Goal: Task Accomplishment & Management: Use online tool/utility

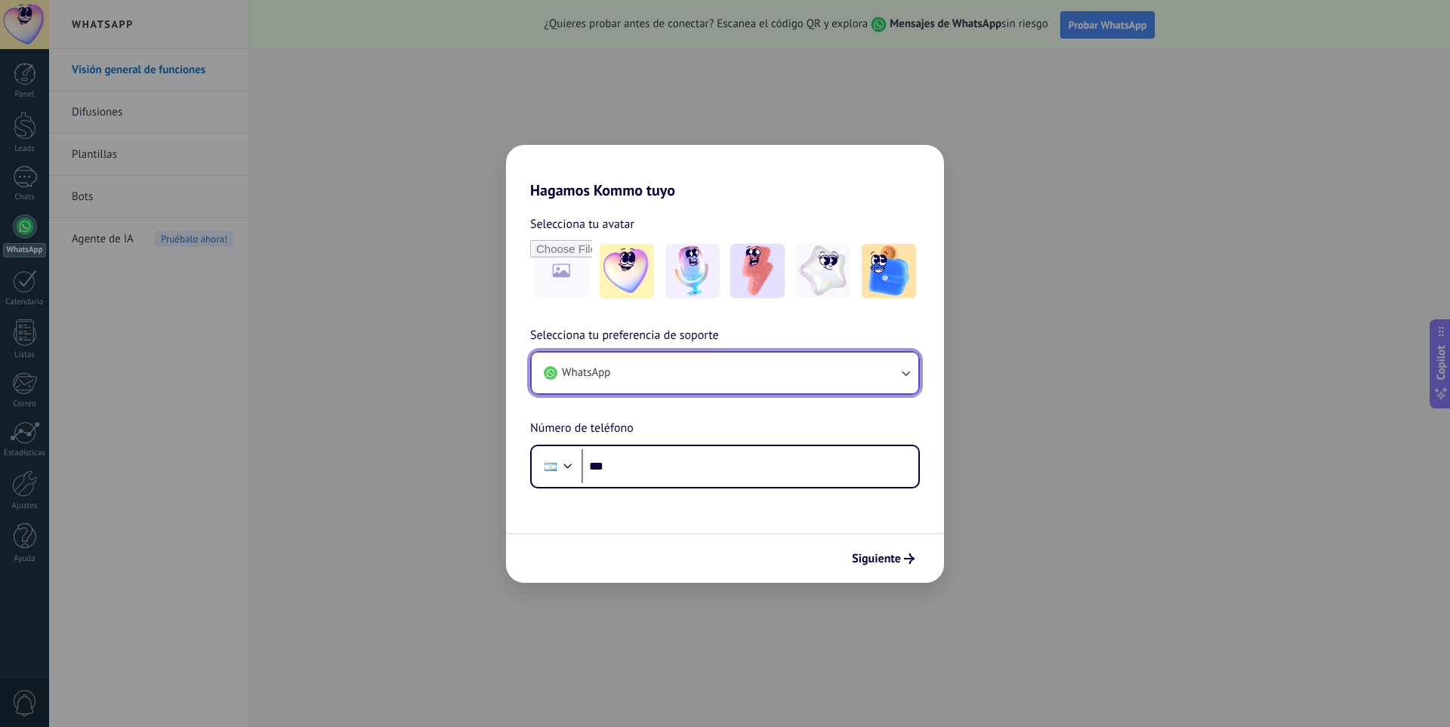
click at [907, 372] on icon "button" at bounding box center [905, 373] width 15 height 15
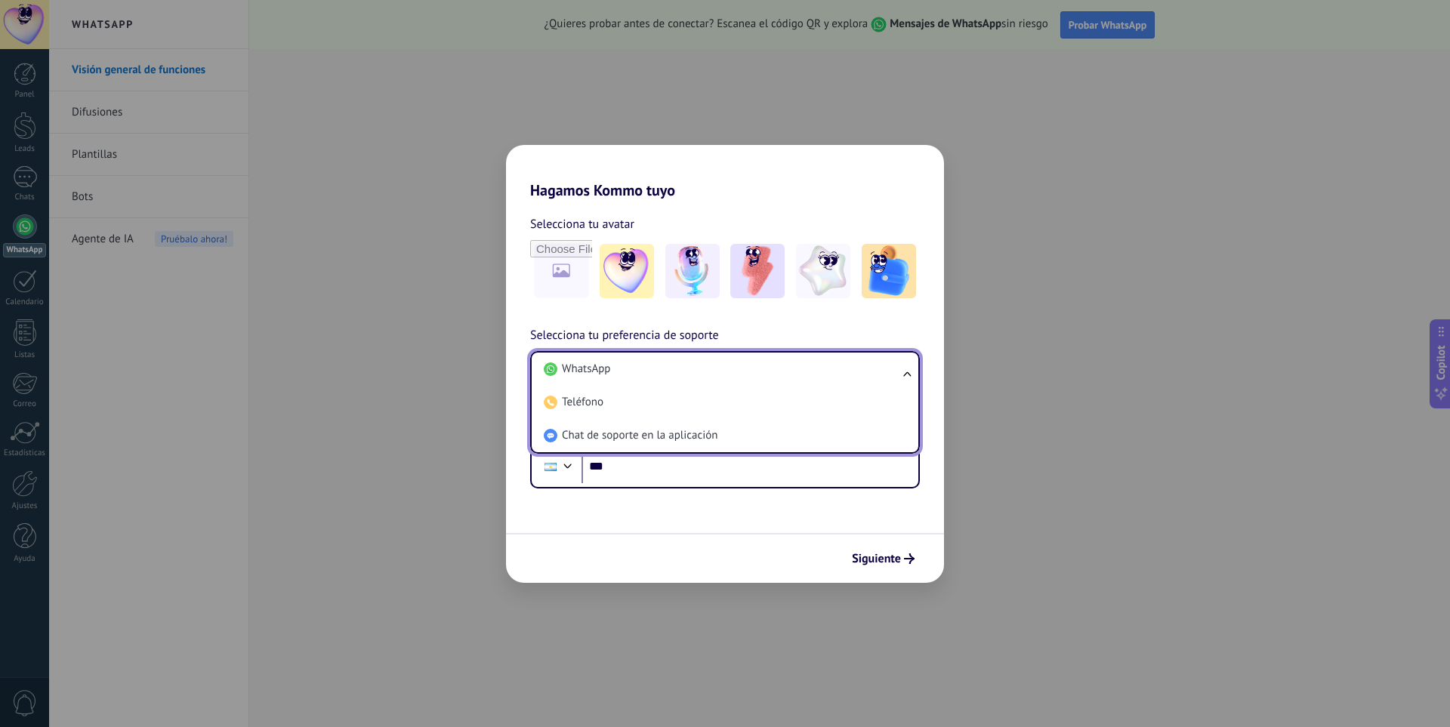
click at [907, 372] on ul "WhatsApp Teléfono Chat de soporte en la aplicación" at bounding box center [725, 402] width 390 height 103
click at [877, 322] on div "Selecciona tu avatar Selecciona tu preferencia de soporte WhatsApp WhatsApp Tel…" at bounding box center [725, 343] width 438 height 289
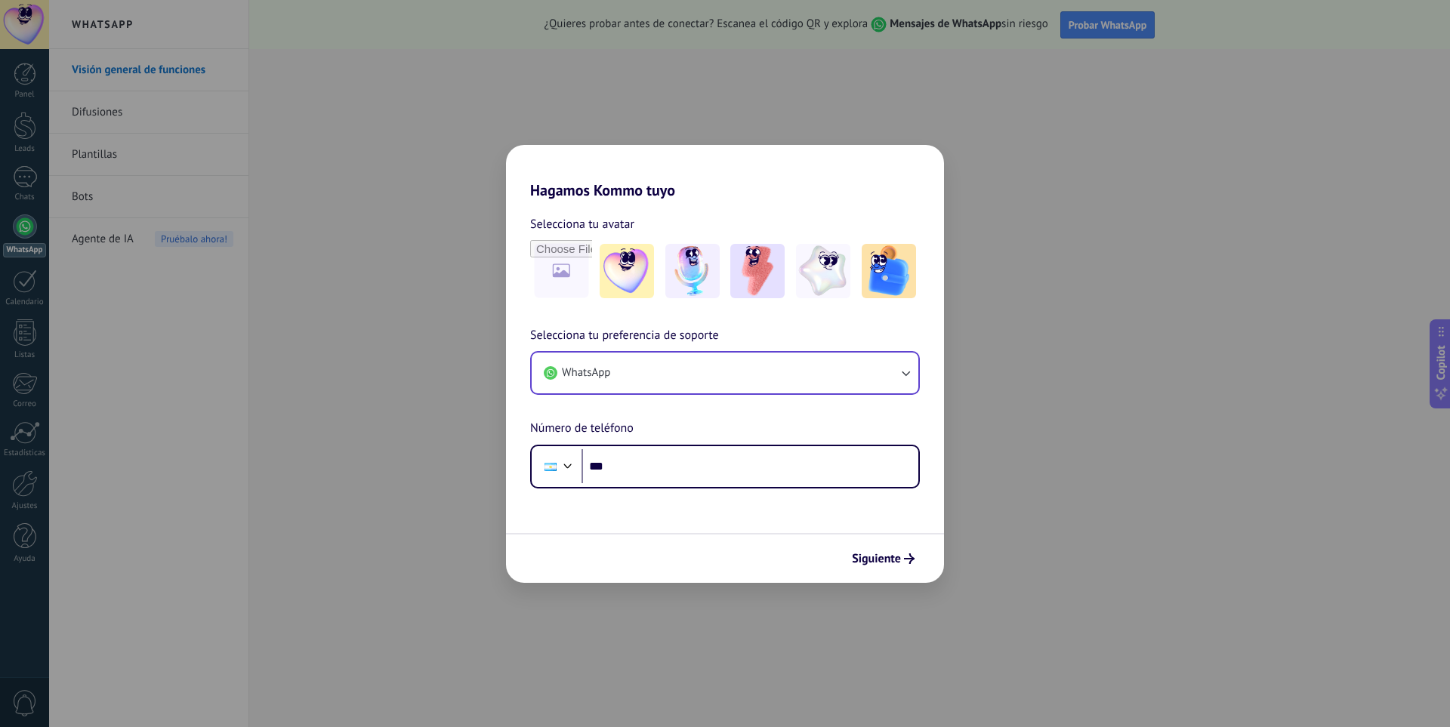
click at [786, 351] on div "WhatsApp" at bounding box center [725, 373] width 390 height 44
click at [794, 358] on button "WhatsApp" at bounding box center [725, 373] width 387 height 41
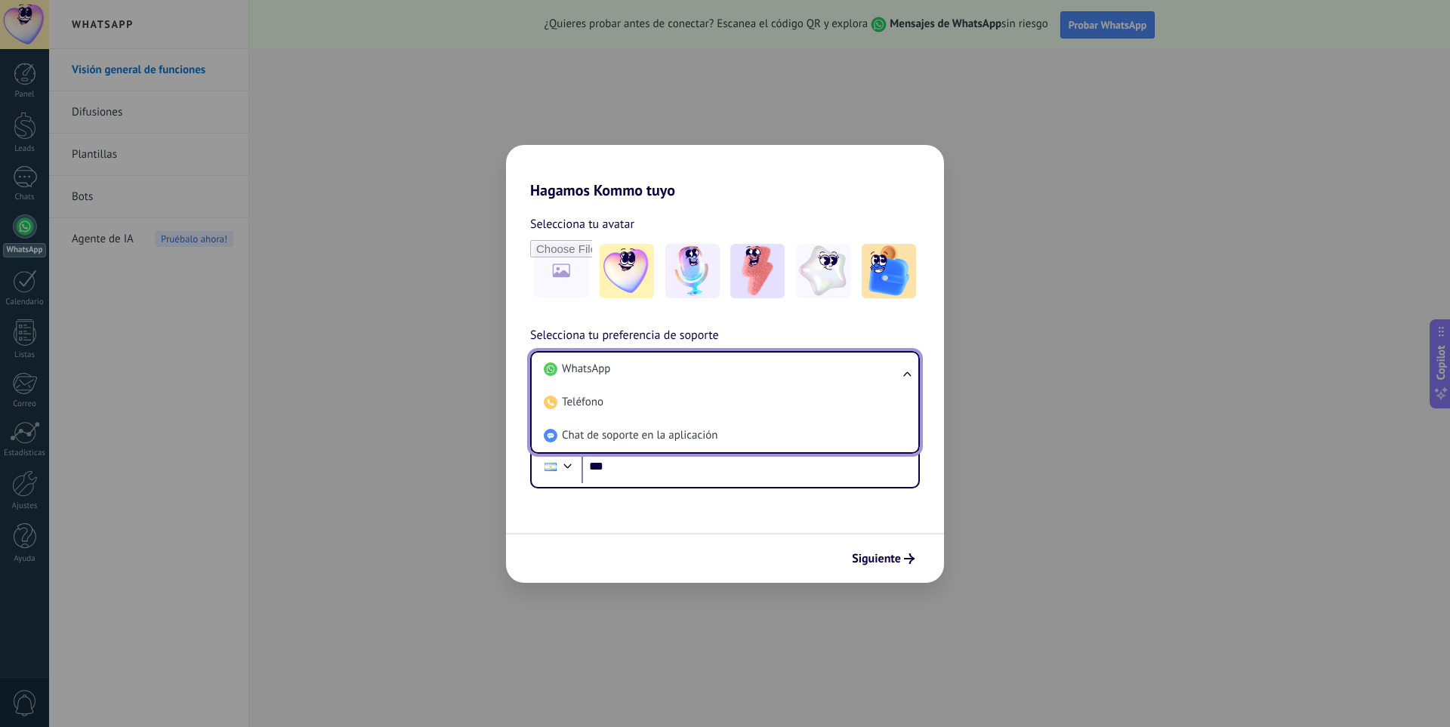
click at [794, 358] on li "WhatsApp" at bounding box center [722, 369] width 369 height 33
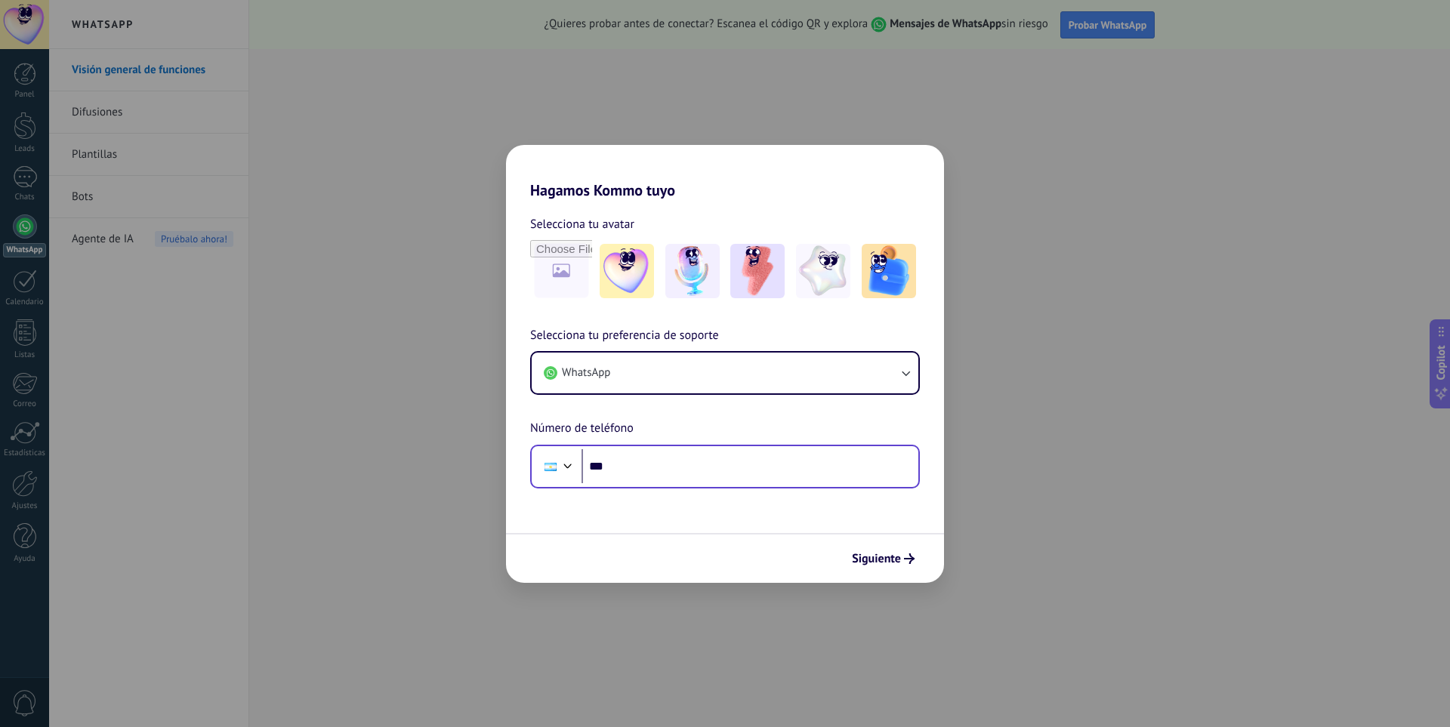
drag, startPoint x: 716, startPoint y: 447, endPoint x: 677, endPoint y: 467, distance: 43.2
click at [713, 450] on div "Phone ***" at bounding box center [725, 467] width 390 height 44
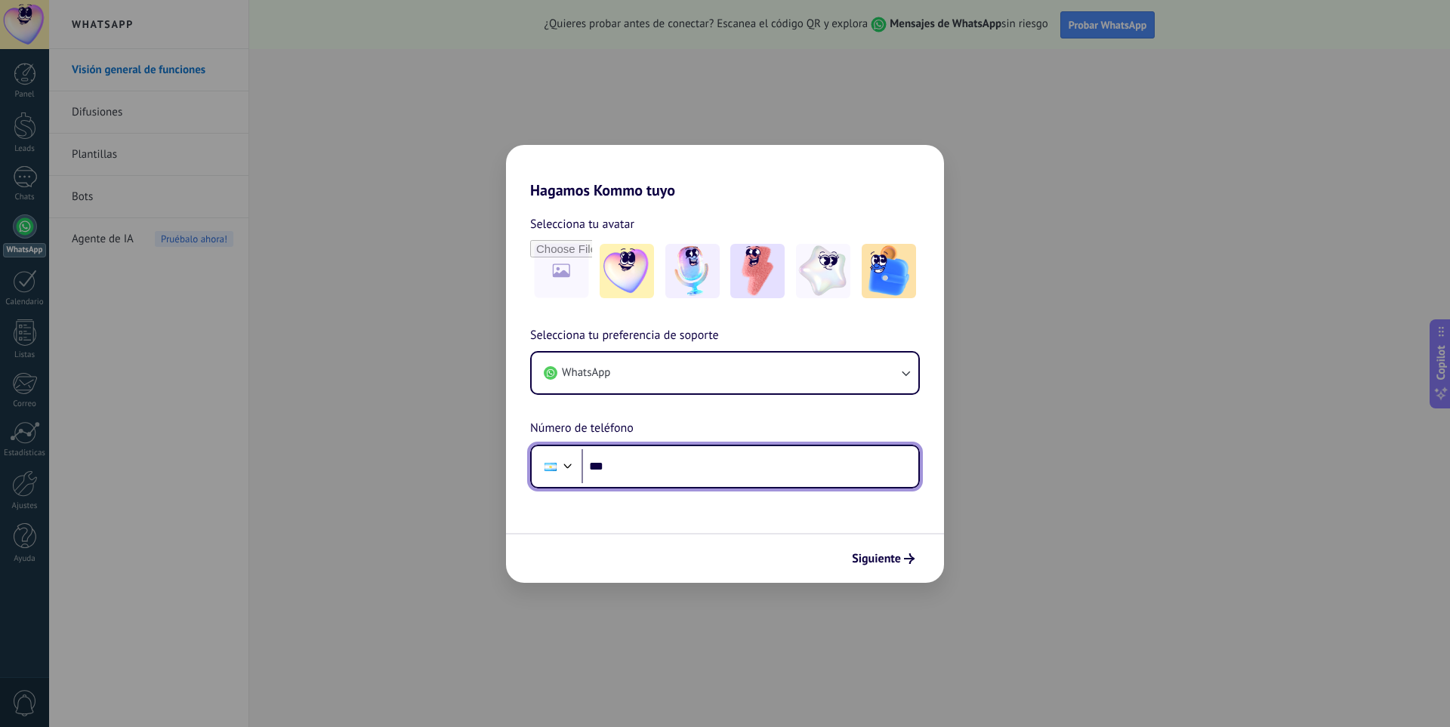
click at [677, 467] on input "***" at bounding box center [750, 466] width 337 height 35
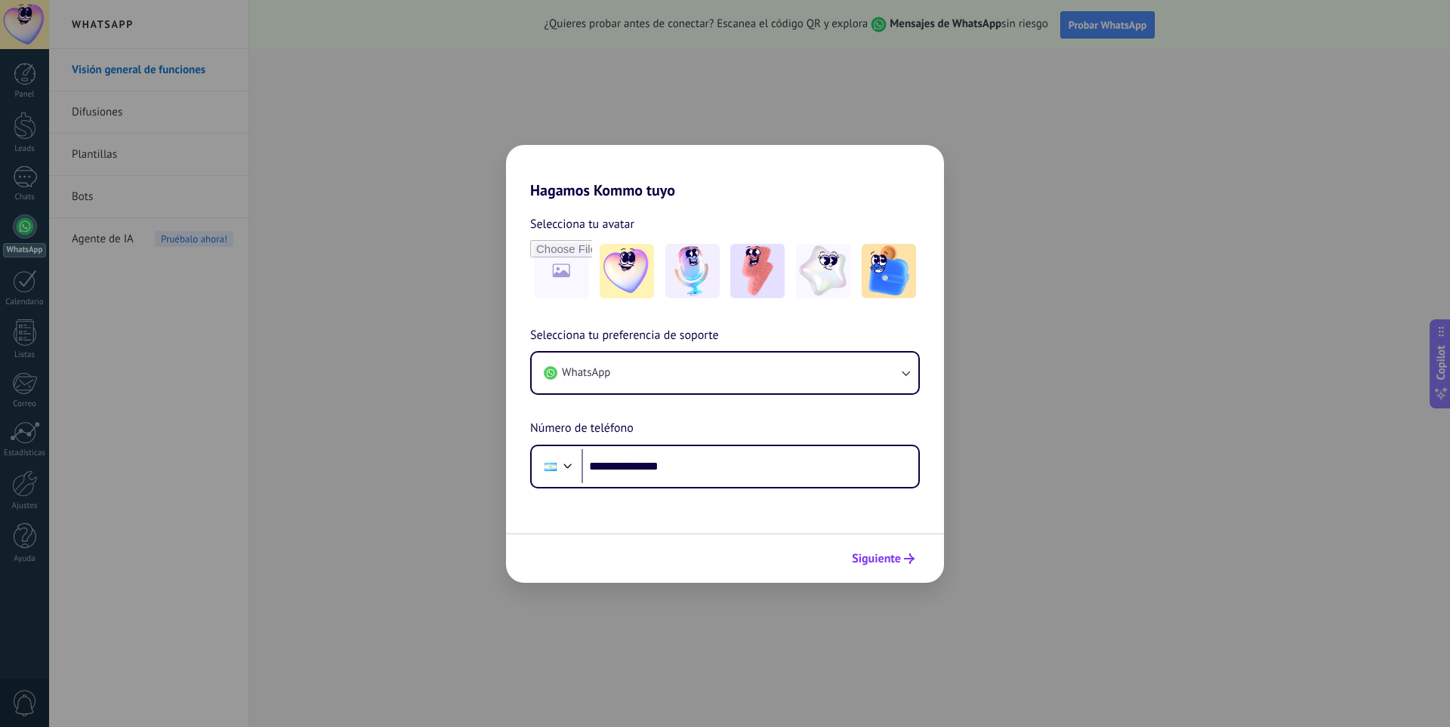
click at [864, 554] on span "Siguiente" at bounding box center [876, 559] width 49 height 11
click at [609, 465] on input "**********" at bounding box center [750, 466] width 337 height 35
click at [591, 470] on input "**********" at bounding box center [750, 466] width 337 height 35
drag, startPoint x: 608, startPoint y: 468, endPoint x: 619, endPoint y: 468, distance: 10.6
click at [609, 468] on input "**********" at bounding box center [750, 466] width 337 height 35
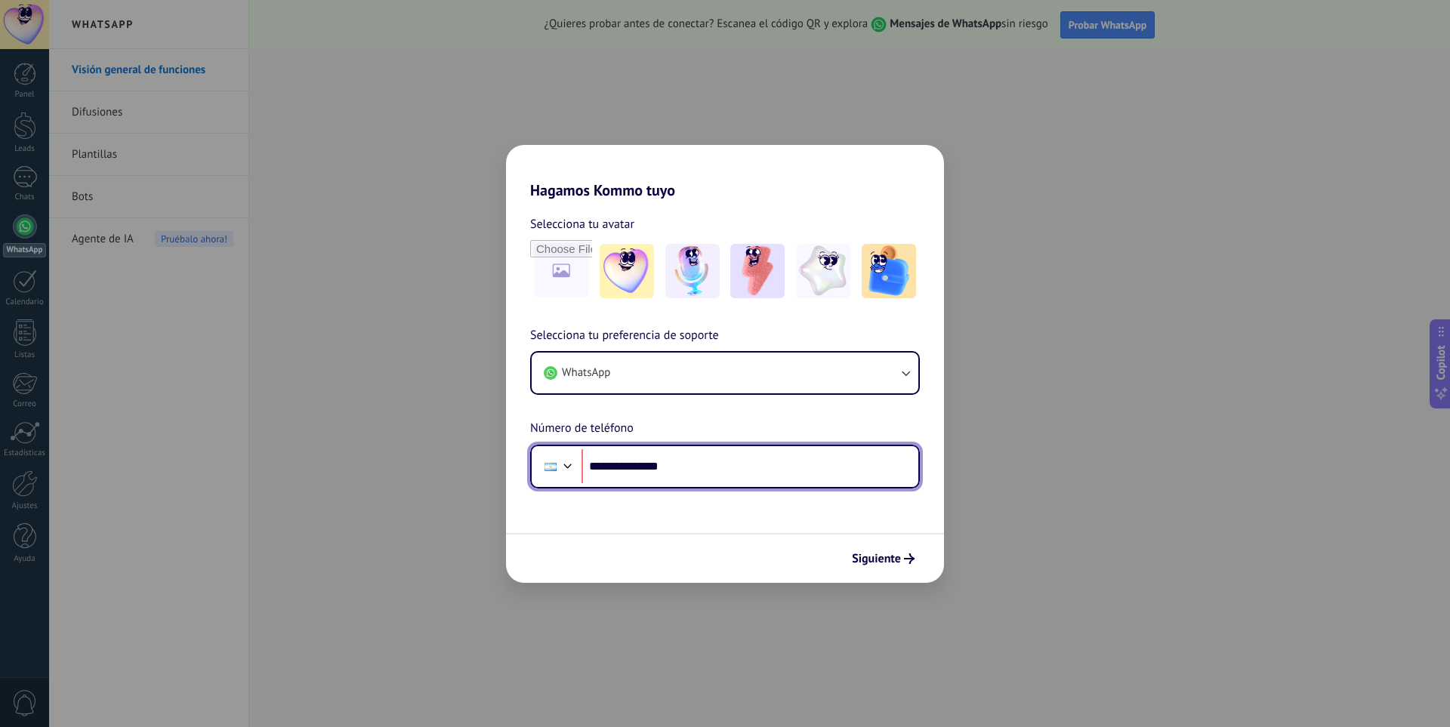
click at [643, 459] on input "**********" at bounding box center [750, 466] width 337 height 35
click at [613, 462] on input "**********" at bounding box center [750, 466] width 337 height 35
click at [623, 469] on input "**********" at bounding box center [750, 466] width 337 height 35
click at [623, 469] on input "**" at bounding box center [750, 466] width 337 height 35
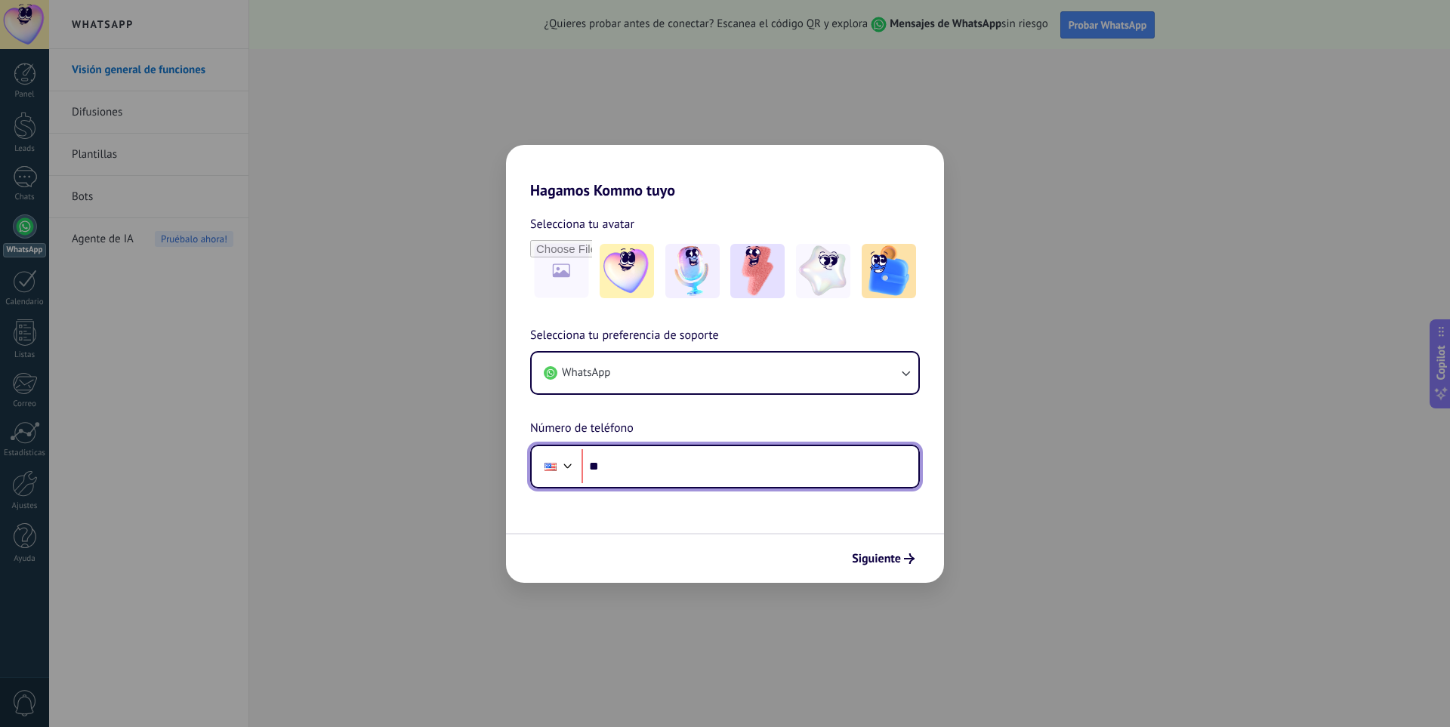
click at [623, 469] on input "**" at bounding box center [750, 466] width 337 height 35
type input "**"
drag, startPoint x: 617, startPoint y: 468, endPoint x: 521, endPoint y: 470, distance: 95.9
click at [523, 470] on div "Selecciona tu preferencia de soporte WhatsApp Número de teléfono Phone **" at bounding box center [725, 407] width 438 height 162
click at [563, 467] on div at bounding box center [568, 464] width 18 height 18
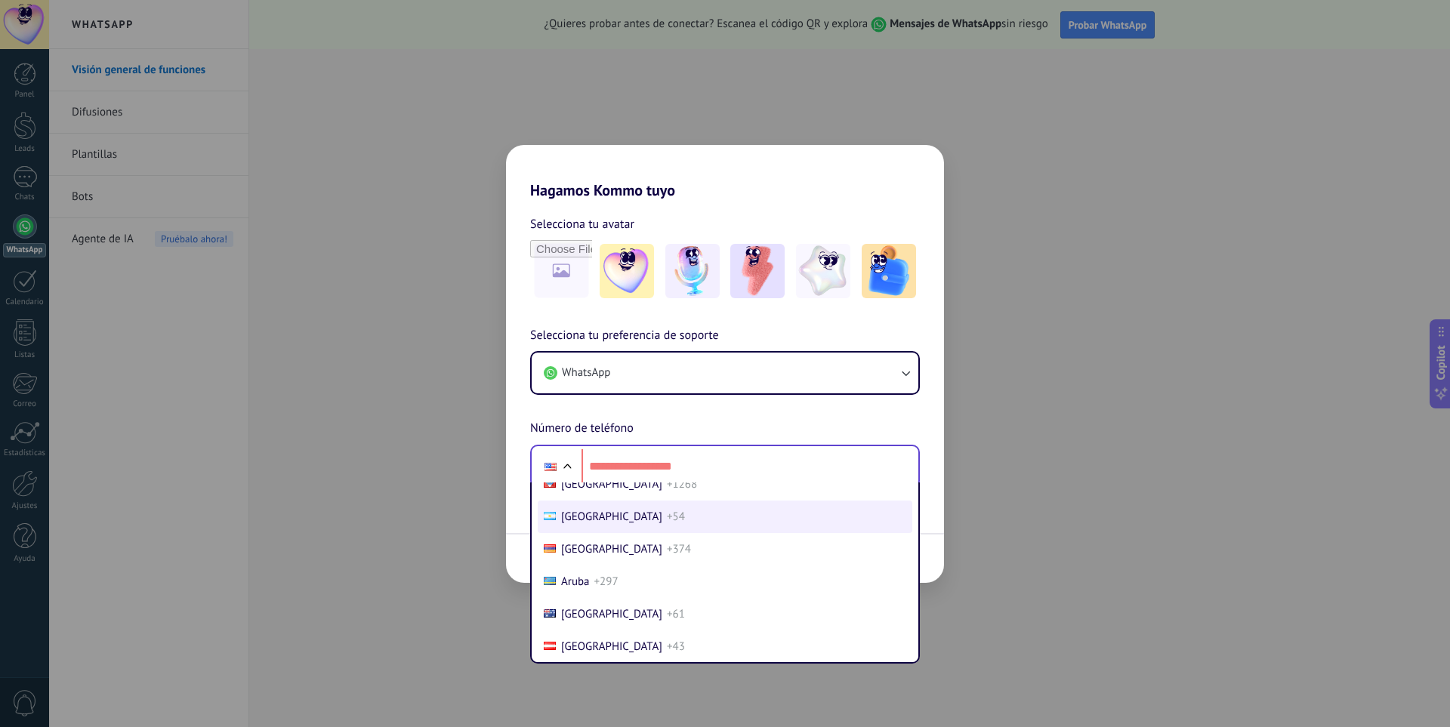
scroll to position [151, 0]
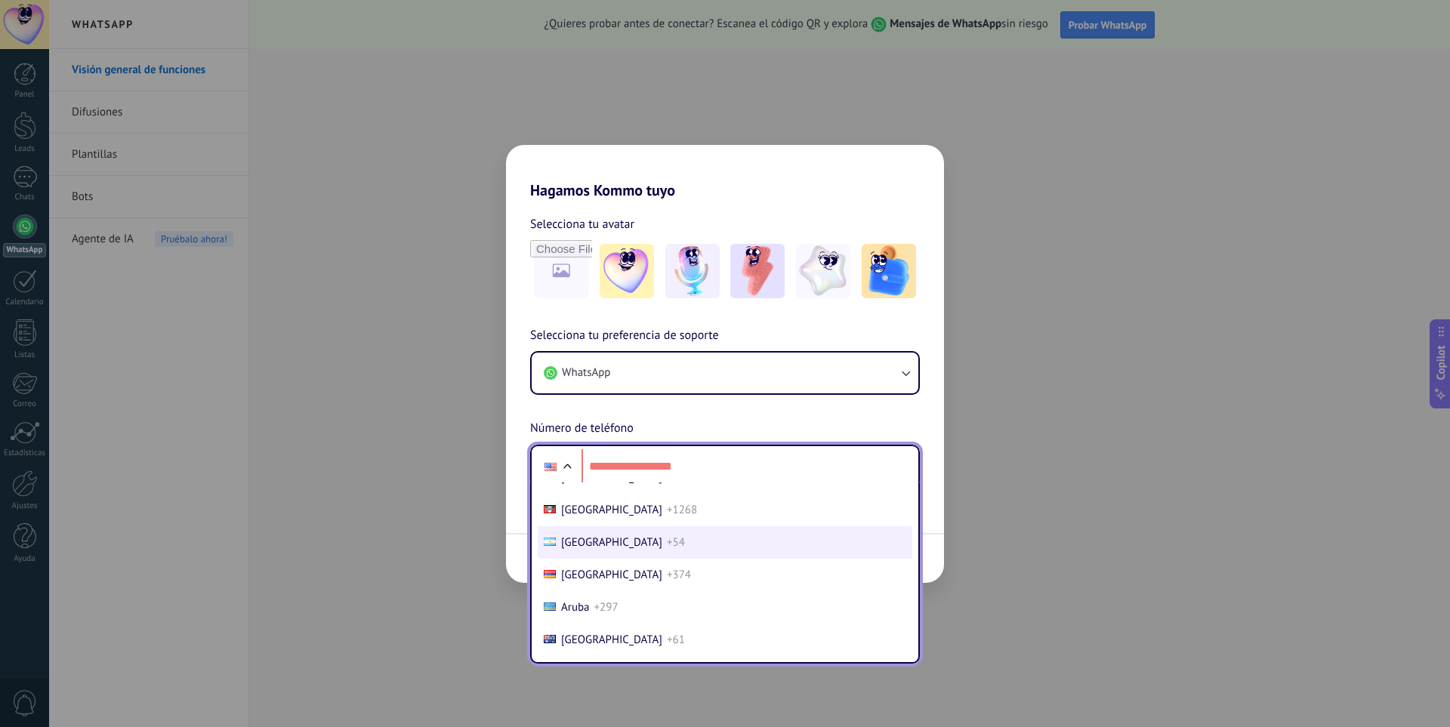
click at [593, 548] on span "[GEOGRAPHIC_DATA]" at bounding box center [611, 542] width 101 height 14
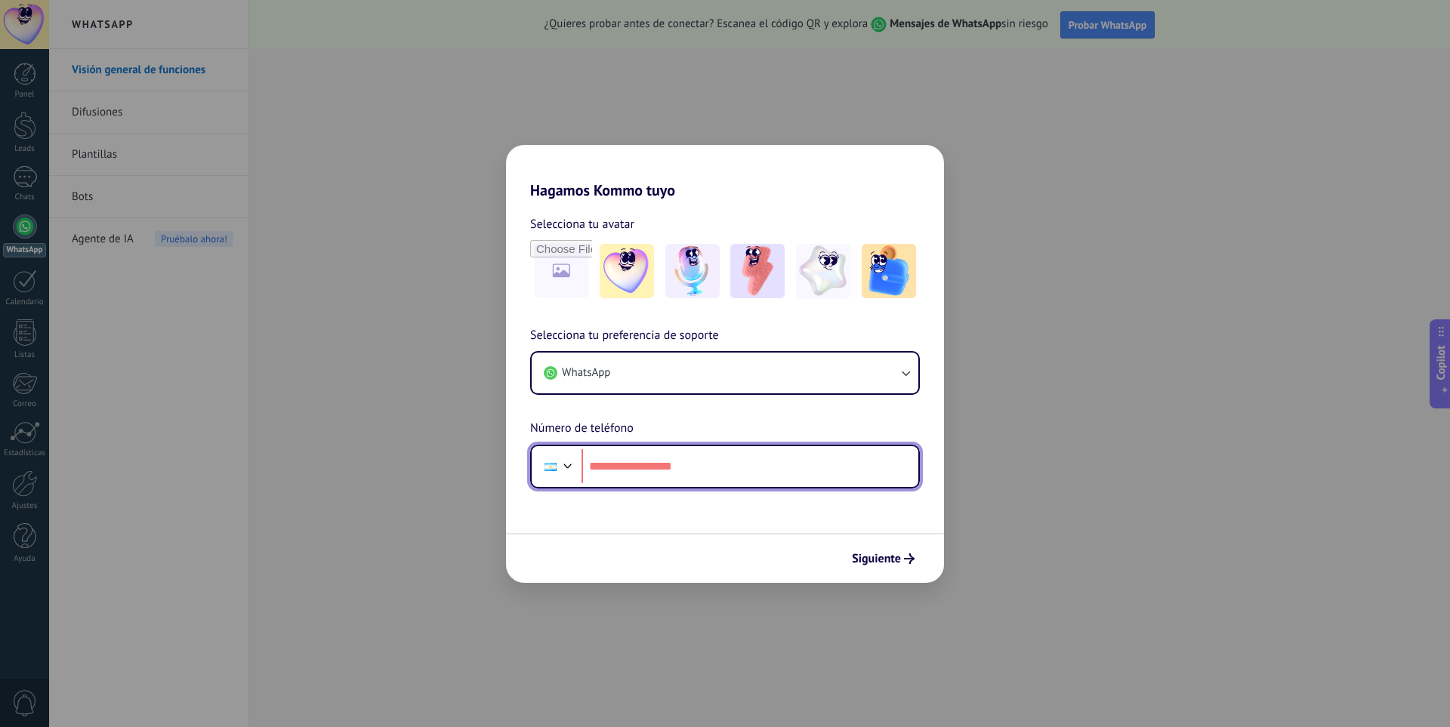
click at [667, 471] on input "tel" at bounding box center [750, 466] width 337 height 35
type input "**********"
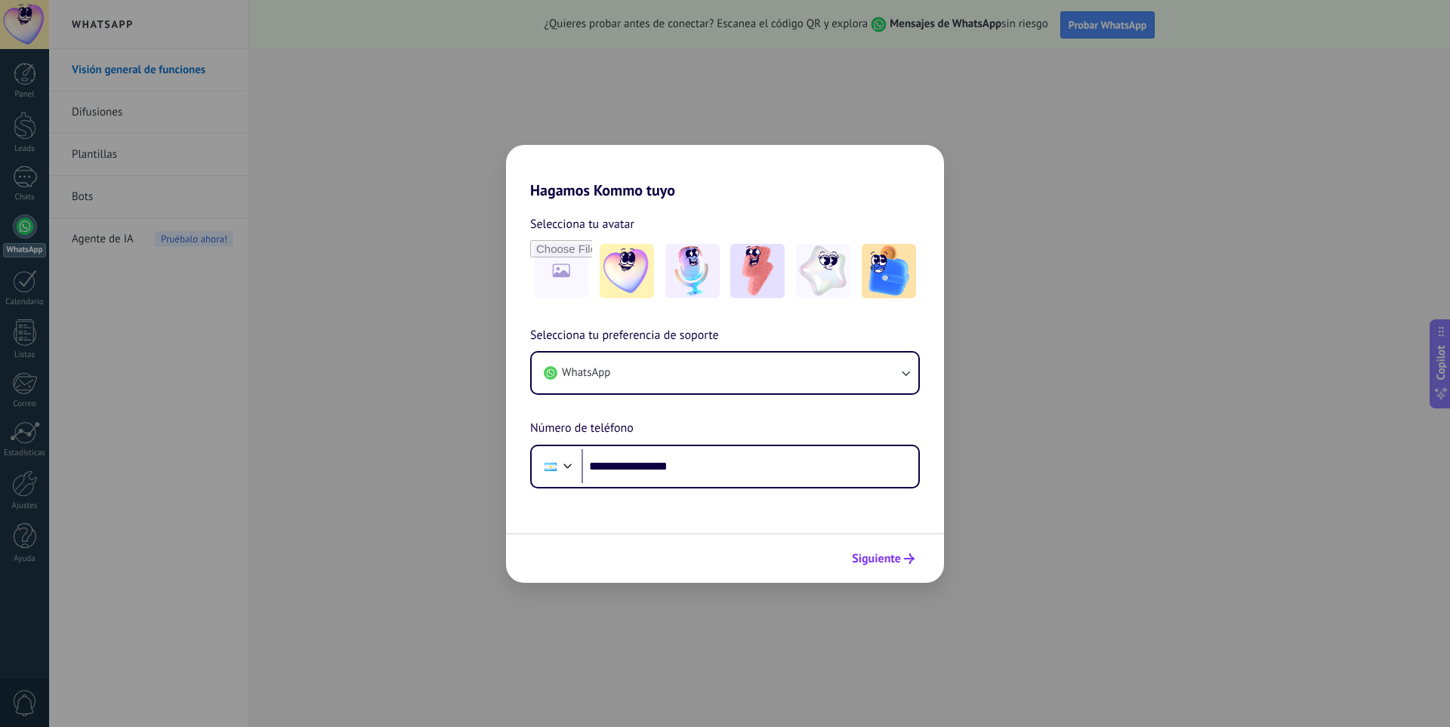
click at [878, 557] on span "Siguiente" at bounding box center [876, 559] width 49 height 11
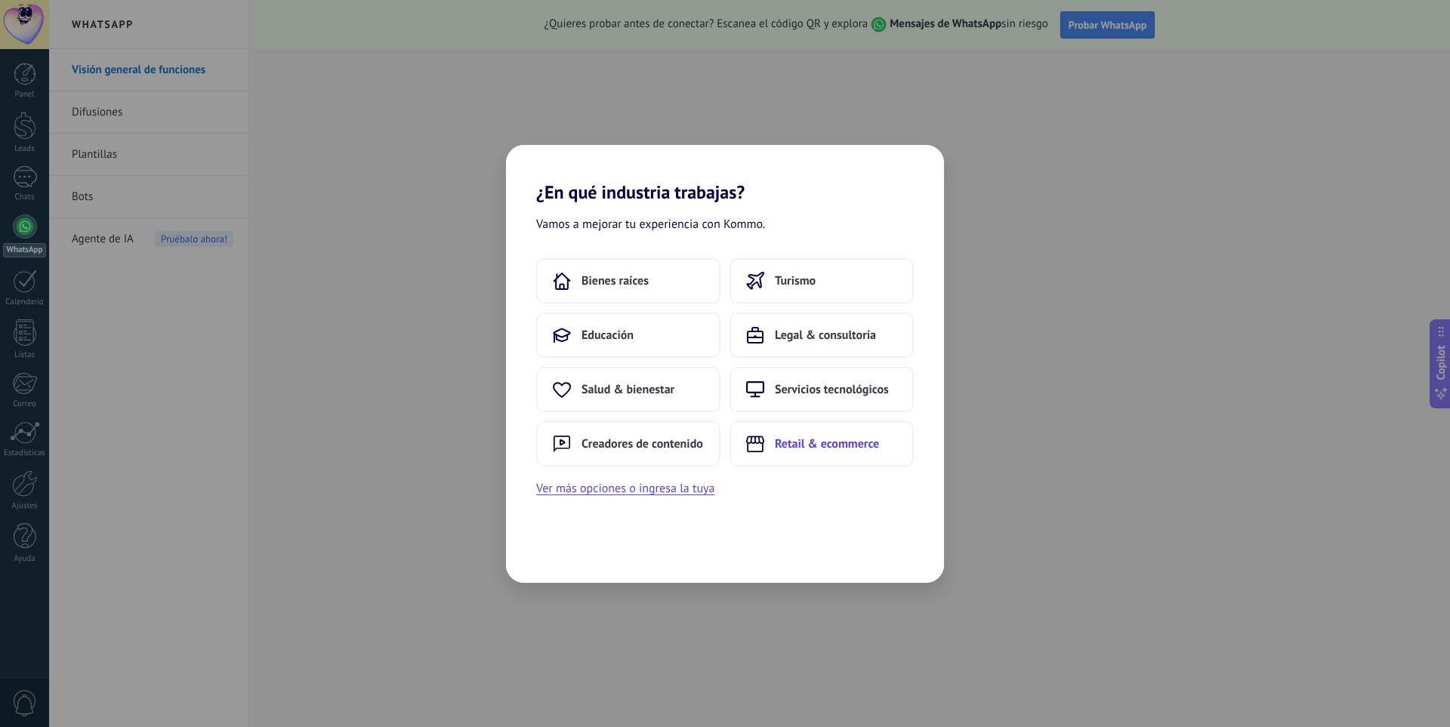
click at [839, 445] on span "Retail & ecommerce" at bounding box center [827, 444] width 104 height 15
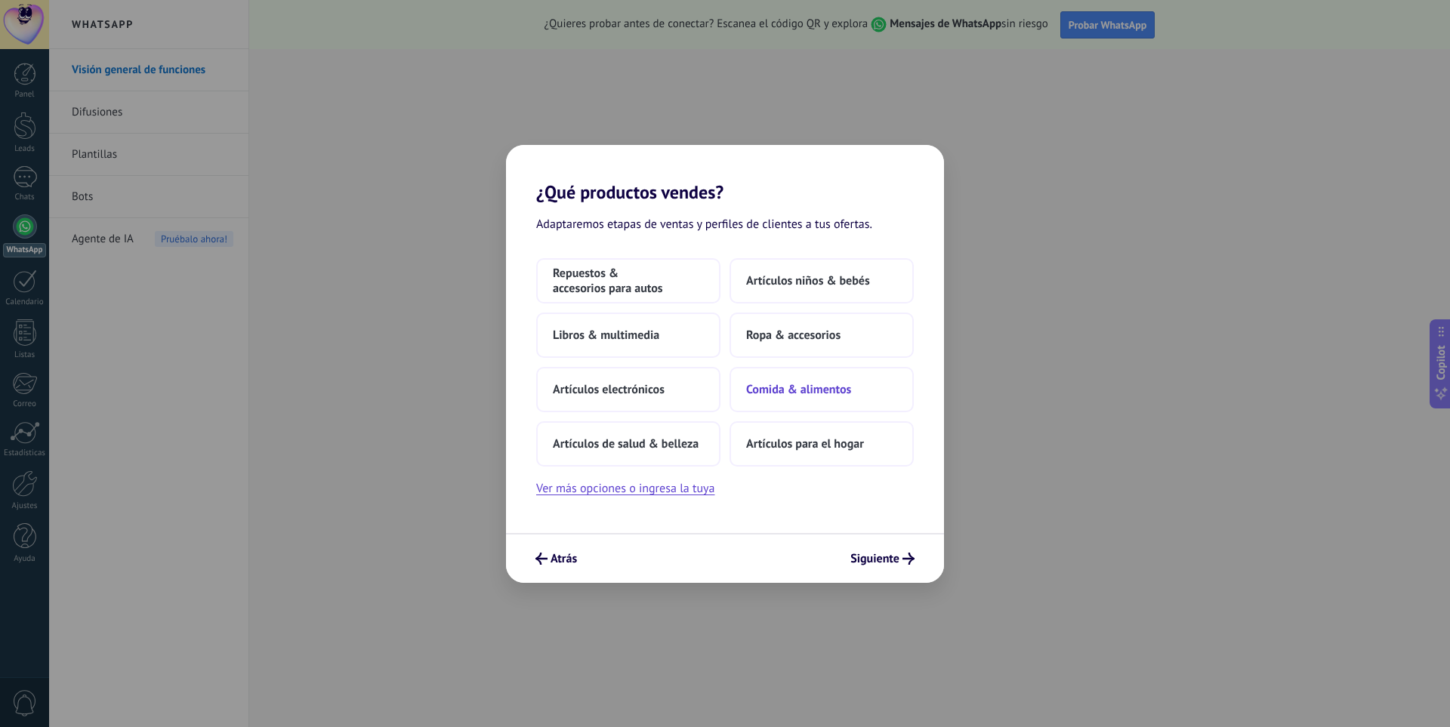
click at [797, 403] on button "Comida & alimentos" at bounding box center [822, 389] width 184 height 45
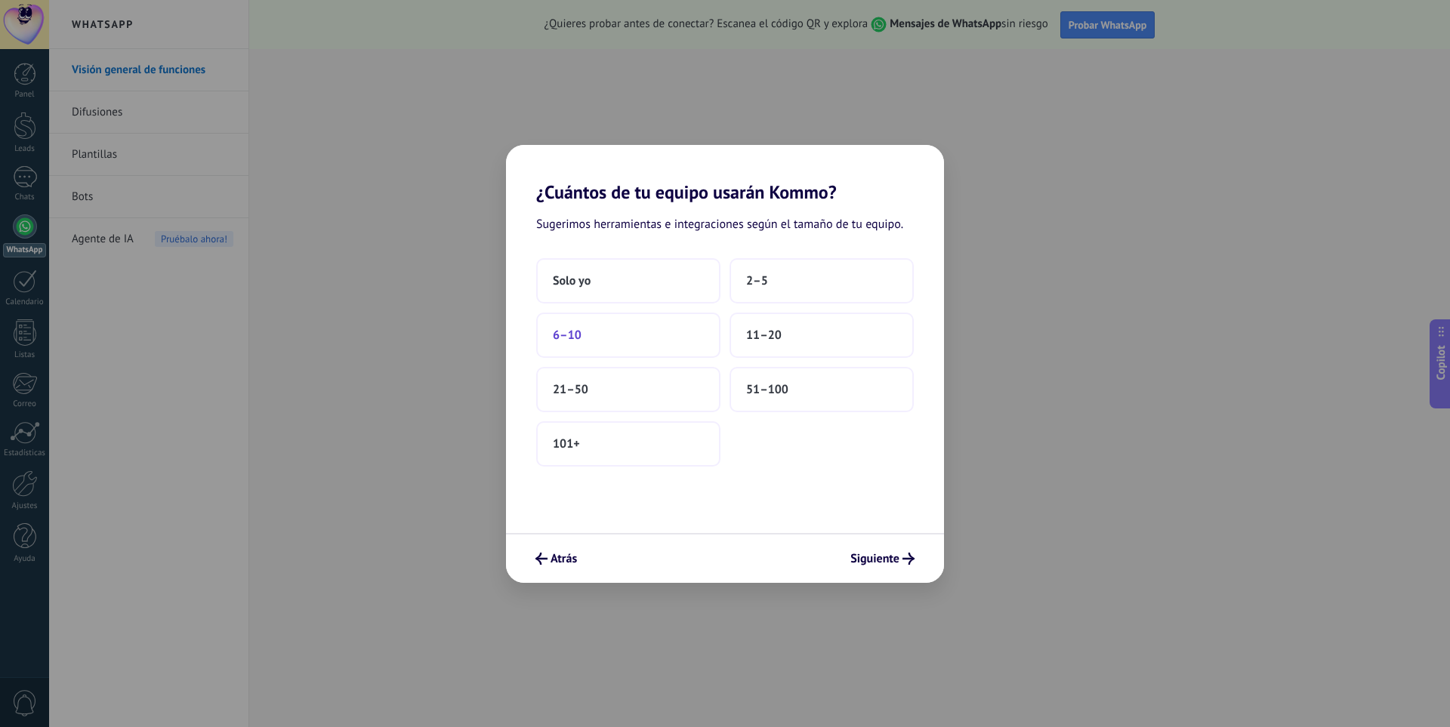
click at [674, 320] on button "6–10" at bounding box center [628, 335] width 184 height 45
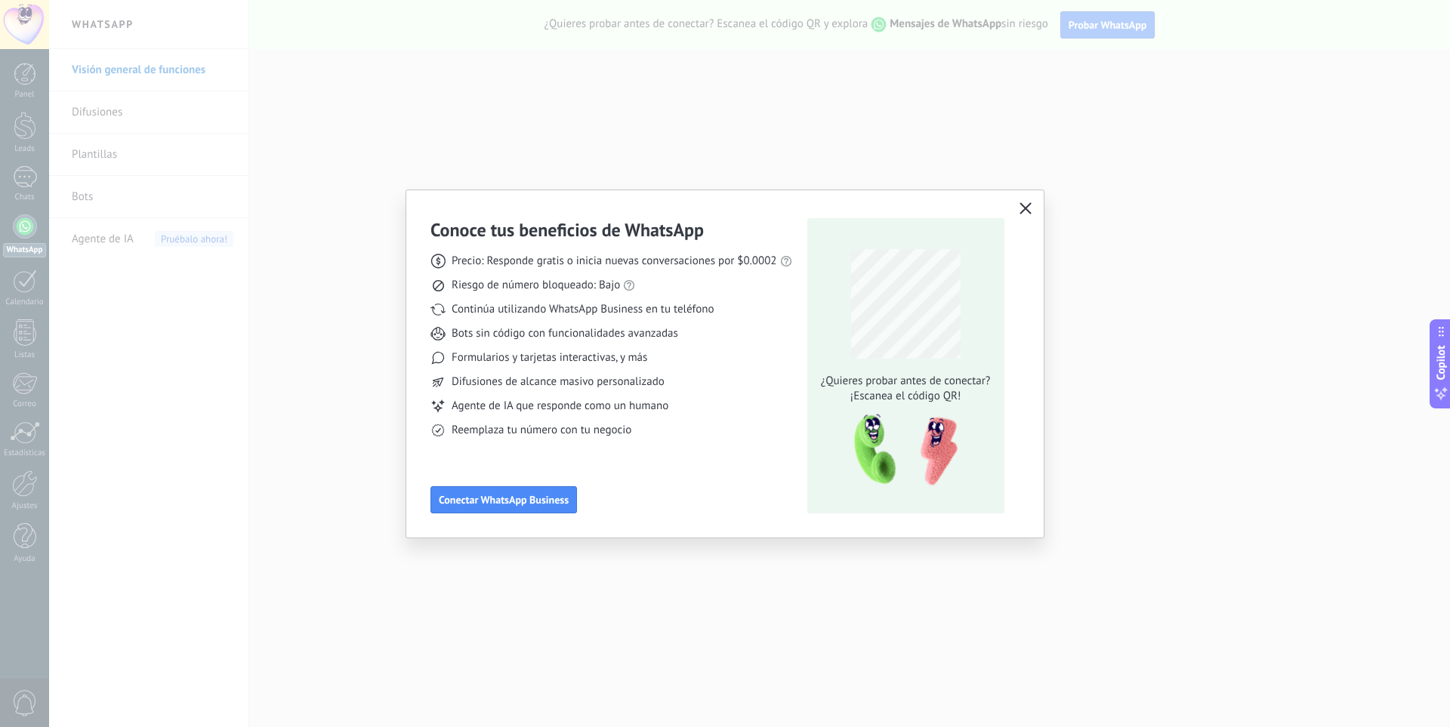
click at [1022, 205] on icon "button" at bounding box center [1026, 208] width 12 height 12
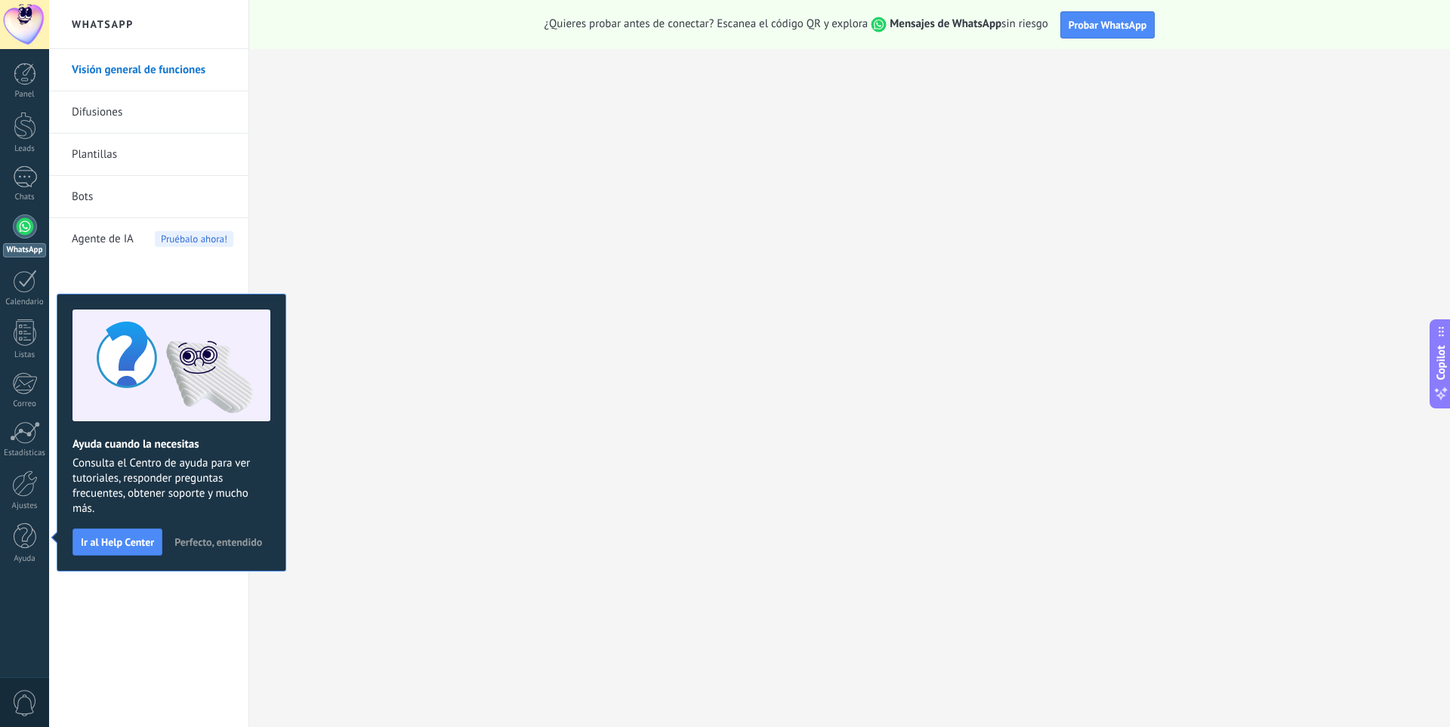
click at [234, 542] on span "Perfecto, entendido" at bounding box center [218, 542] width 88 height 11
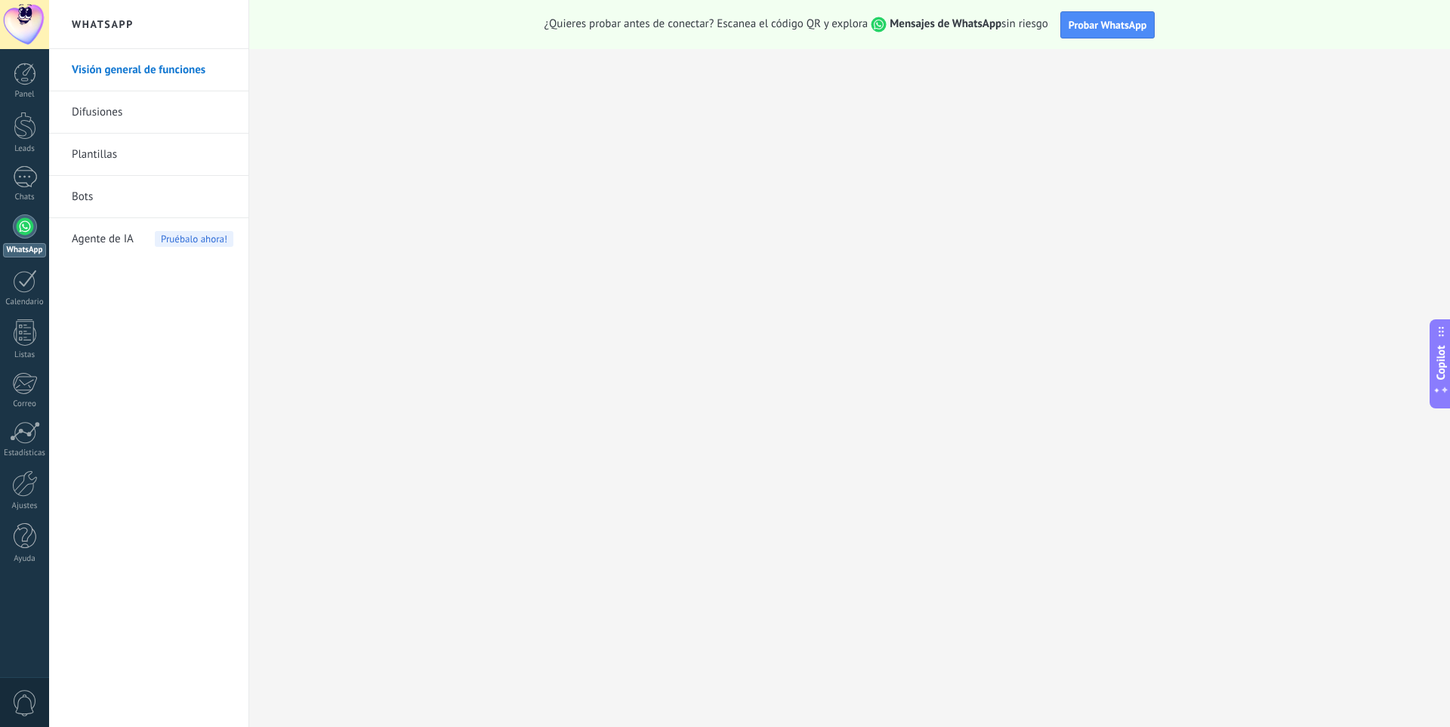
click at [23, 233] on div at bounding box center [25, 226] width 24 height 24
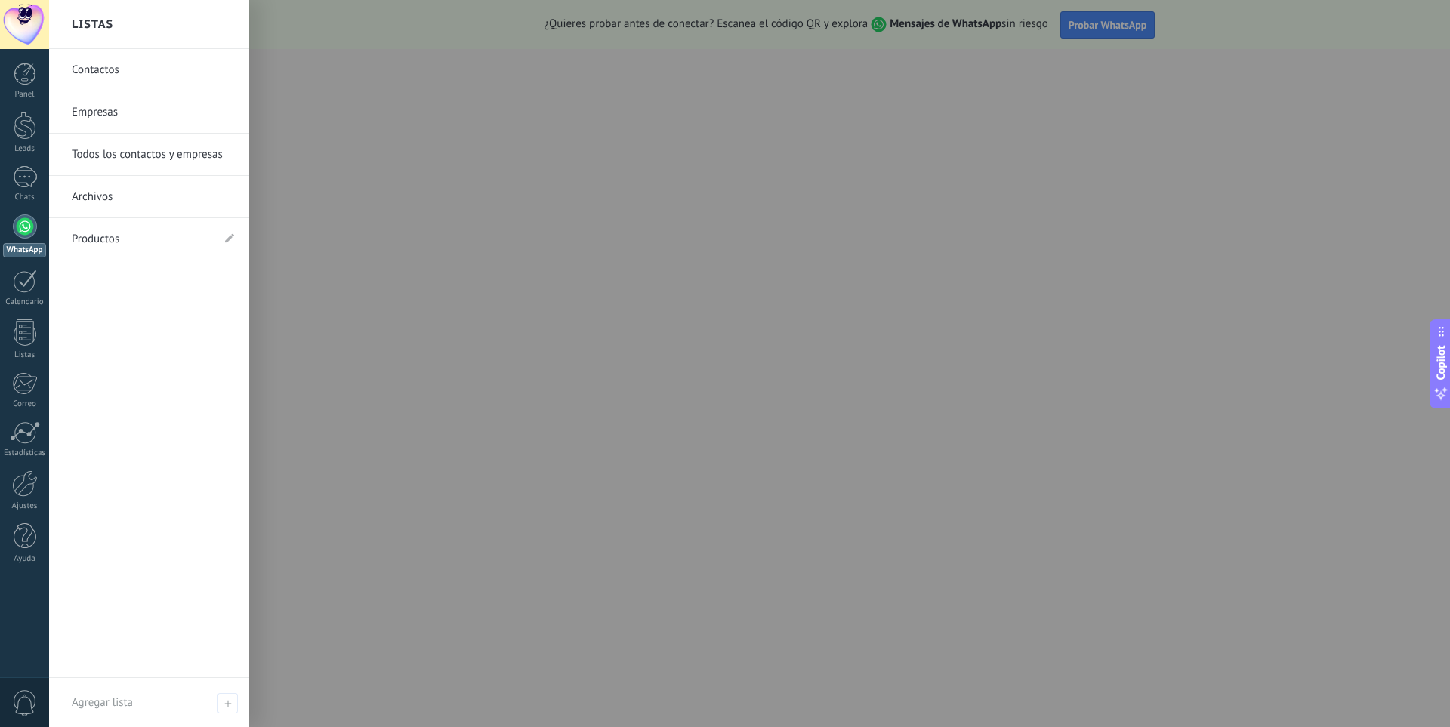
click at [116, 82] on link "Contactos" at bounding box center [153, 70] width 162 height 42
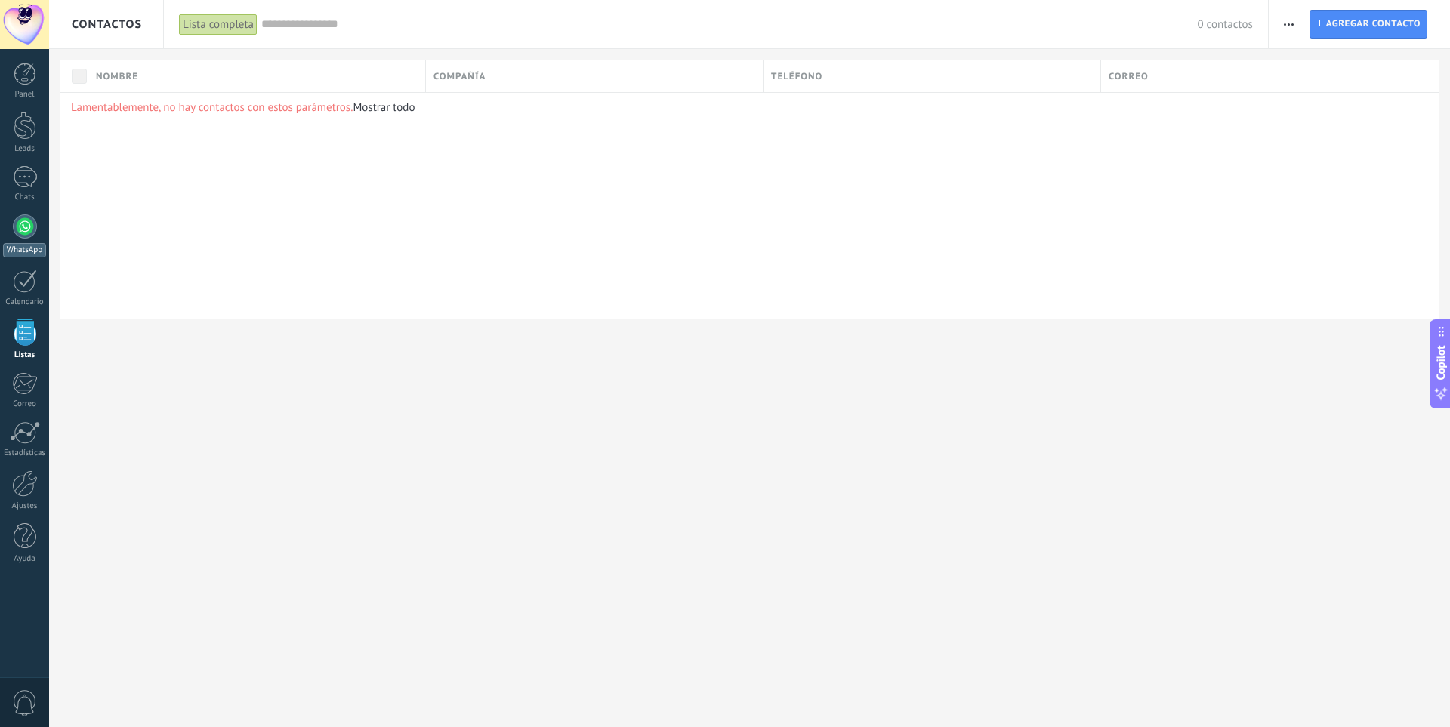
click at [35, 231] on div at bounding box center [25, 226] width 24 height 24
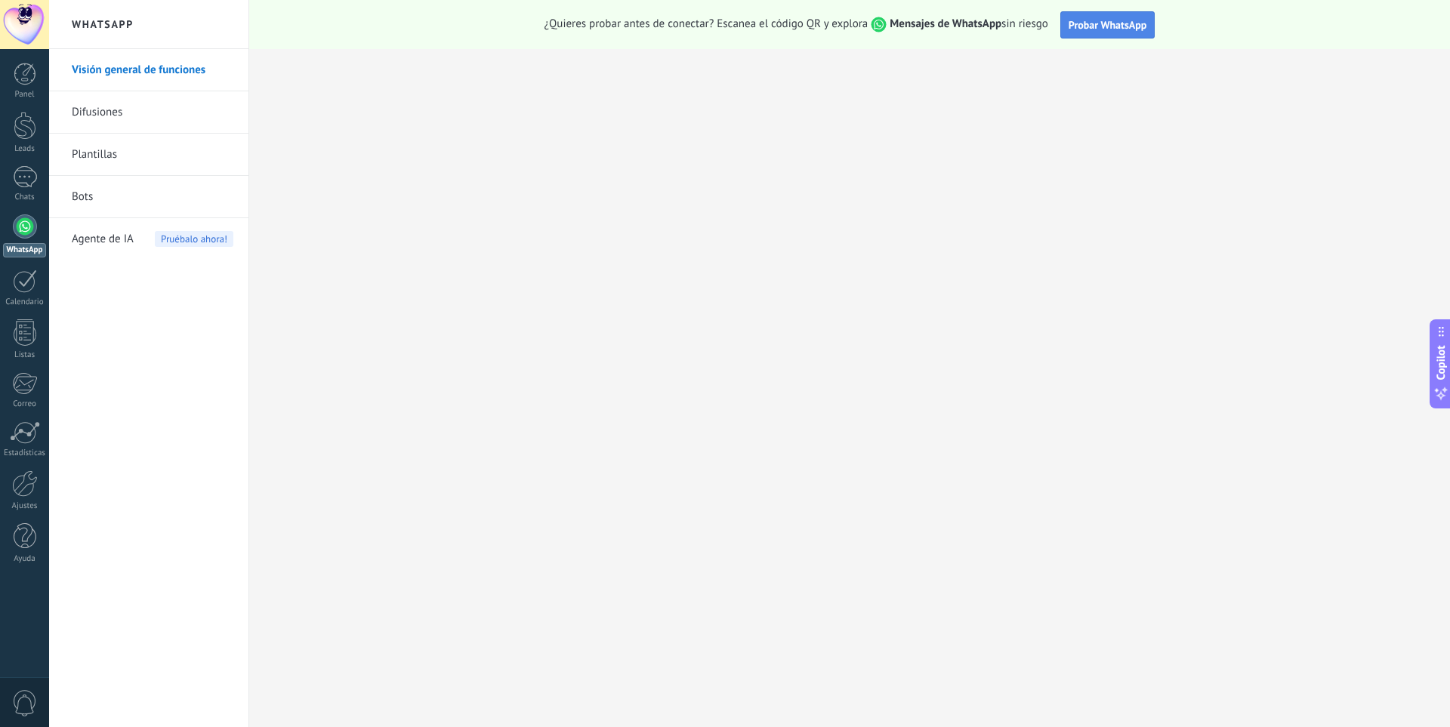
click at [1083, 22] on span "Probar WhatsApp" at bounding box center [1108, 25] width 79 height 14
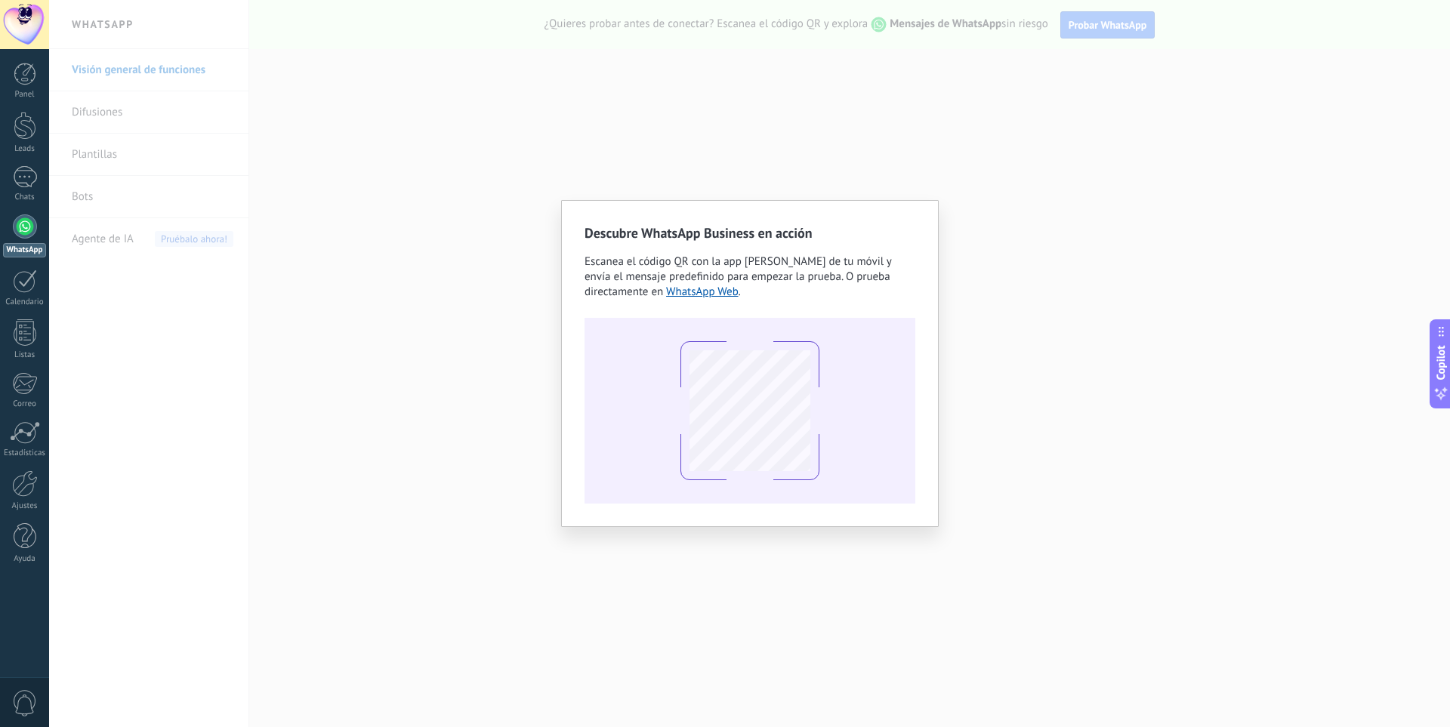
click at [668, 171] on div "Descubre WhatsApp Business en acción Escanea el código QR con la app [PERSON_NA…" at bounding box center [749, 363] width 1401 height 727
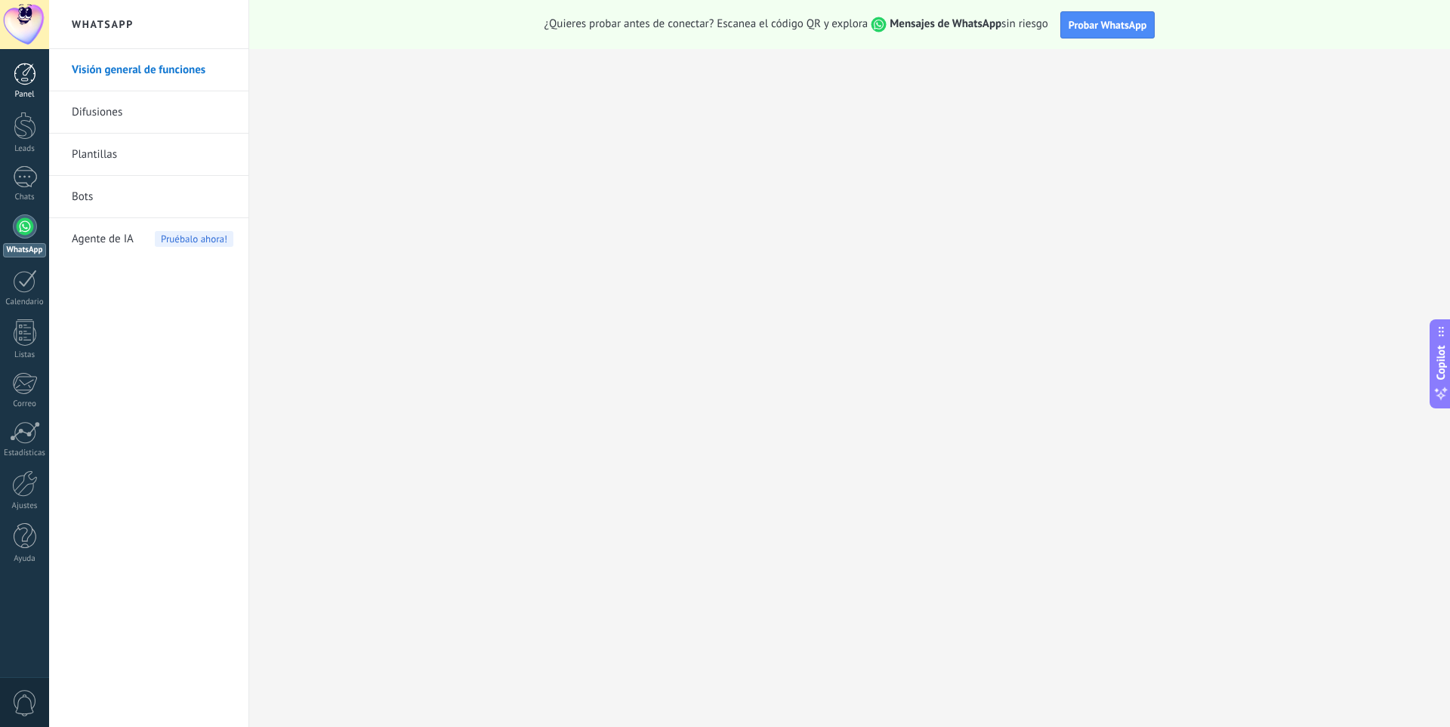
click at [27, 77] on div at bounding box center [25, 74] width 23 height 23
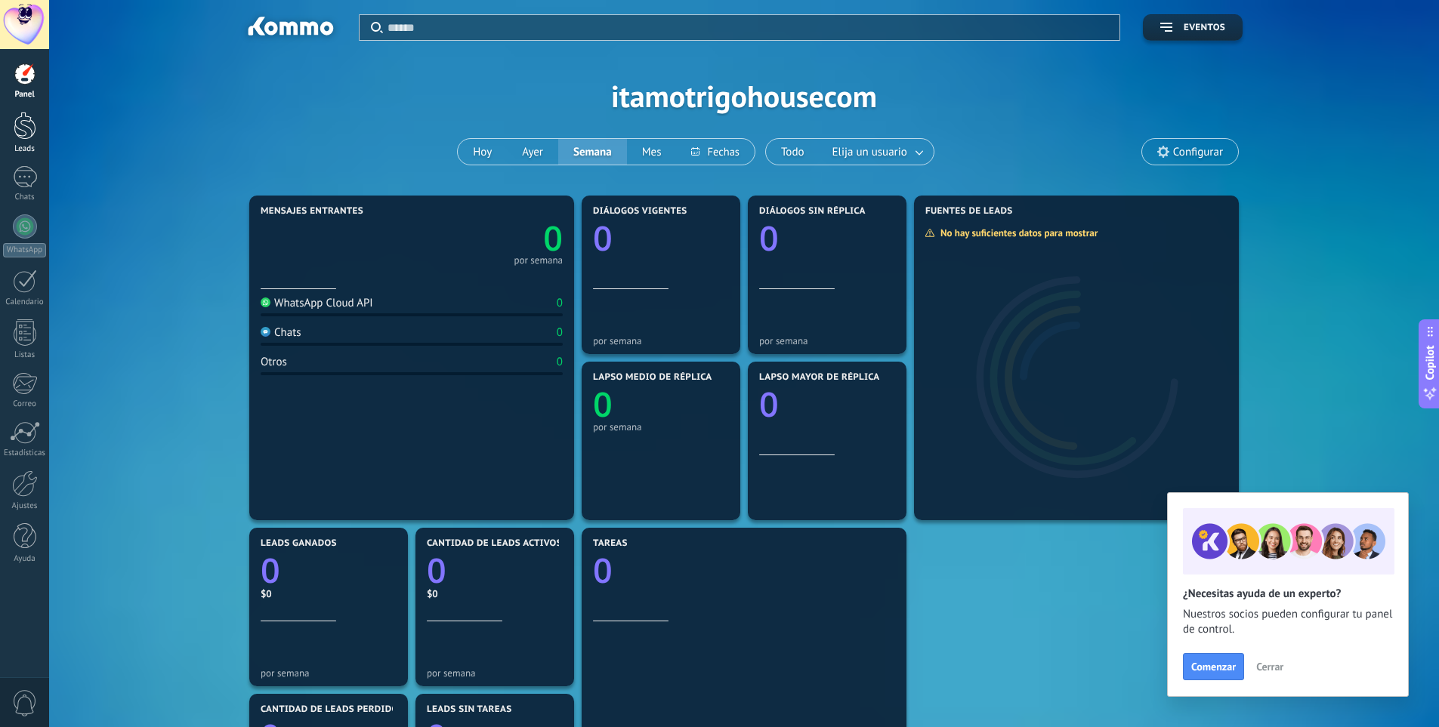
click at [24, 128] on div at bounding box center [25, 126] width 23 height 28
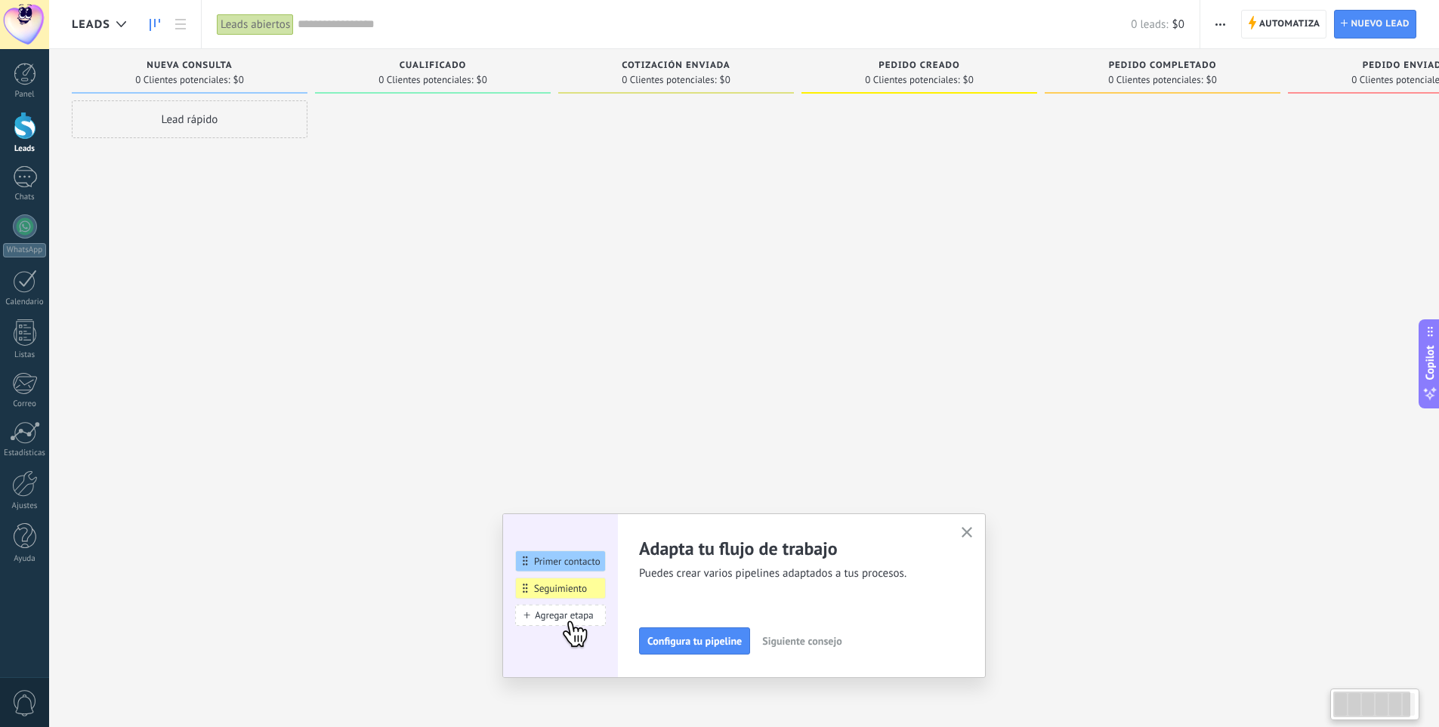
click at [975, 541] on button "button" at bounding box center [967, 533] width 19 height 20
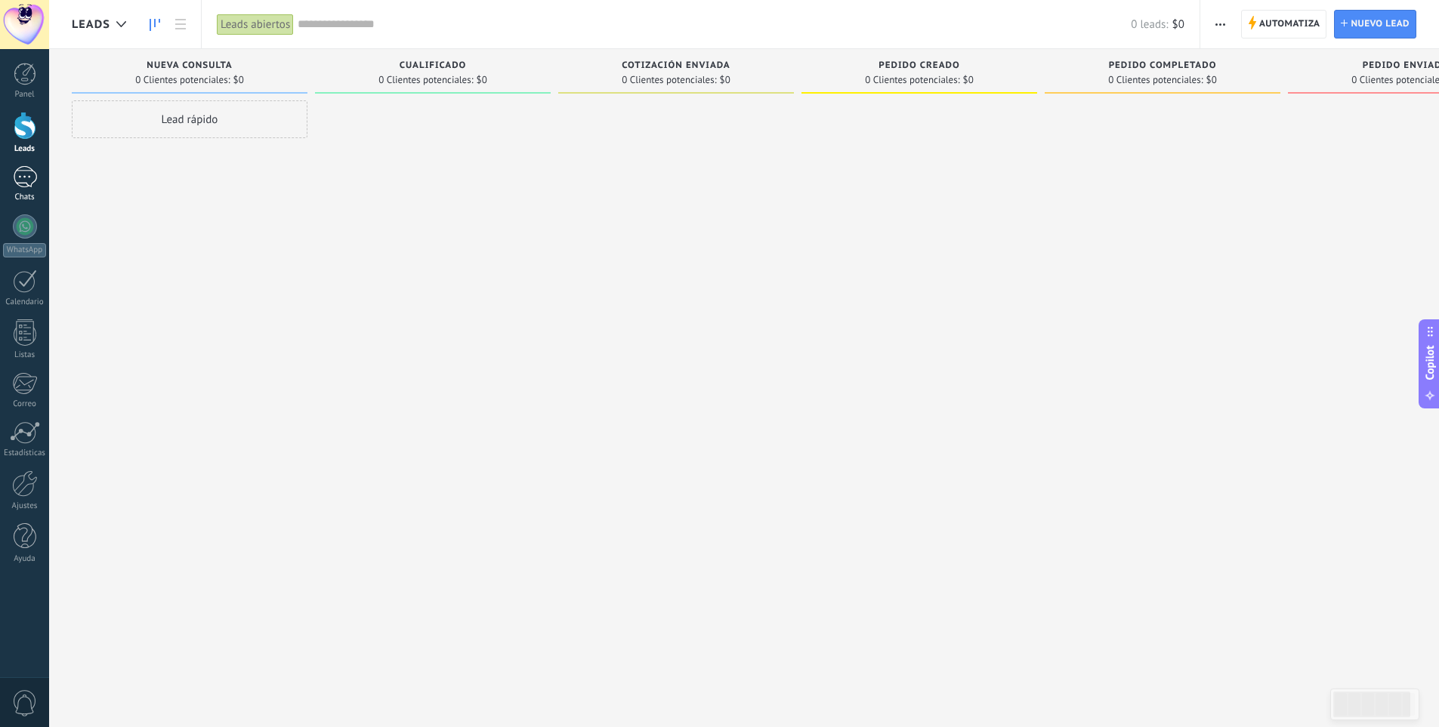
click at [36, 192] on link "Chats" at bounding box center [24, 184] width 49 height 36
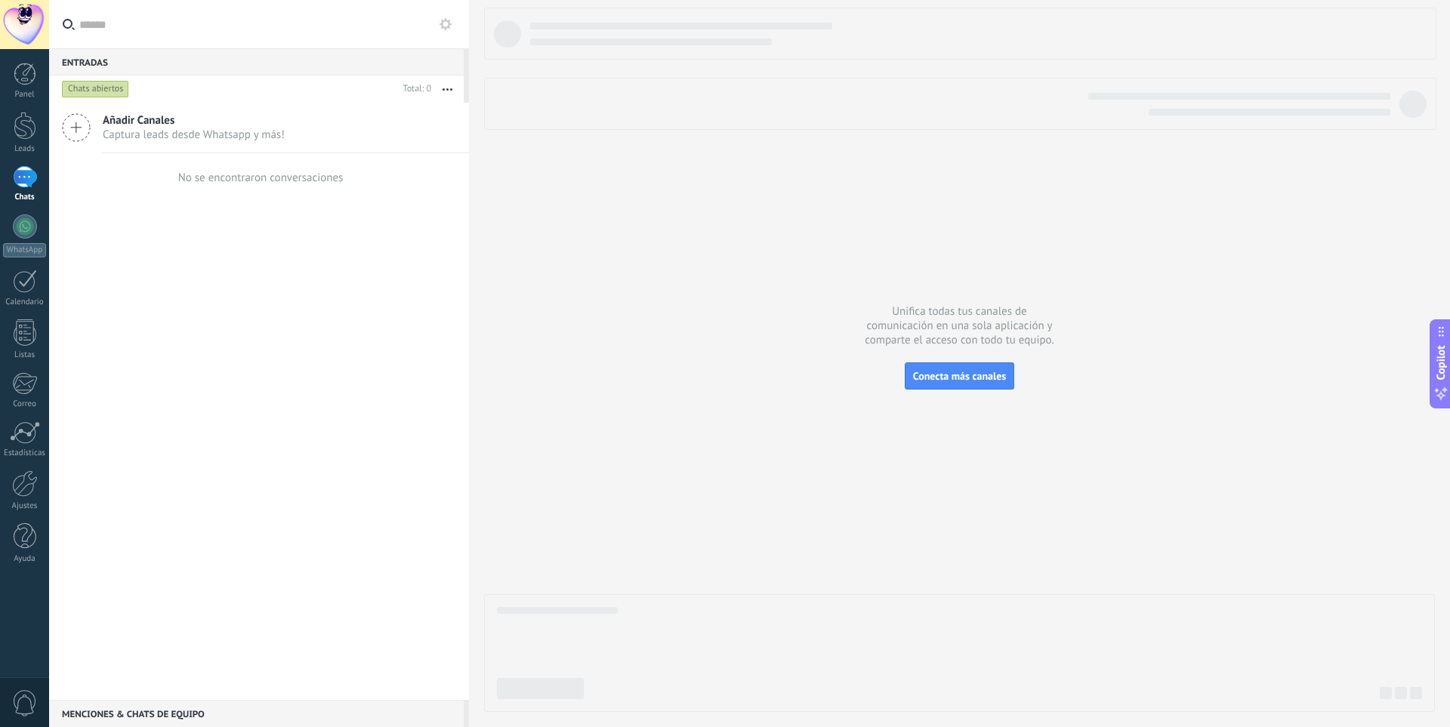
click at [76, 134] on icon at bounding box center [76, 127] width 29 height 29
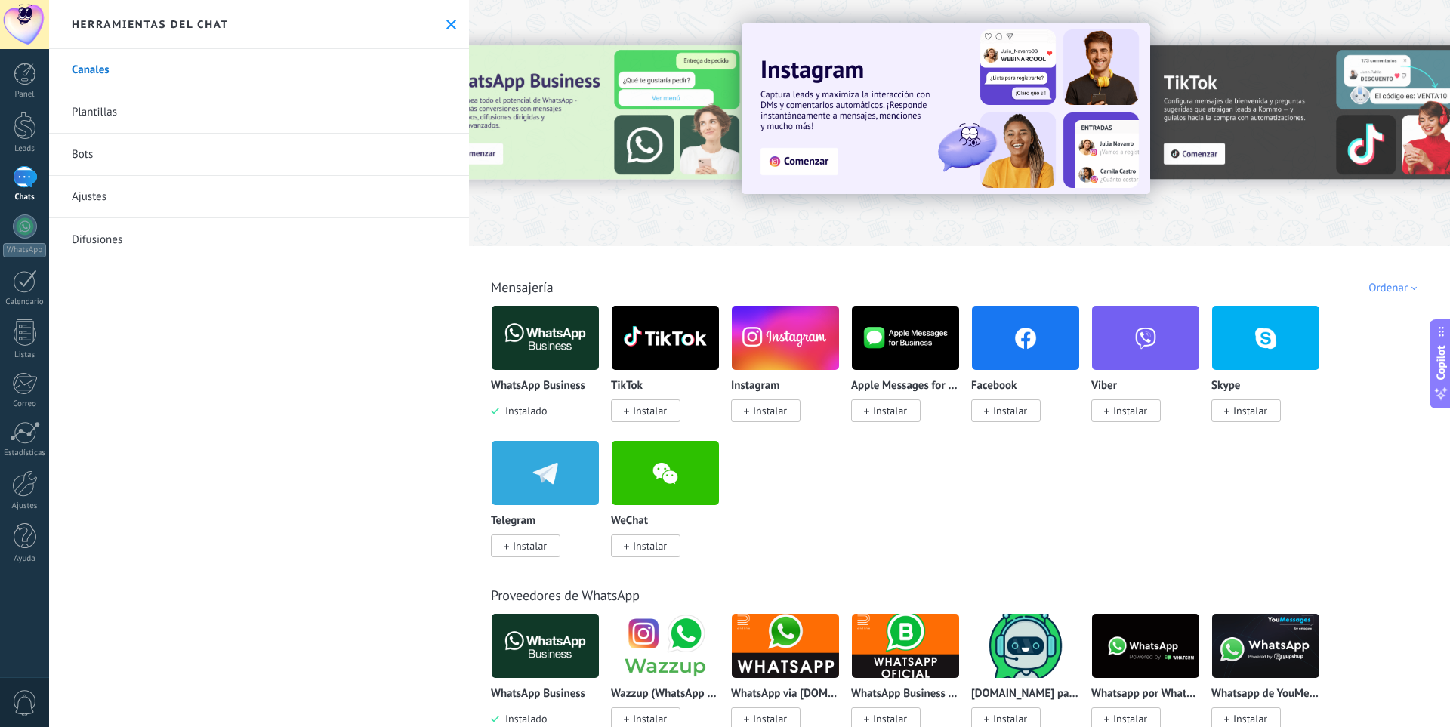
click at [135, 75] on link "Canales" at bounding box center [259, 70] width 420 height 42
click at [26, 503] on div "Ajustes" at bounding box center [25, 506] width 44 height 10
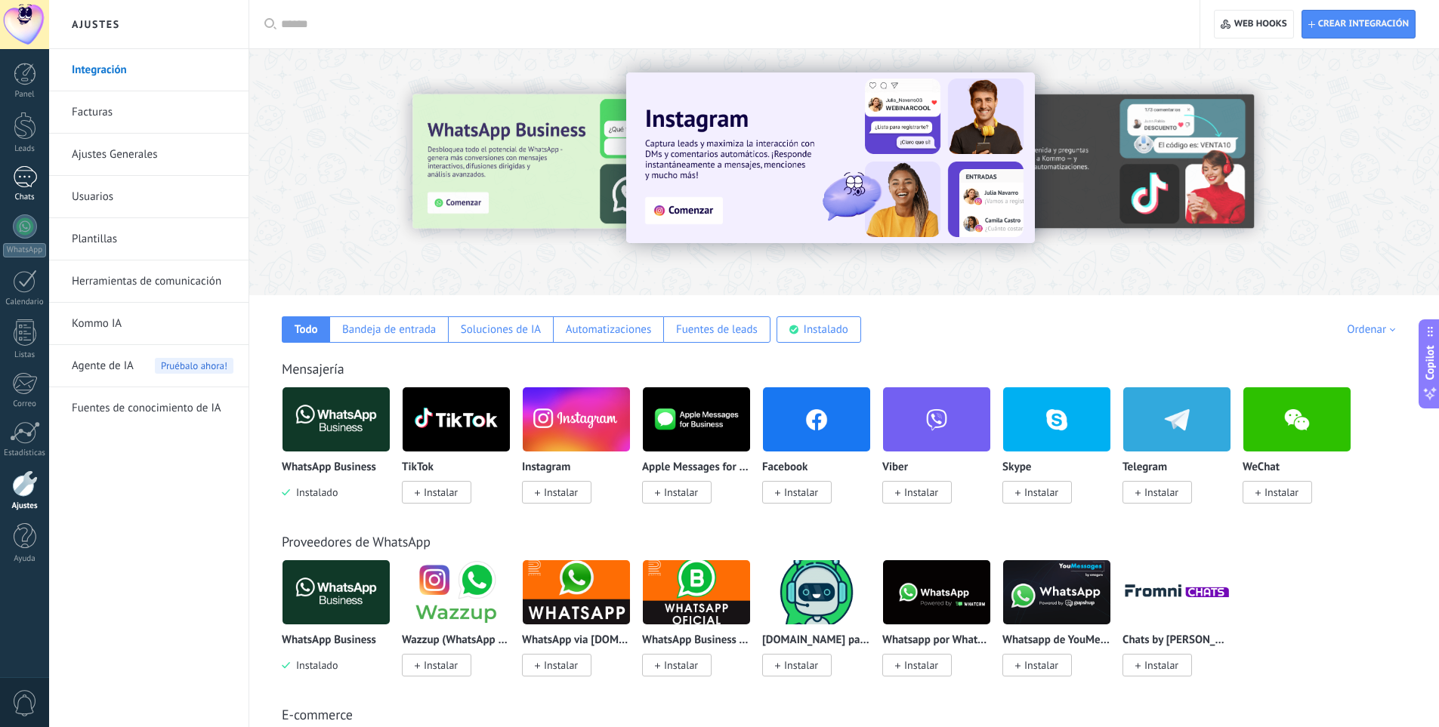
click at [24, 187] on div at bounding box center [25, 177] width 24 height 22
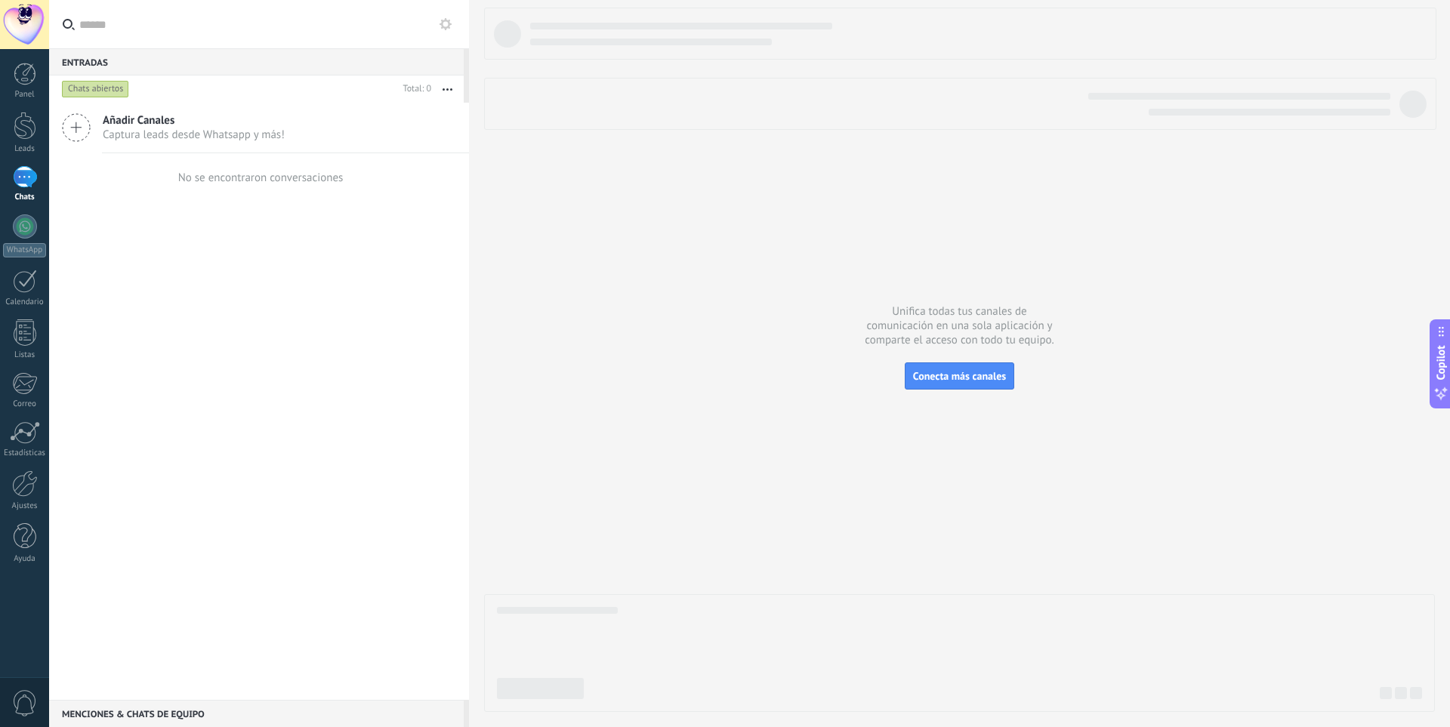
click at [76, 135] on icon at bounding box center [76, 127] width 29 height 29
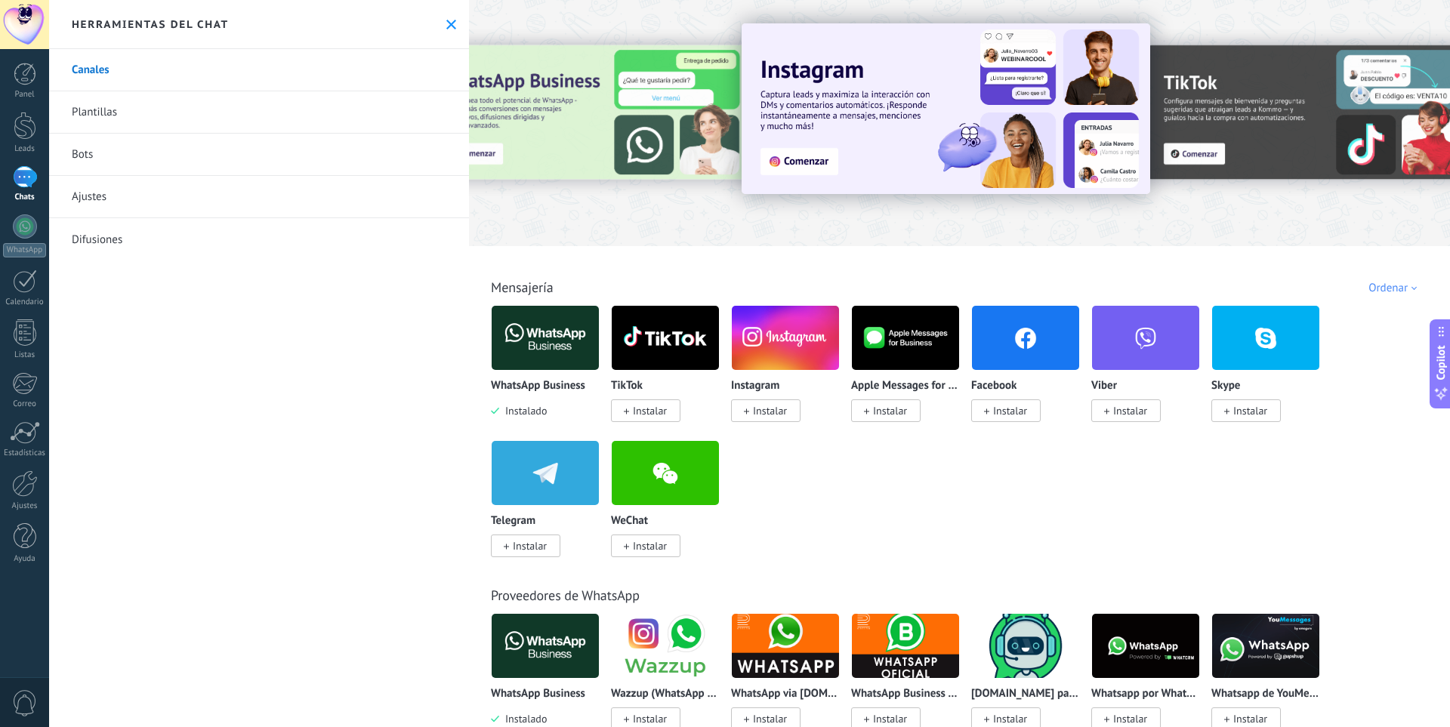
click at [197, 75] on link "Canales" at bounding box center [259, 70] width 420 height 42
click at [446, 24] on icon at bounding box center [451, 25] width 10 height 10
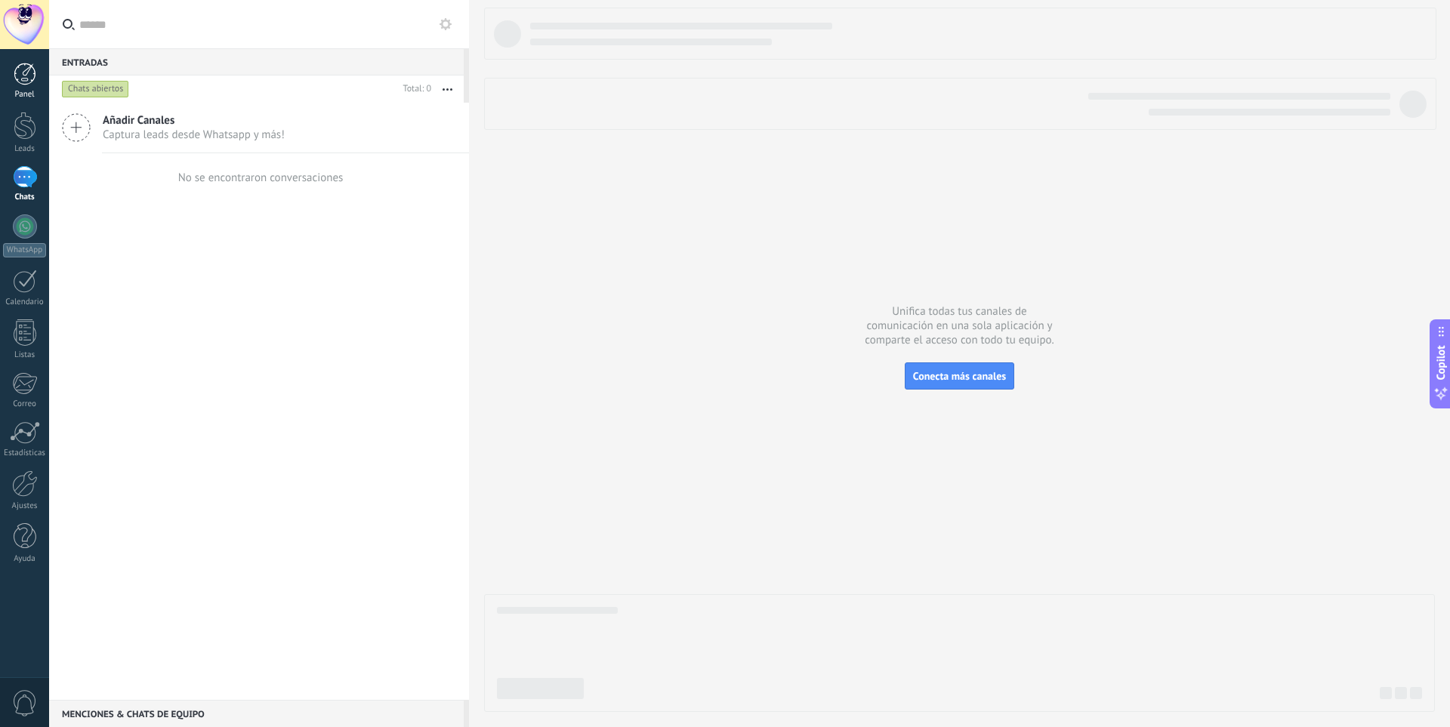
click at [21, 73] on div at bounding box center [25, 74] width 23 height 23
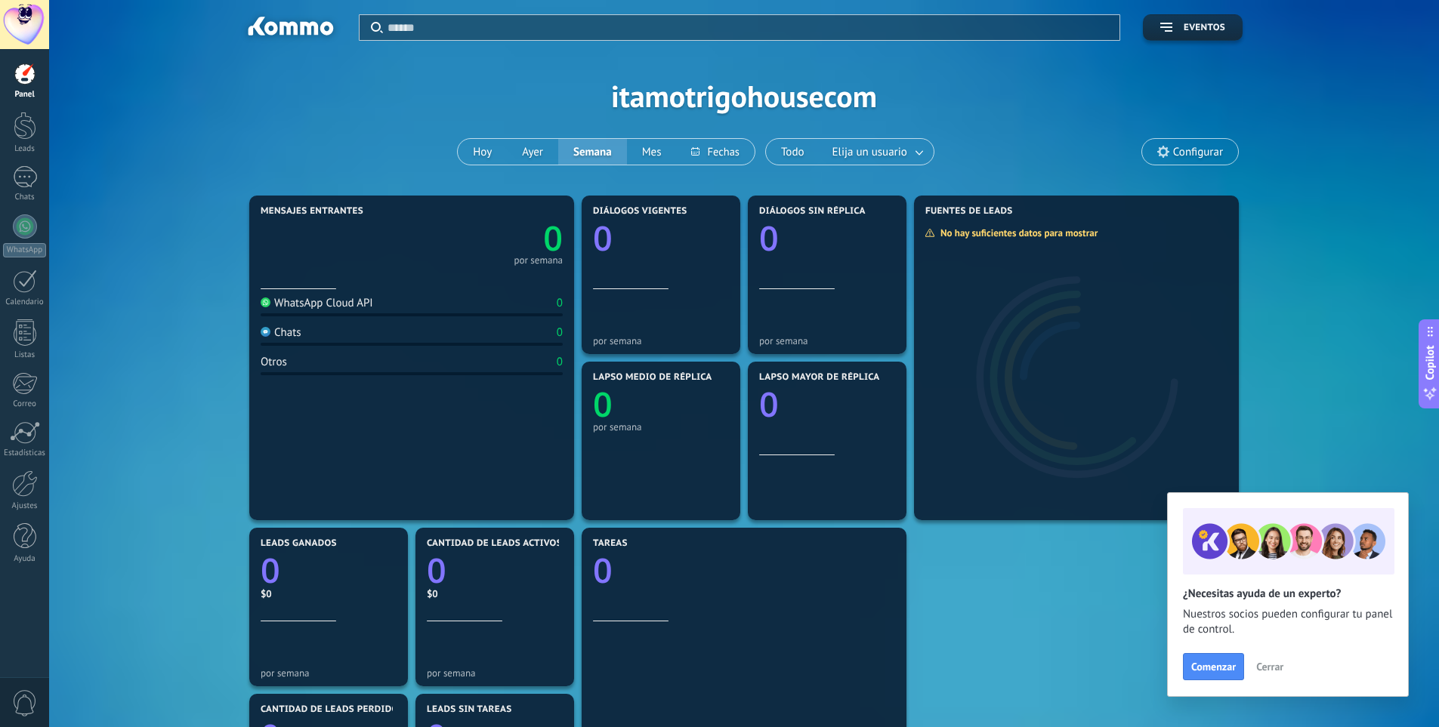
click at [1202, 160] on span "Configurar" at bounding box center [1190, 152] width 96 height 26
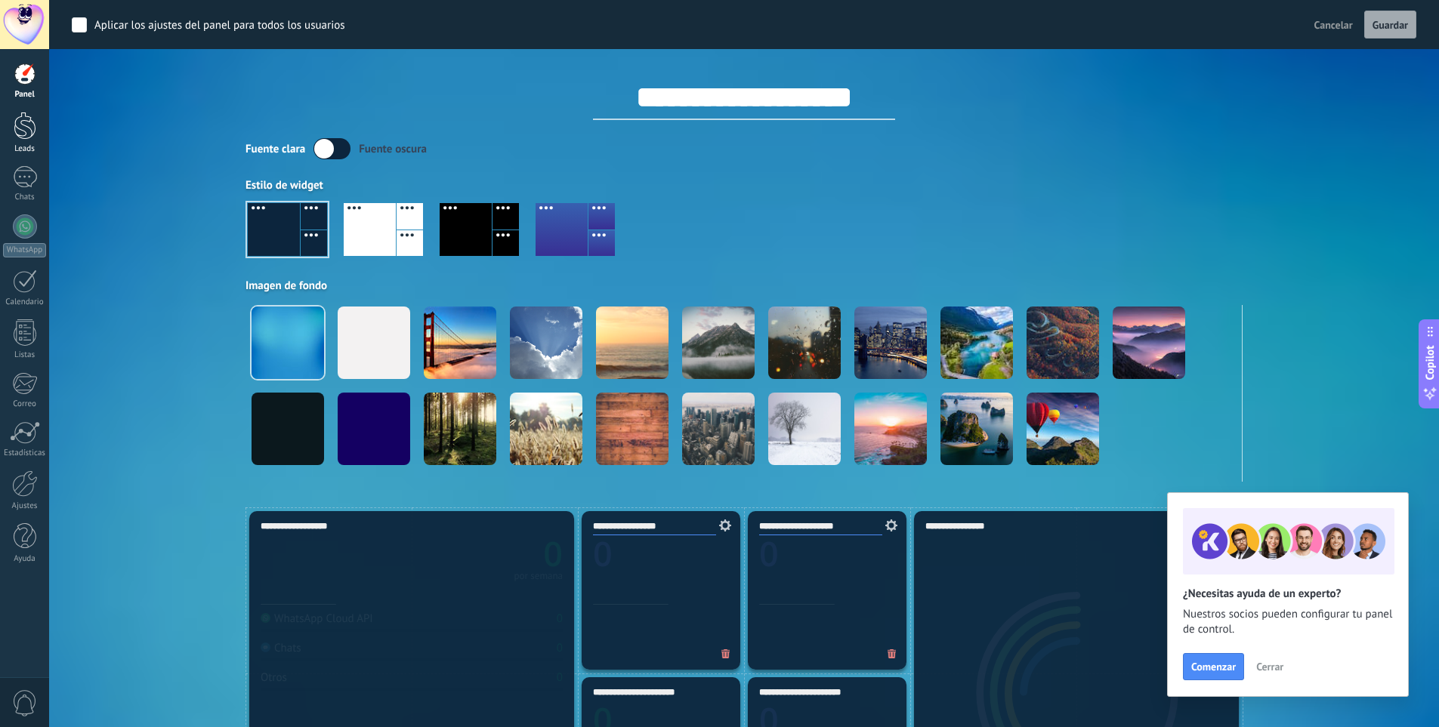
click at [20, 129] on div at bounding box center [25, 126] width 23 height 28
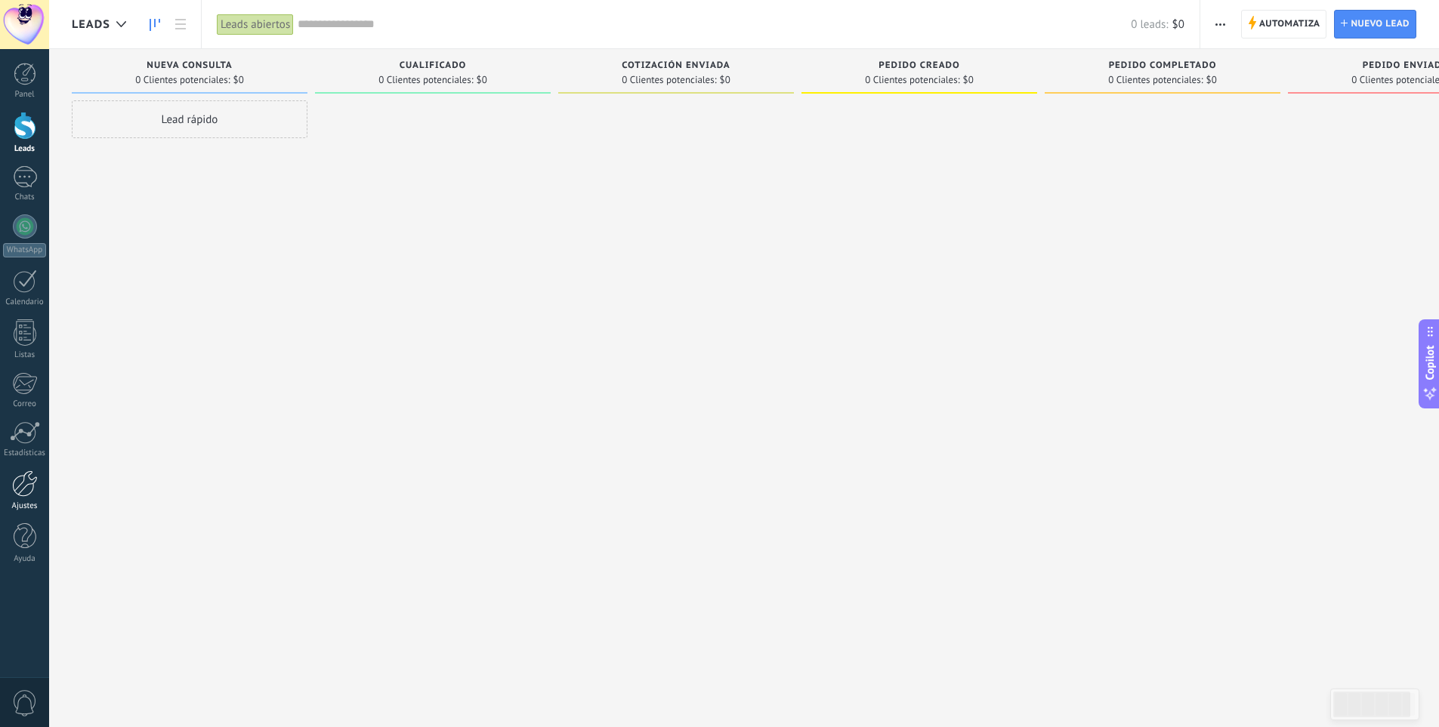
click at [20, 492] on div at bounding box center [25, 484] width 26 height 26
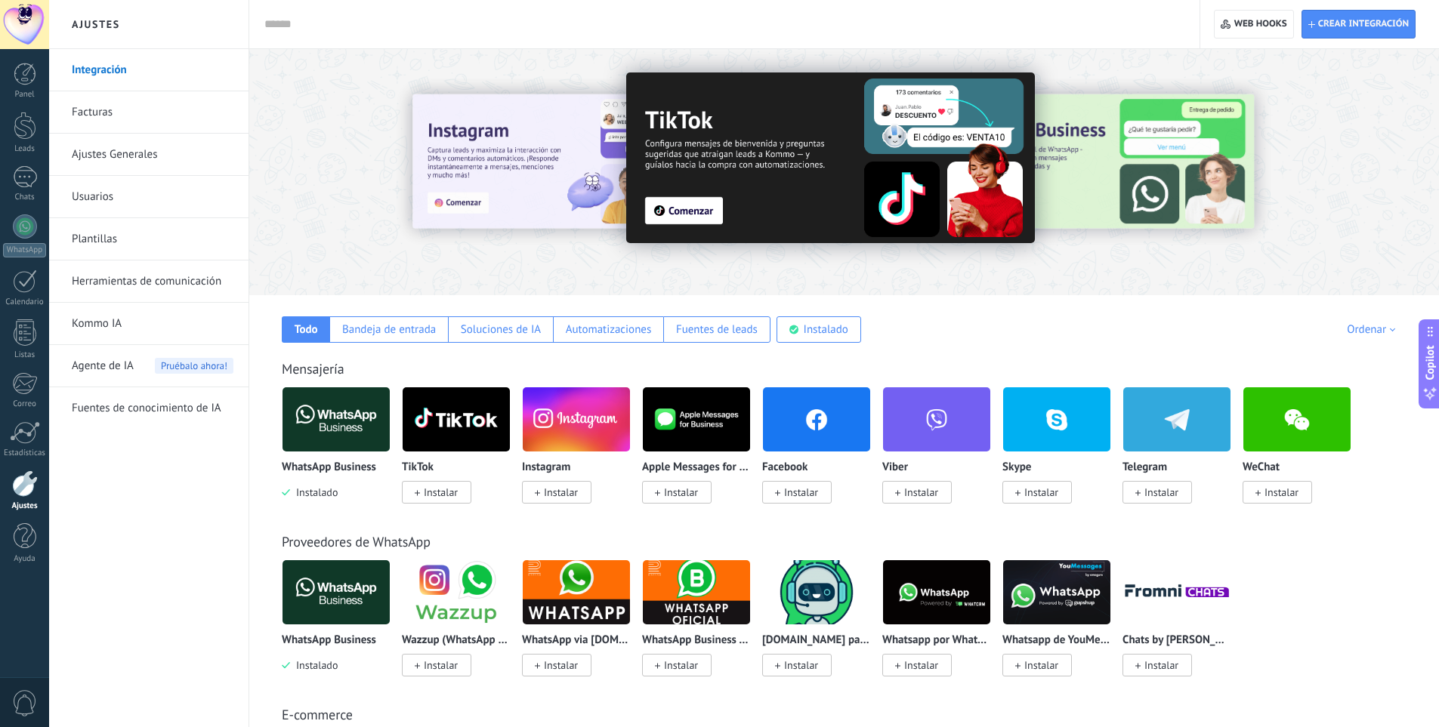
click at [100, 147] on link "Ajustes Generales" at bounding box center [153, 155] width 162 height 42
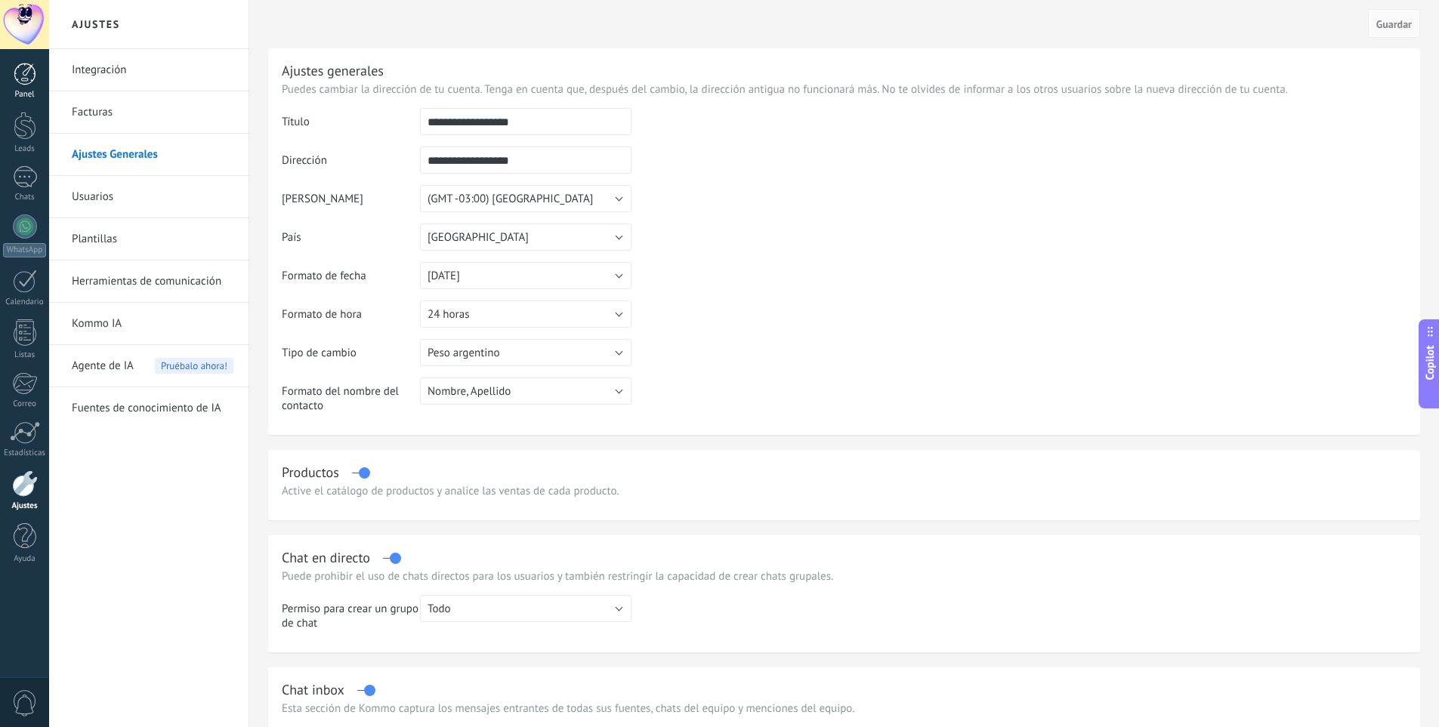
click at [17, 69] on div at bounding box center [25, 74] width 23 height 23
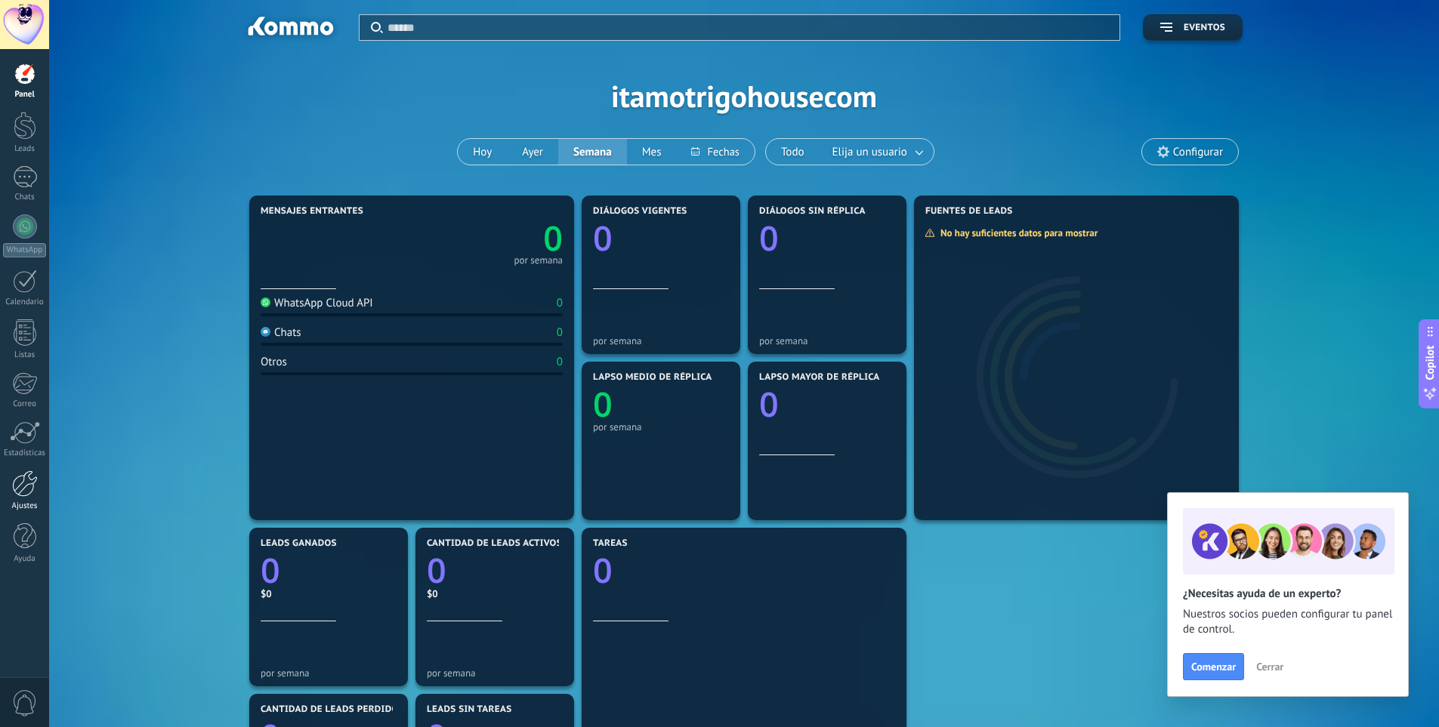
click at [21, 477] on div at bounding box center [25, 484] width 26 height 26
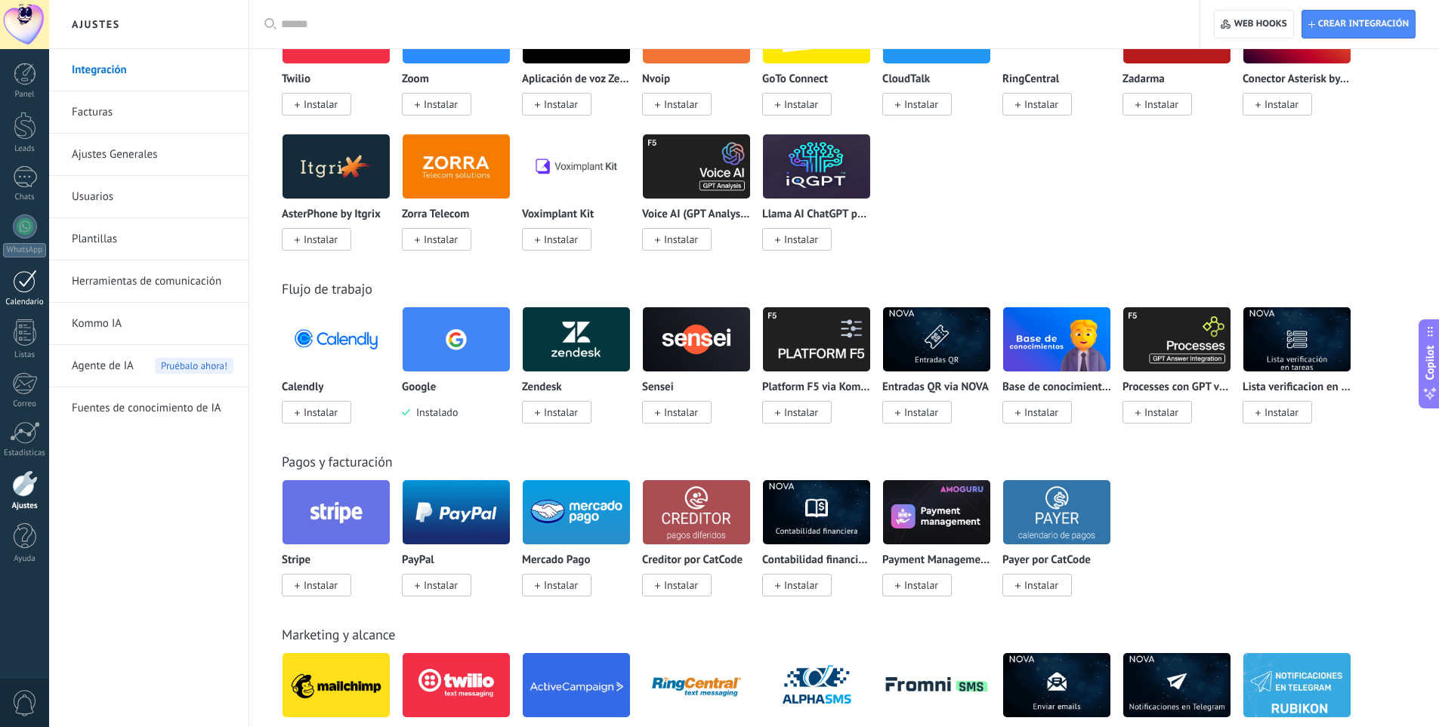
scroll to position [1150, 0]
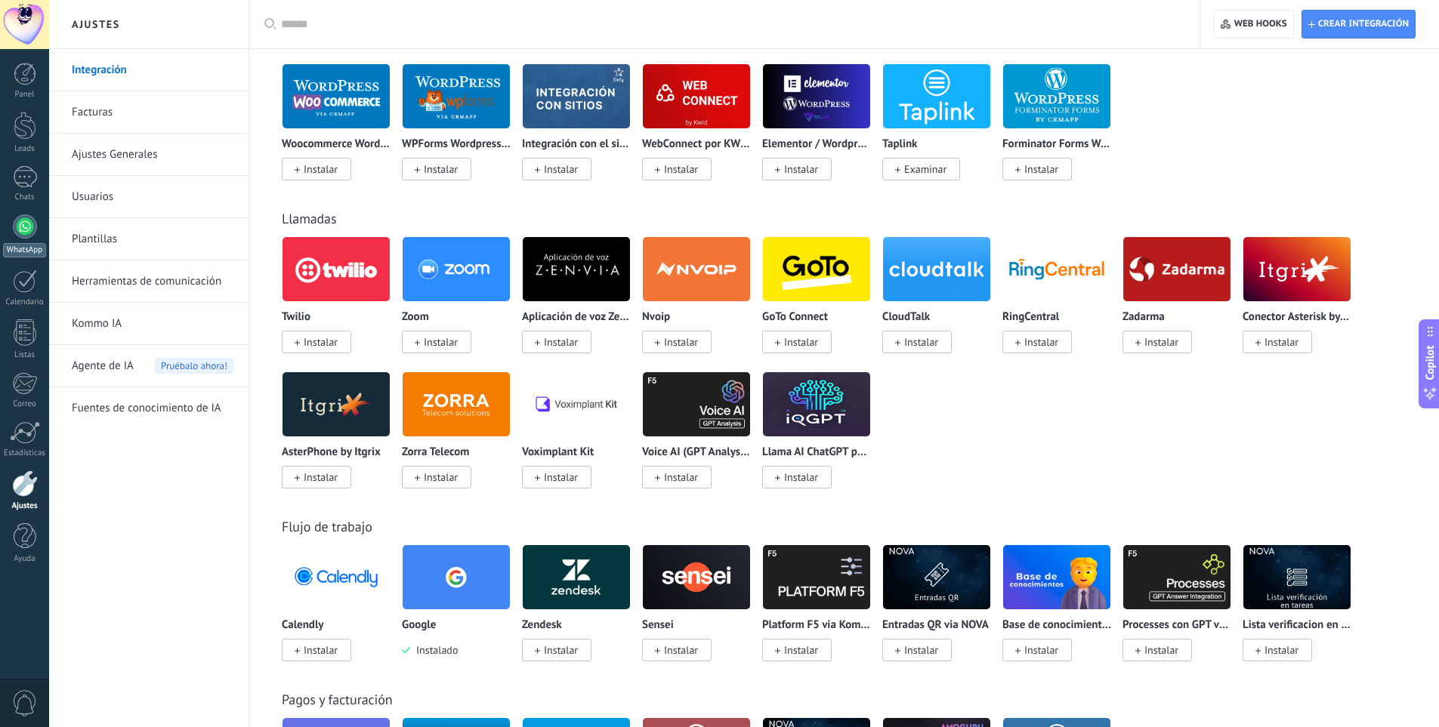
click at [16, 224] on div at bounding box center [25, 226] width 24 height 24
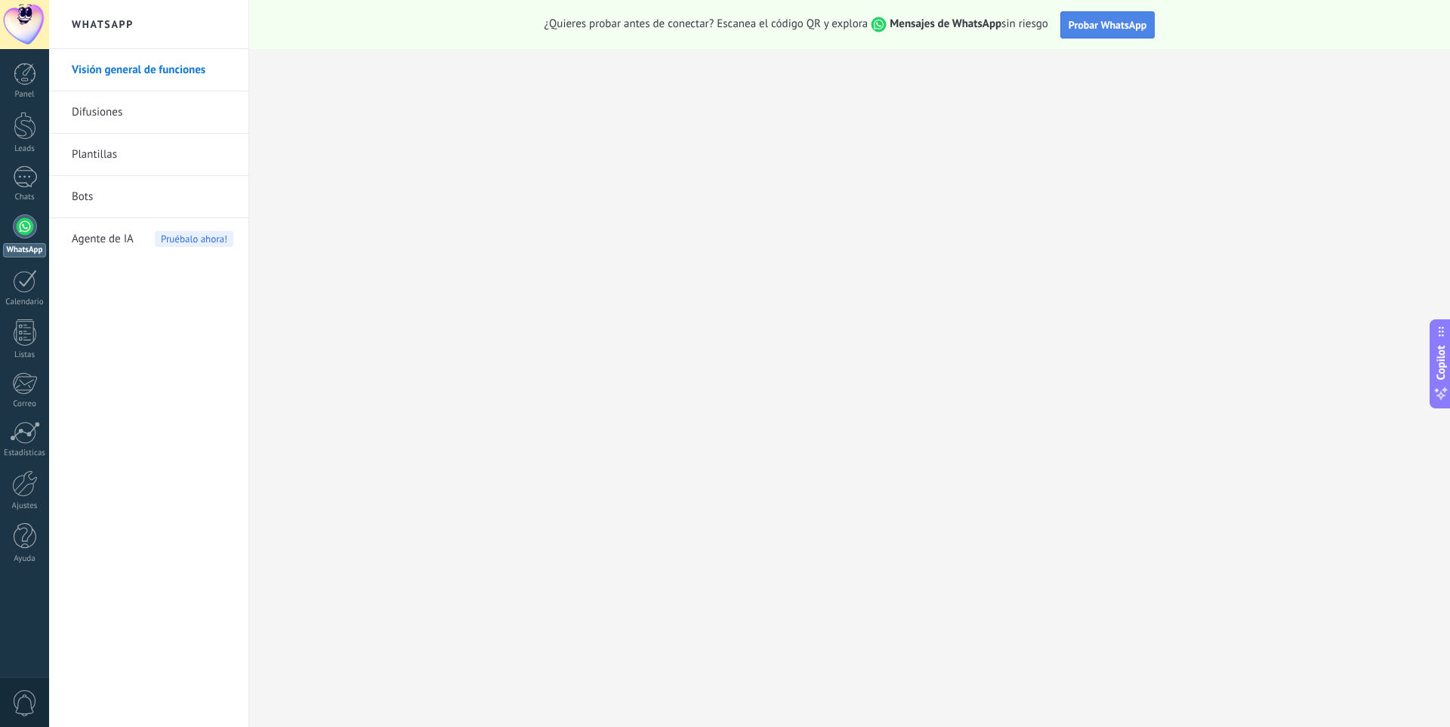
click at [1099, 26] on span "Probar WhatsApp" at bounding box center [1108, 25] width 79 height 14
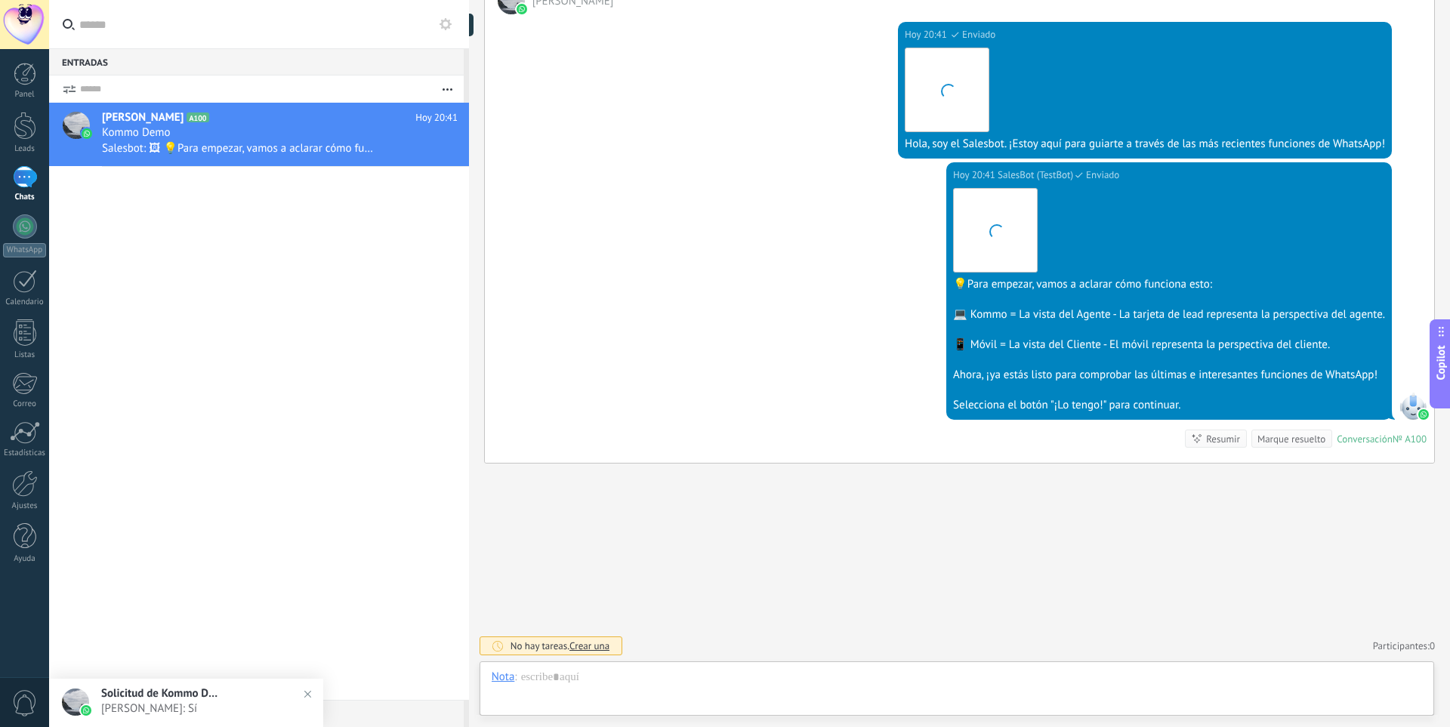
scroll to position [23, 0]
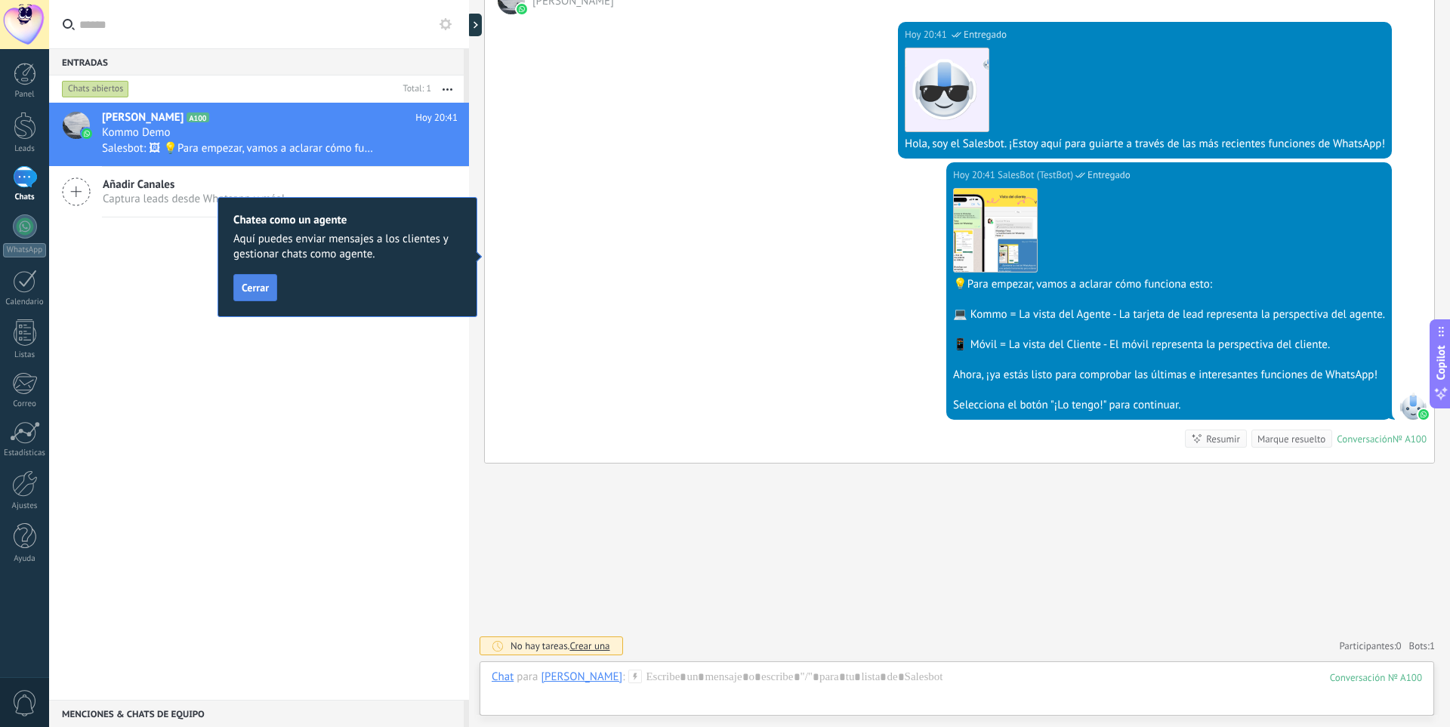
click at [251, 295] on button "Cerrar" at bounding box center [255, 287] width 44 height 27
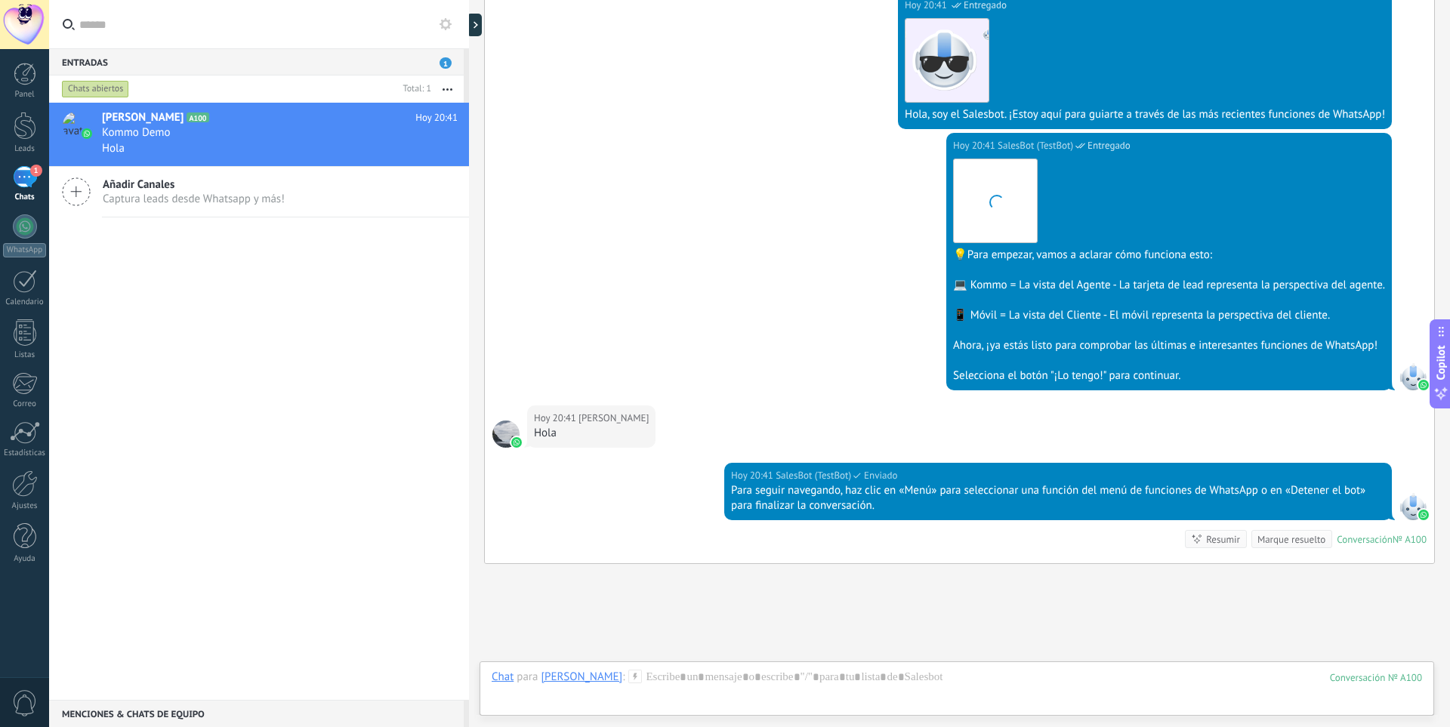
scroll to position [403, 0]
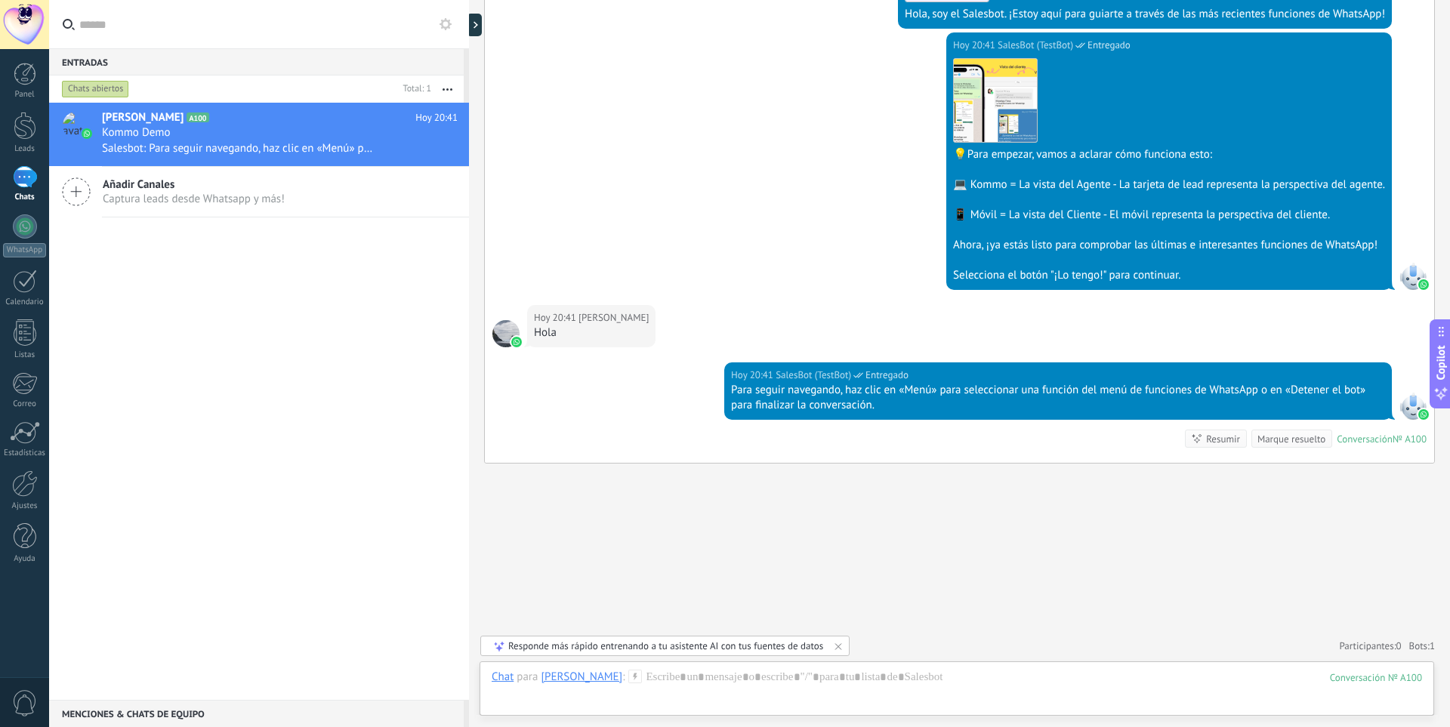
click at [73, 187] on icon at bounding box center [76, 191] width 29 height 29
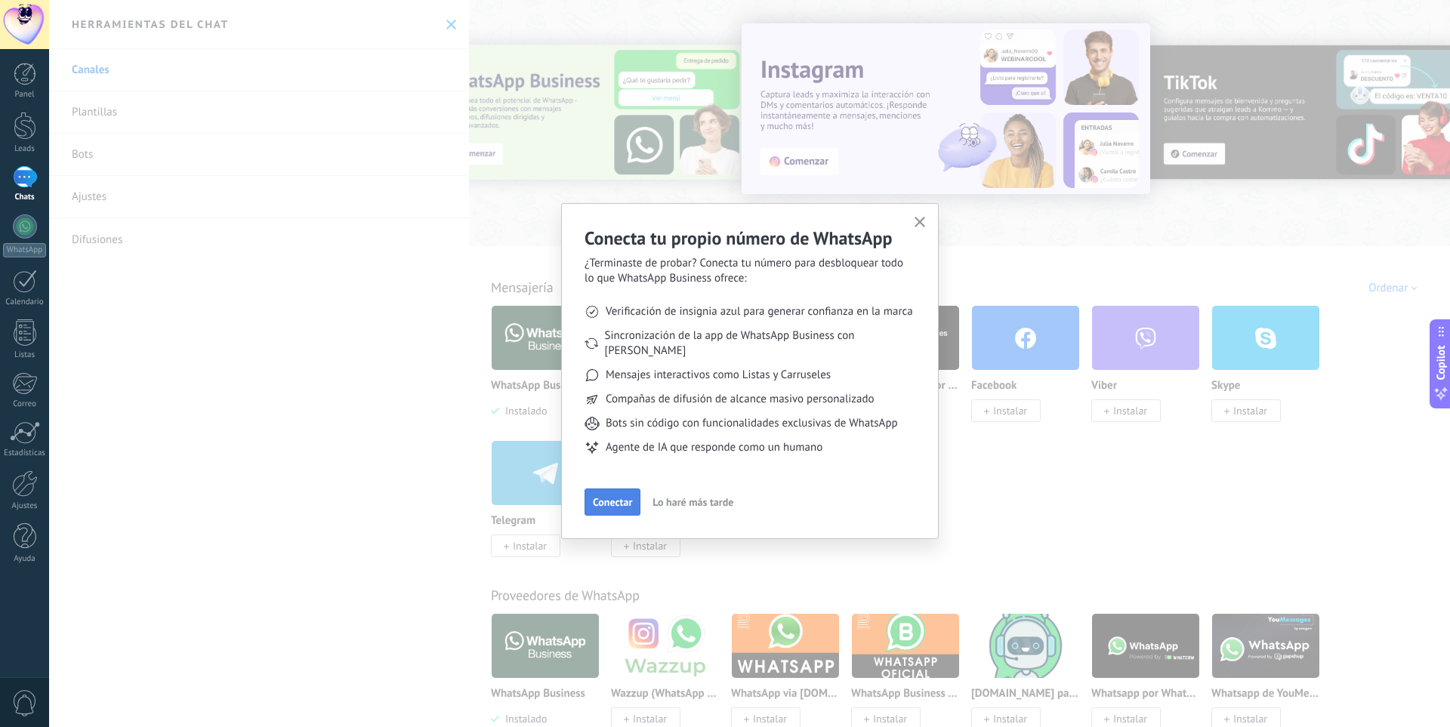
click at [596, 497] on span "Conectar" at bounding box center [612, 502] width 39 height 11
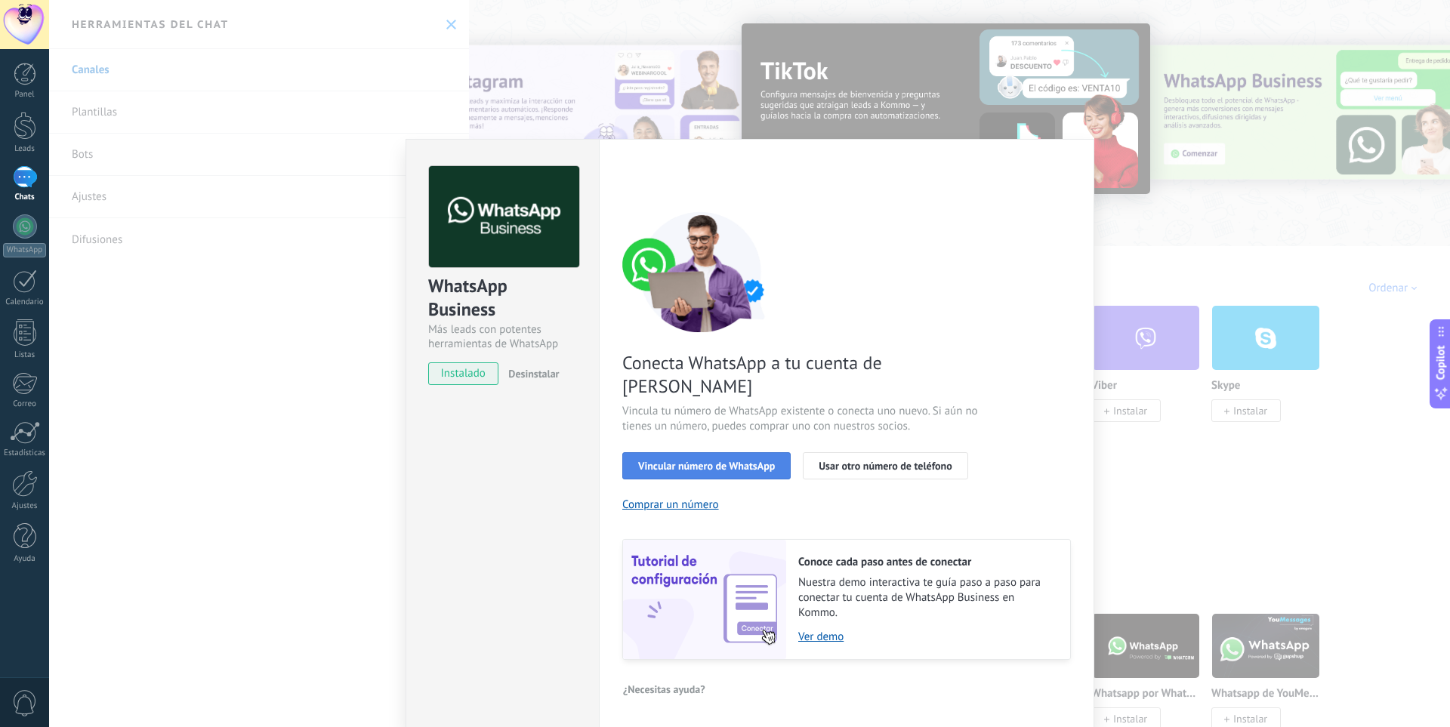
click at [665, 452] on button "Vincular número de WhatsApp" at bounding box center [706, 465] width 168 height 27
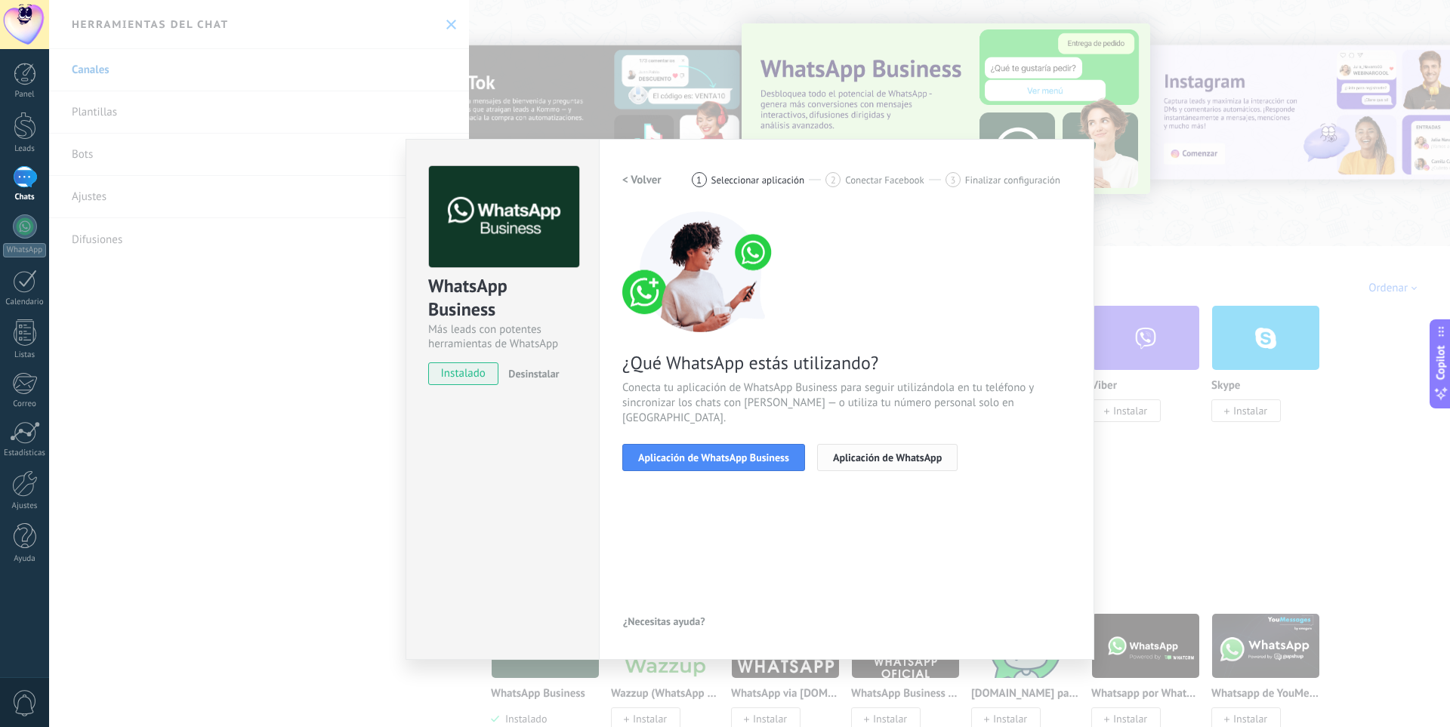
click at [850, 452] on span "Aplicación de WhatsApp" at bounding box center [887, 457] width 109 height 11
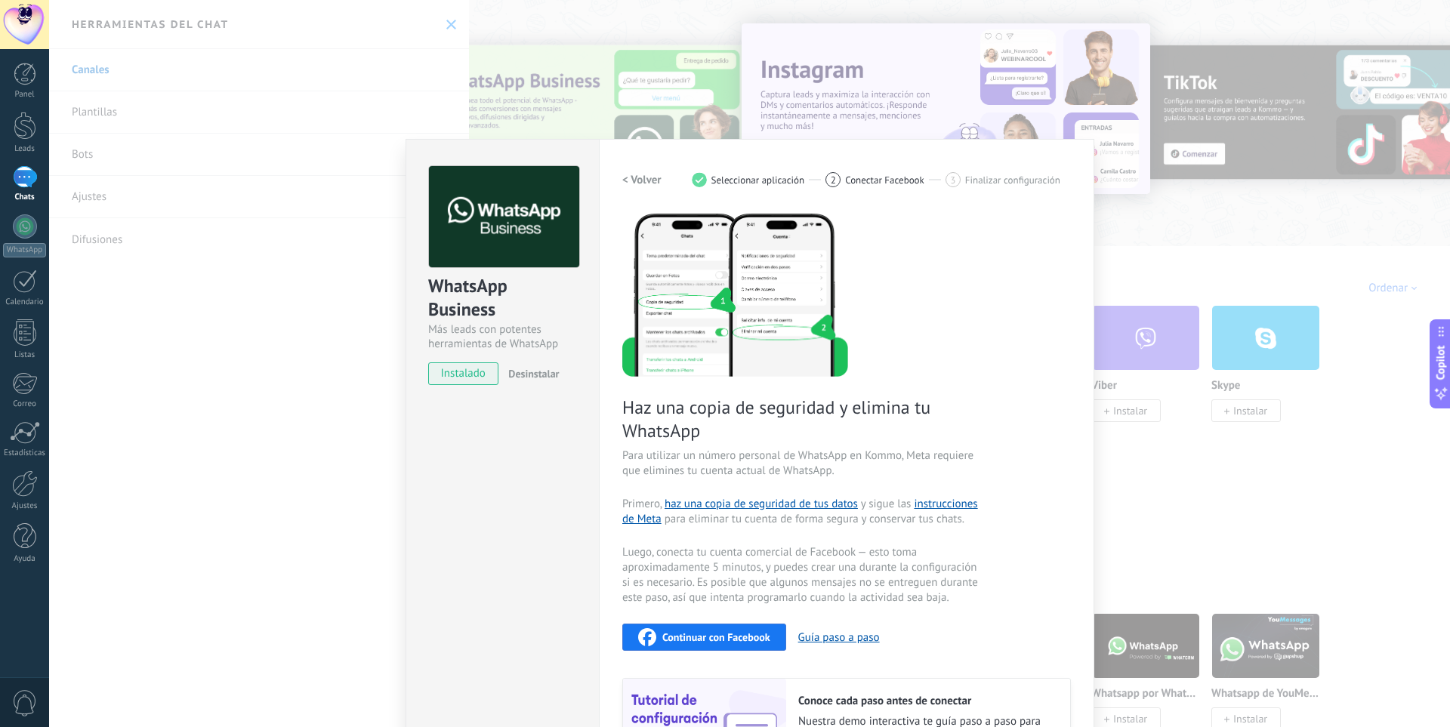
click at [637, 177] on h2 "< Volver" at bounding box center [641, 180] width 39 height 14
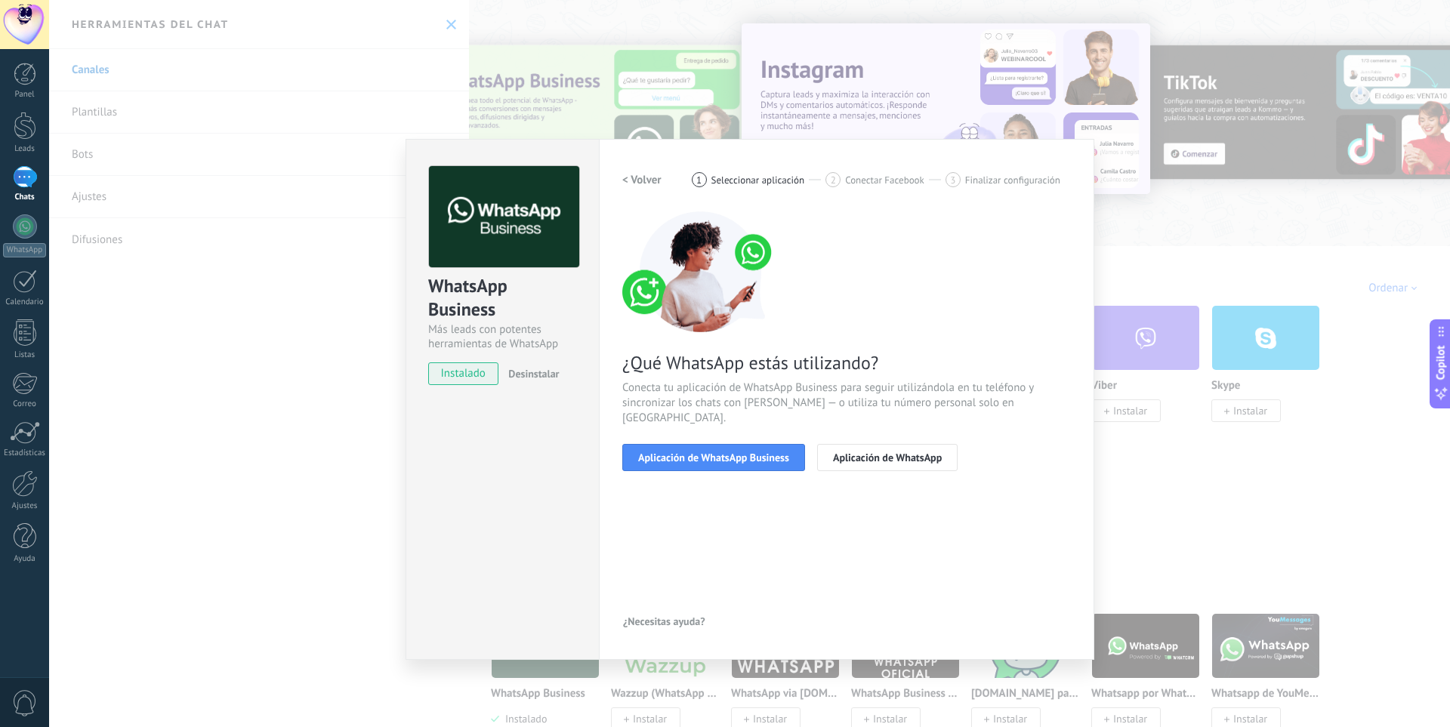
click at [699, 457] on div "< Volver 1 Seleccionar aplicación 2 Conectar Facebook 3 Finalizar configuración…" at bounding box center [846, 327] width 449 height 323
click at [695, 452] on span "Aplicación de WhatsApp Business" at bounding box center [713, 457] width 151 height 11
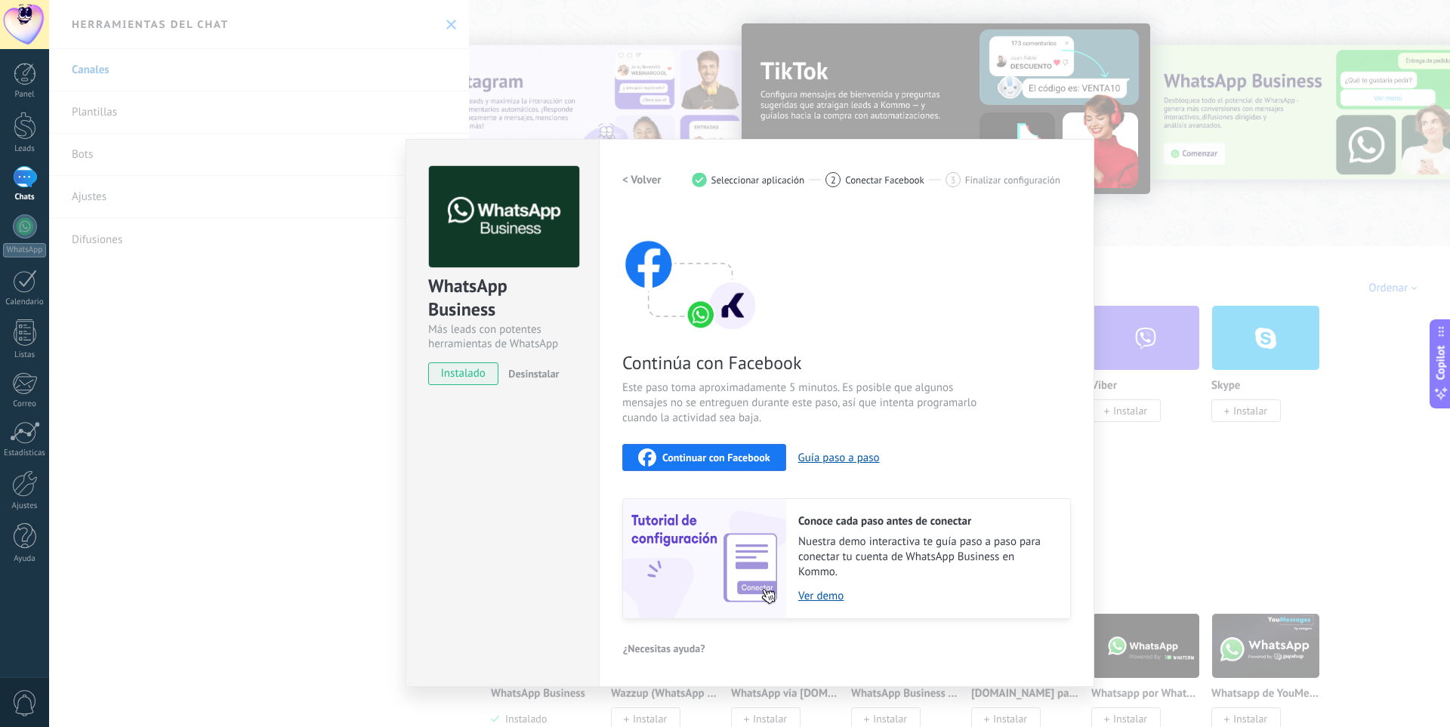
click at [708, 458] on span "Continuar con Facebook" at bounding box center [716, 457] width 108 height 11
click at [650, 176] on h2 "< Volver" at bounding box center [641, 180] width 39 height 14
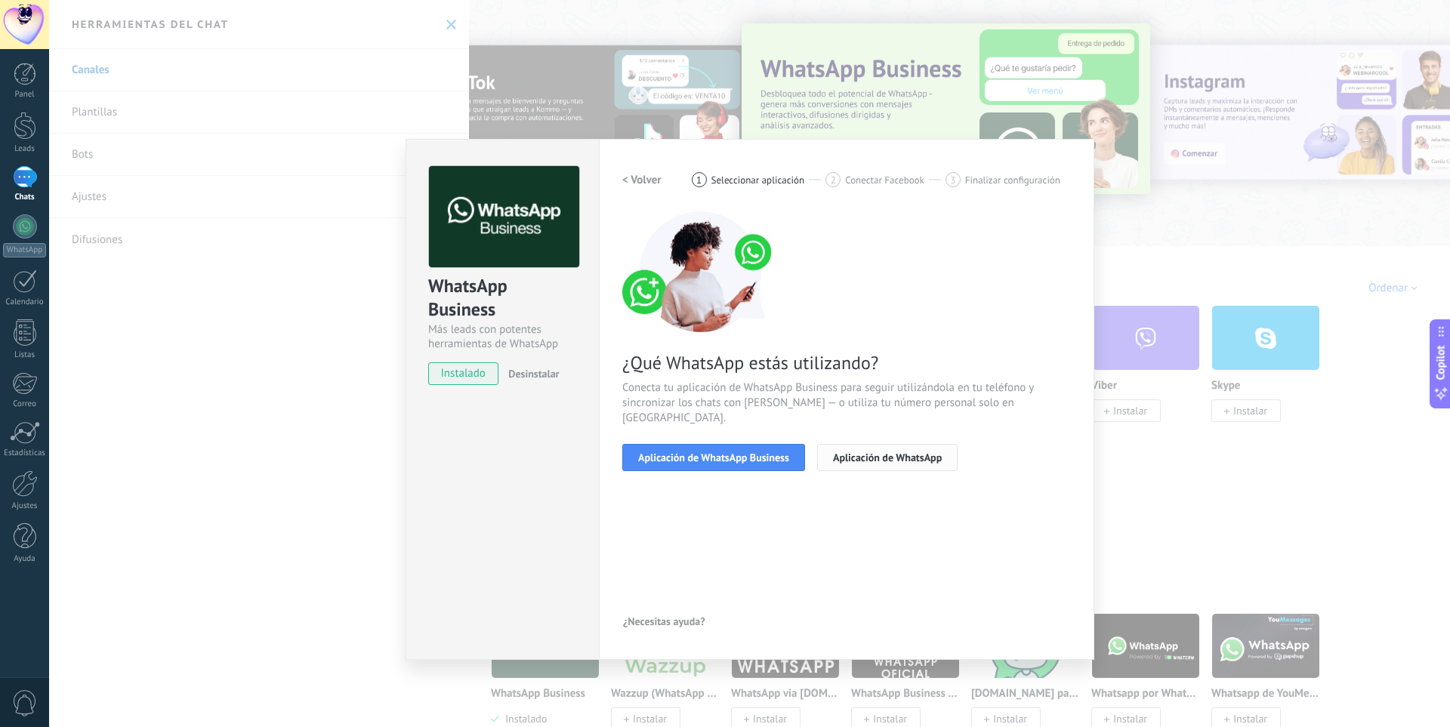
click at [866, 452] on span "Aplicación de WhatsApp" at bounding box center [887, 457] width 109 height 11
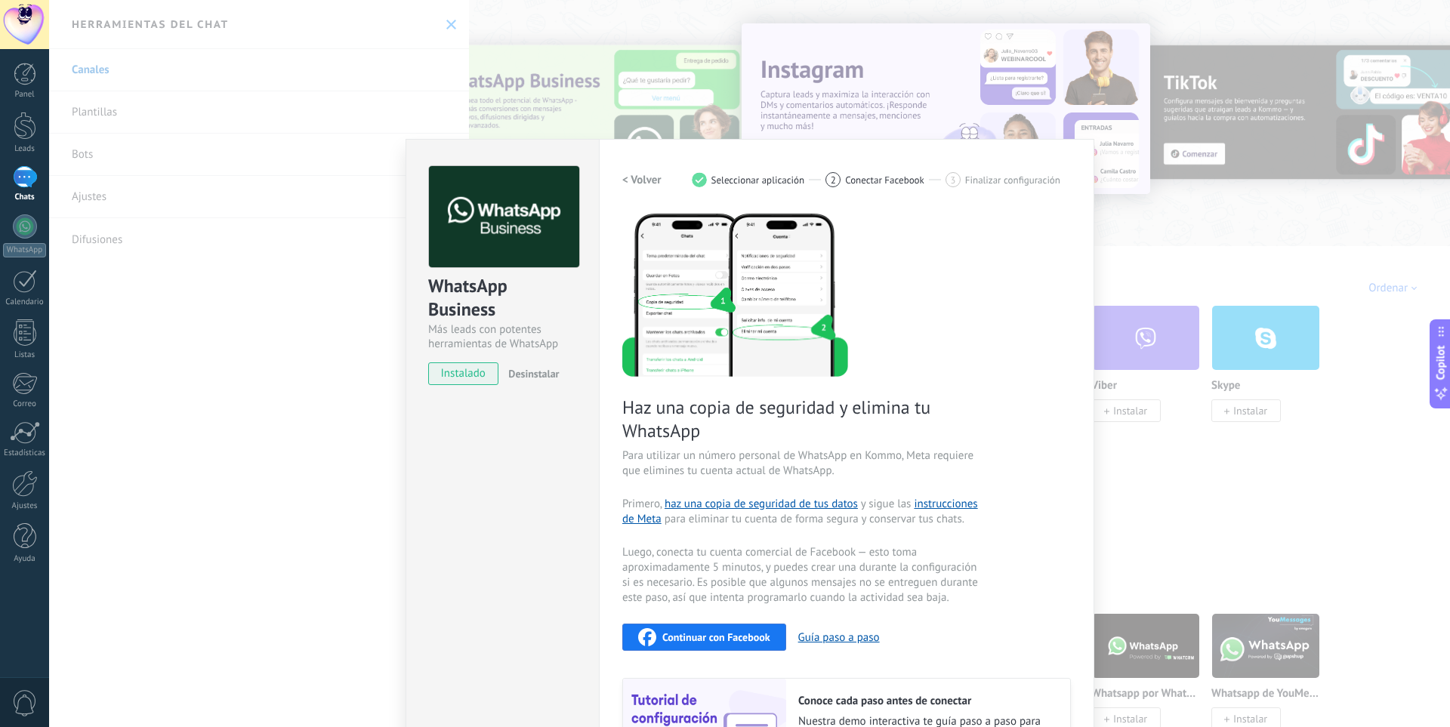
click at [965, 180] on span "Finalizar configuración" at bounding box center [1012, 179] width 95 height 11
click at [862, 179] on span "Conectar Facebook" at bounding box center [884, 179] width 79 height 11
drag, startPoint x: 764, startPoint y: 179, endPoint x: 714, endPoint y: 181, distance: 49.9
click at [764, 180] on span "Seleccionar aplicación" at bounding box center [758, 179] width 94 height 11
click at [648, 179] on h2 "< Volver" at bounding box center [641, 180] width 39 height 14
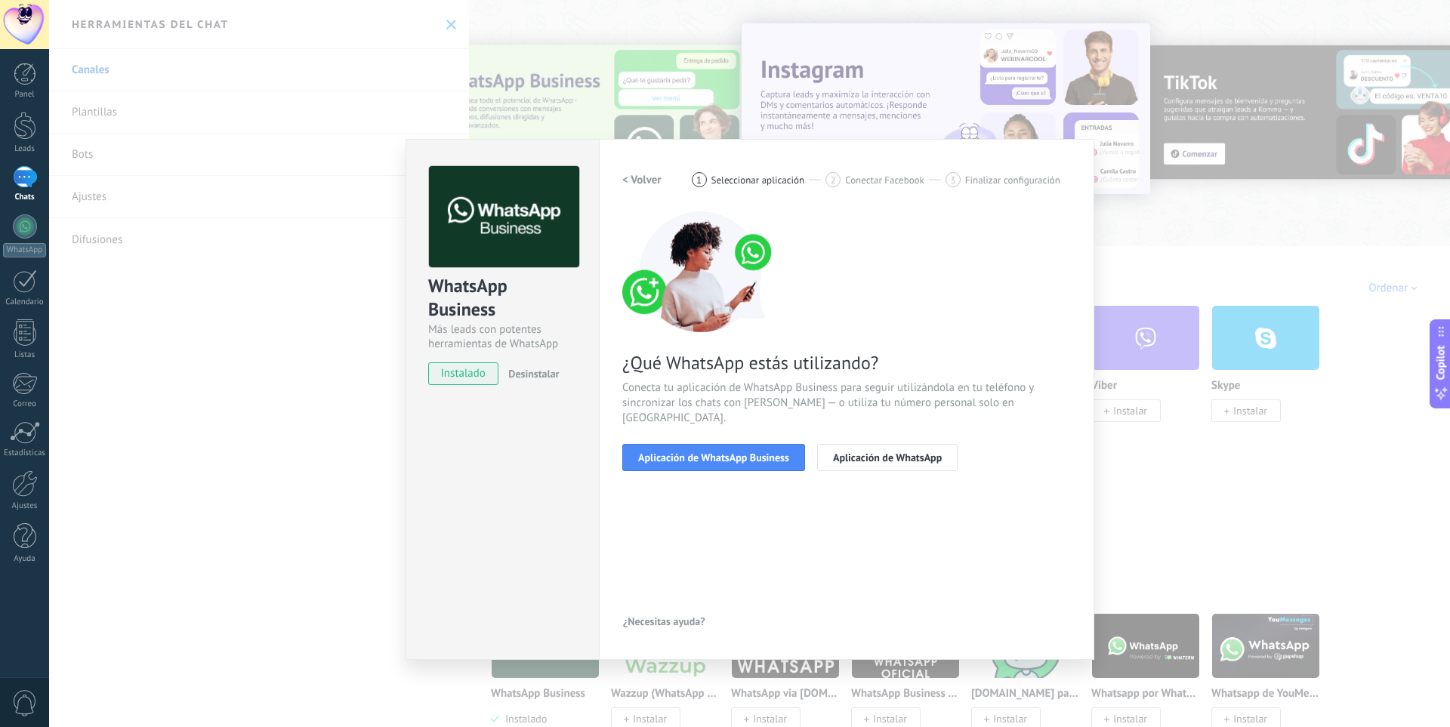
click at [318, 227] on div "WhatsApp Business Más leads con potentes herramientas de WhatsApp instalado Des…" at bounding box center [749, 363] width 1401 height 727
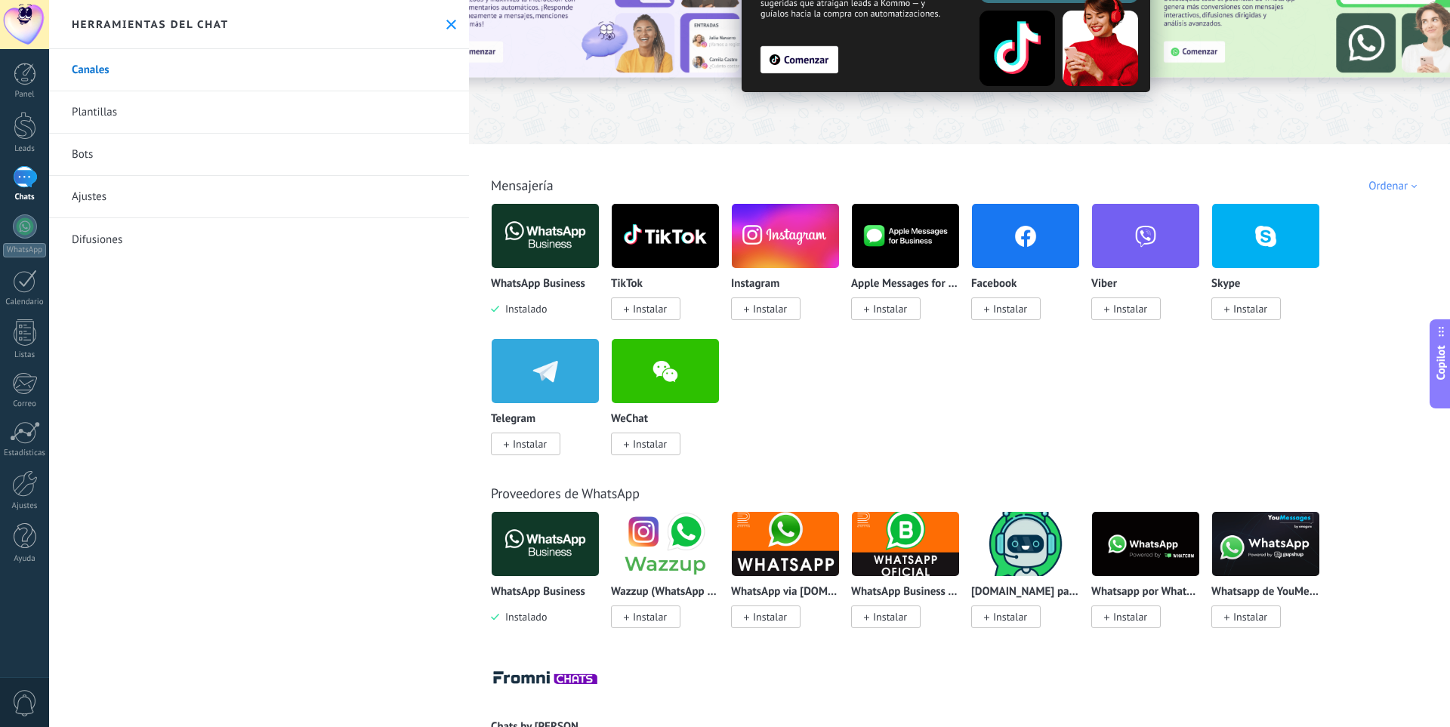
scroll to position [76, 0]
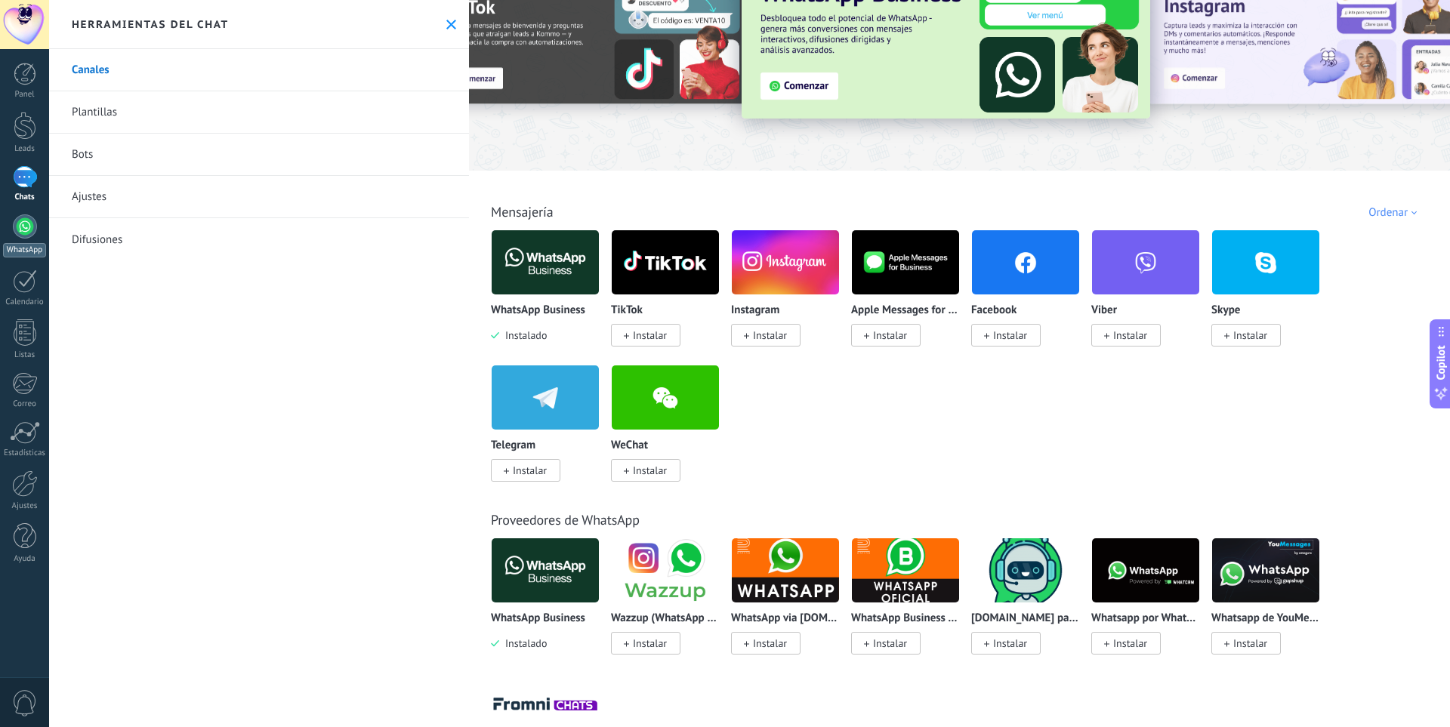
click at [20, 222] on div at bounding box center [25, 226] width 24 height 24
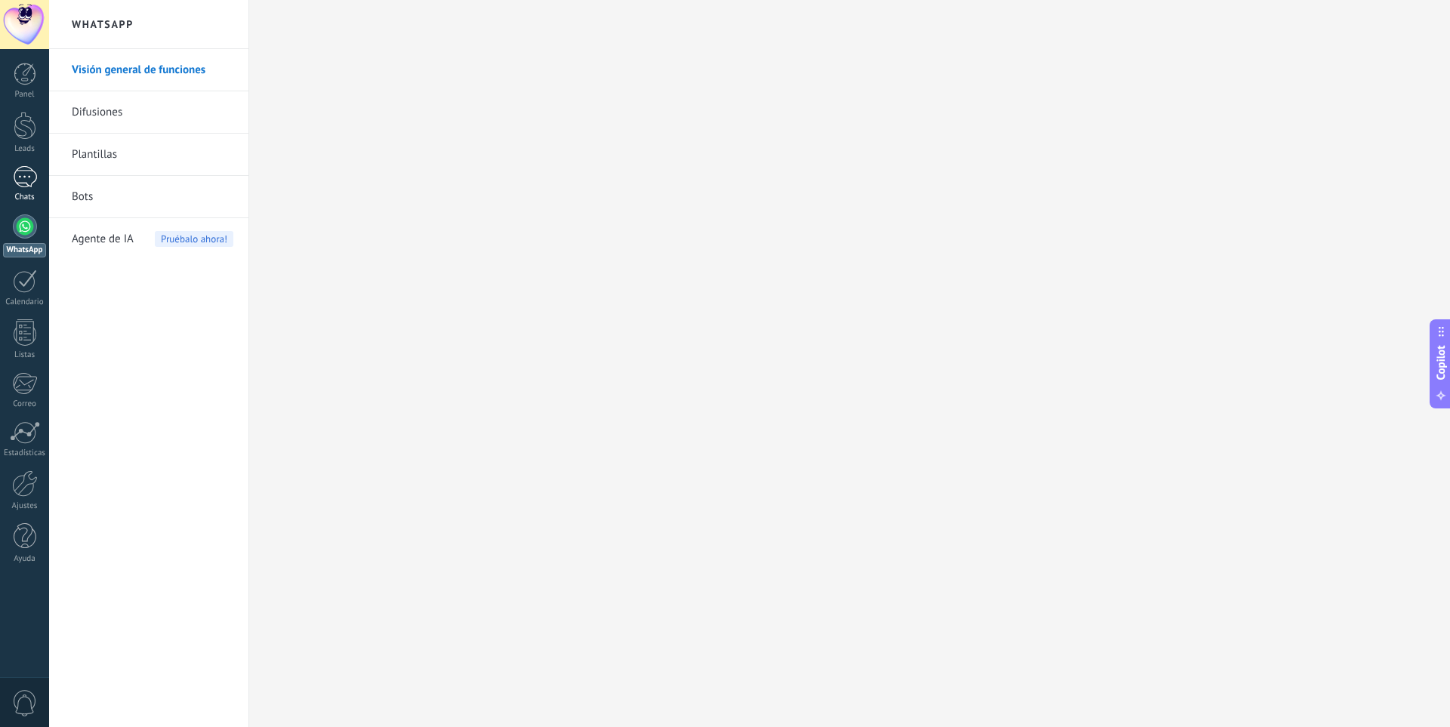
click at [20, 171] on div "1" at bounding box center [25, 177] width 24 height 22
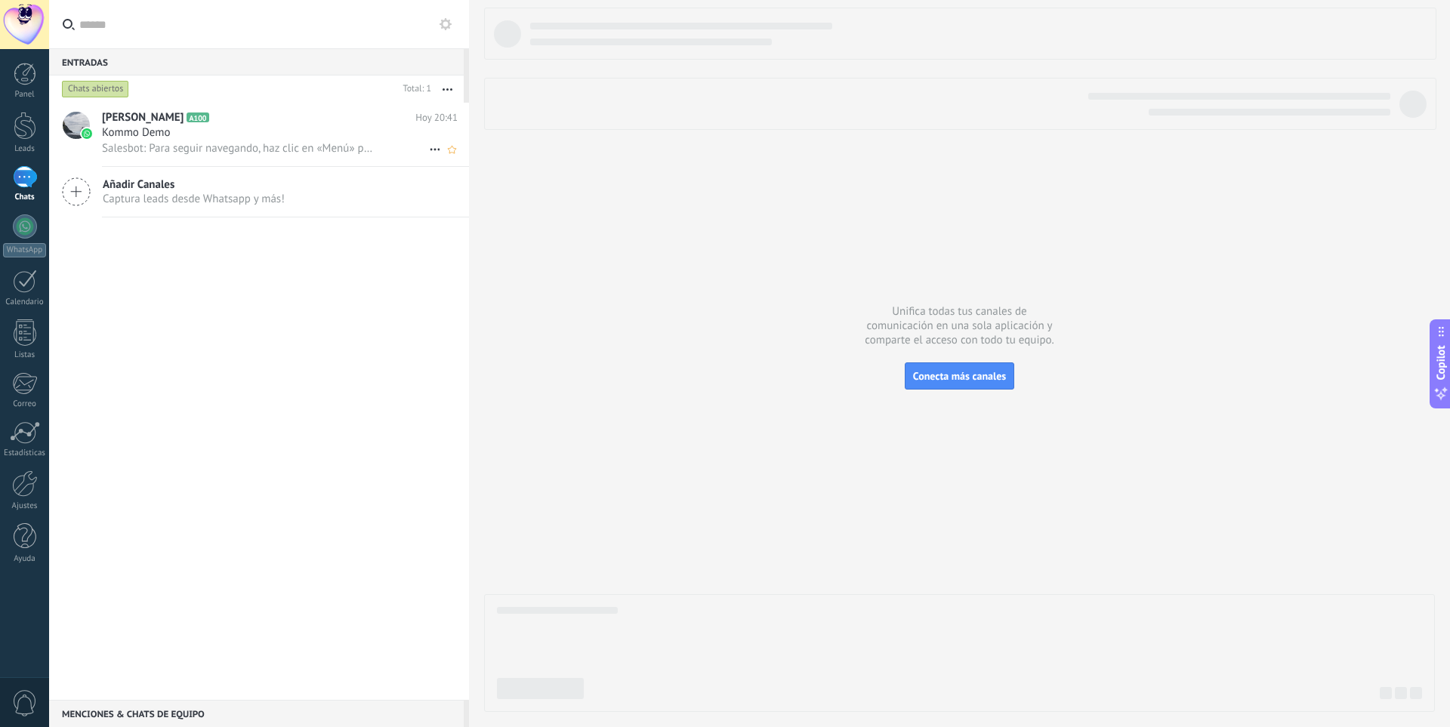
click at [147, 121] on span "[PERSON_NAME]" at bounding box center [143, 117] width 82 height 15
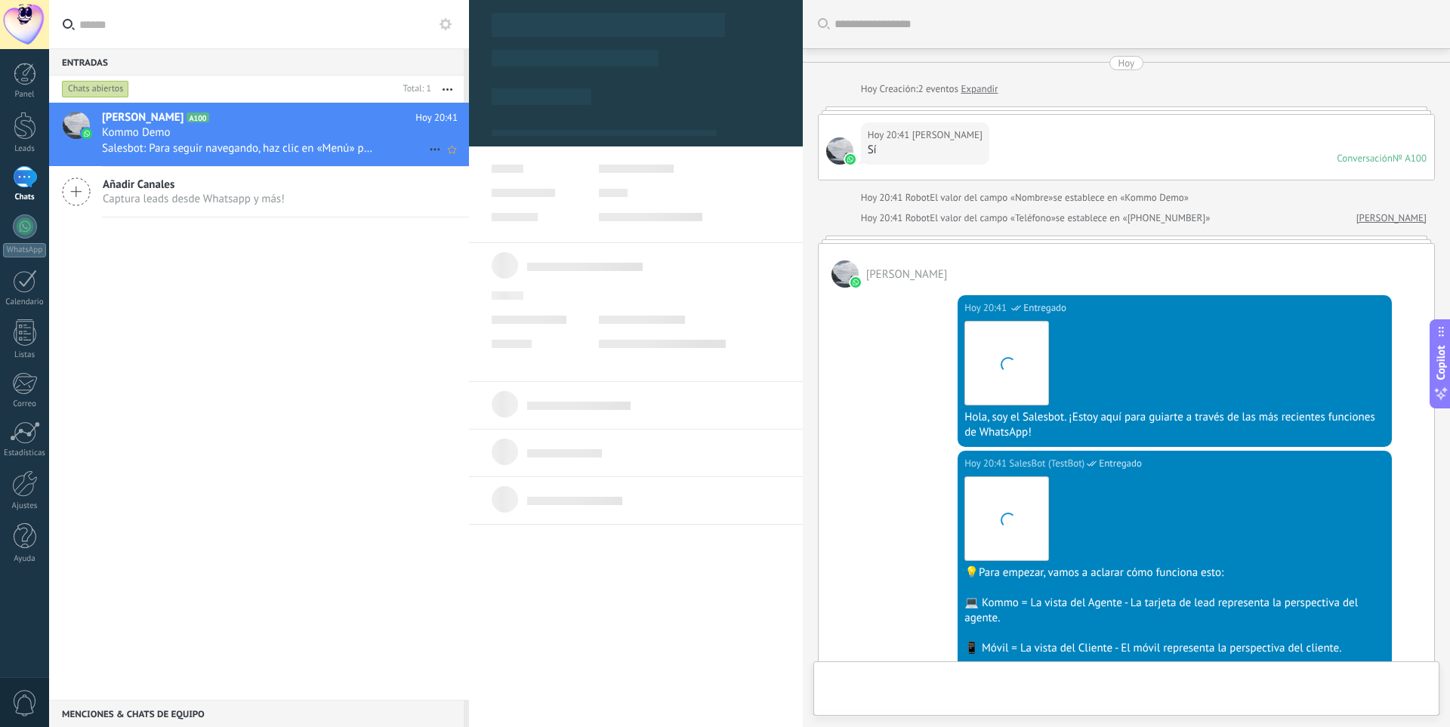
type textarea "**********"
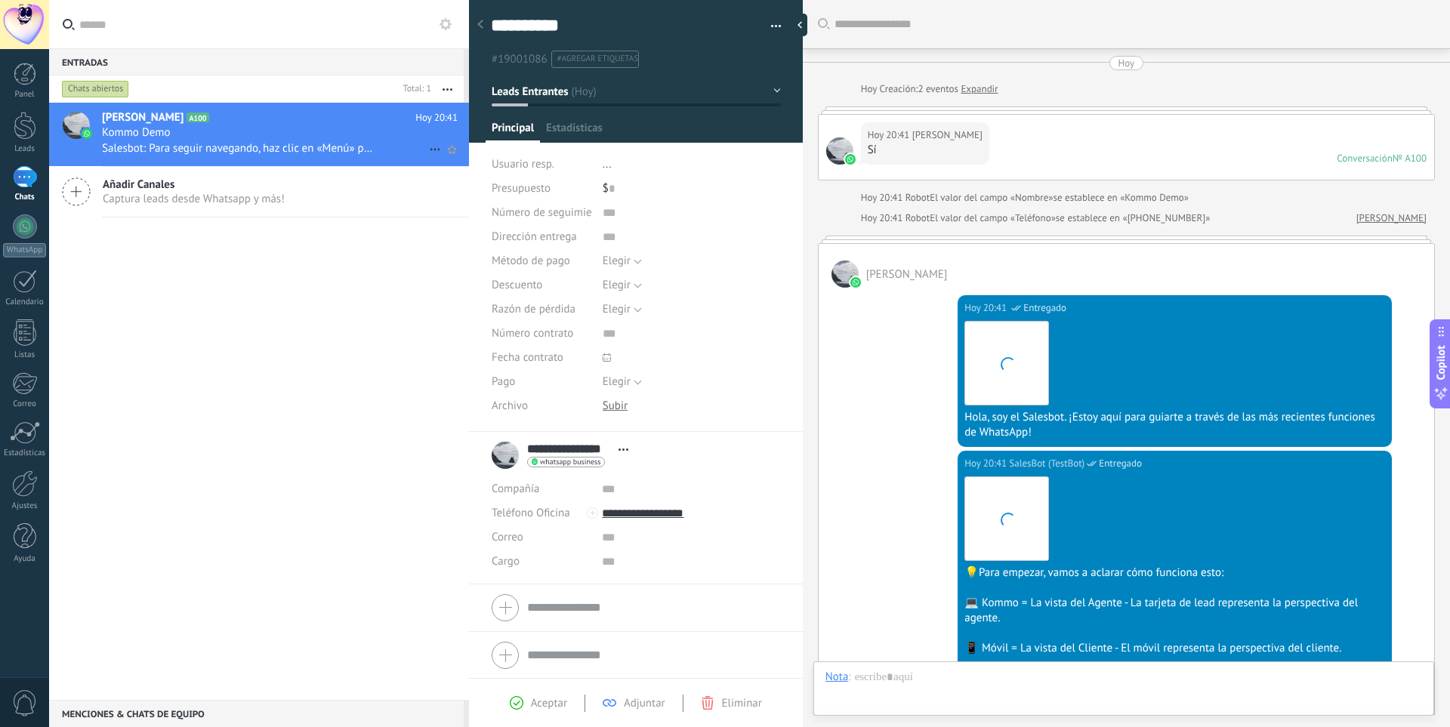
scroll to position [449, 0]
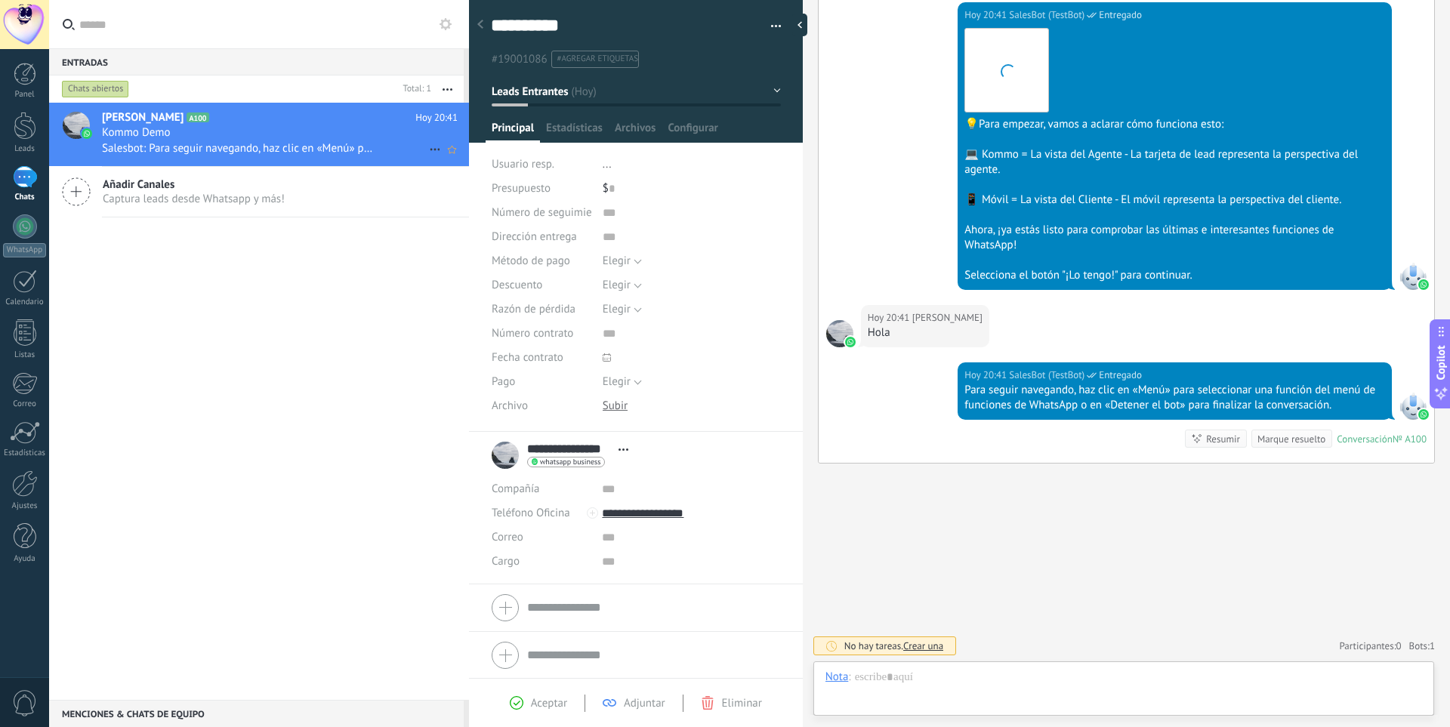
click at [427, 149] on icon at bounding box center [435, 149] width 18 height 18
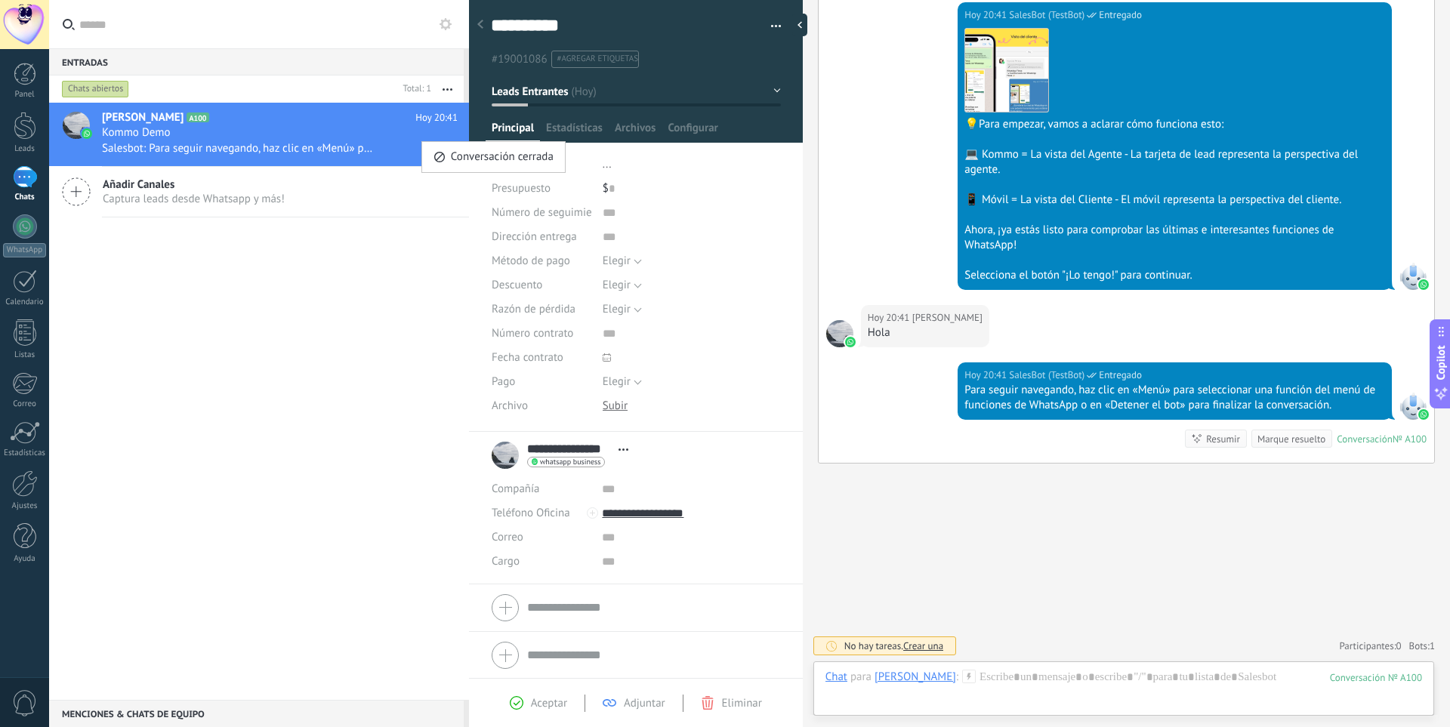
click at [346, 246] on div at bounding box center [725, 363] width 1450 height 727
click at [212, 193] on span "Captura leads desde Whatsapp y más!" at bounding box center [194, 199] width 182 height 14
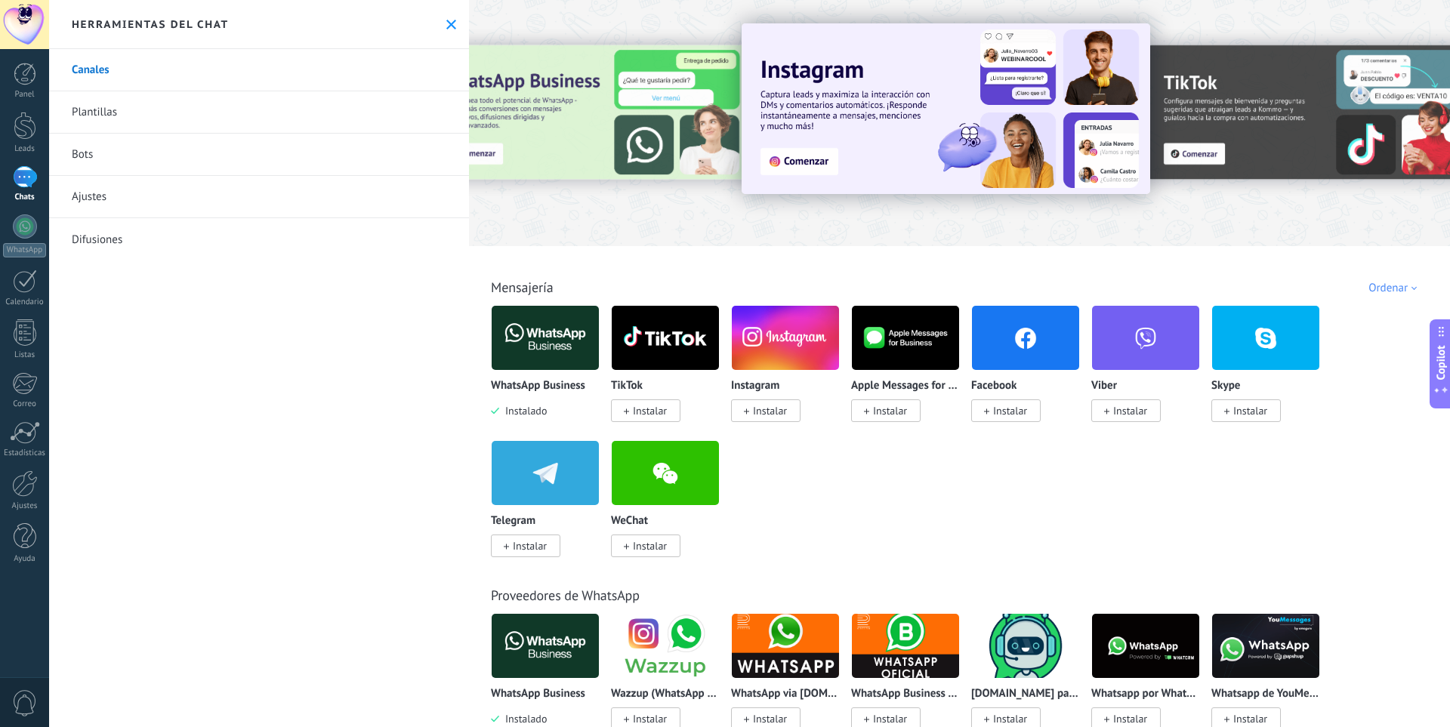
click at [29, 227] on div at bounding box center [25, 226] width 24 height 24
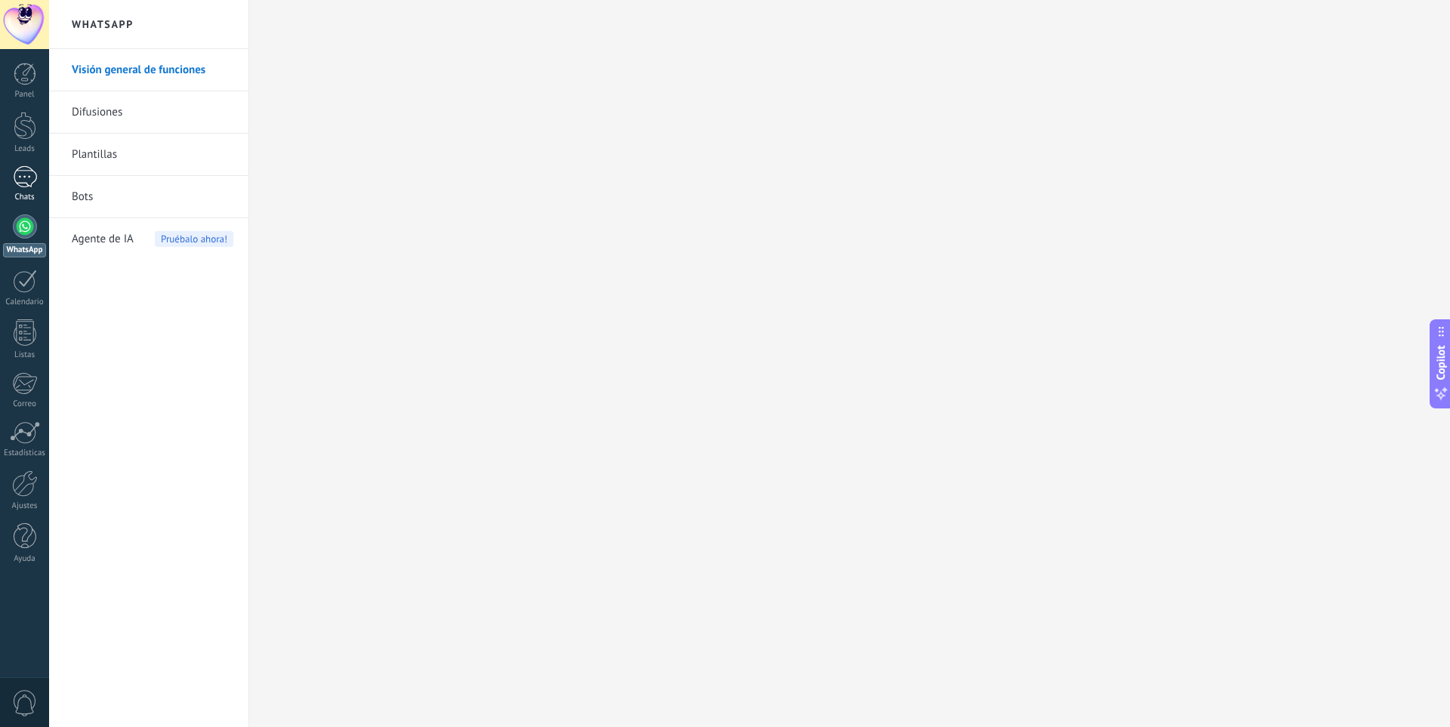
click at [38, 181] on link "1 Chats" at bounding box center [24, 184] width 49 height 36
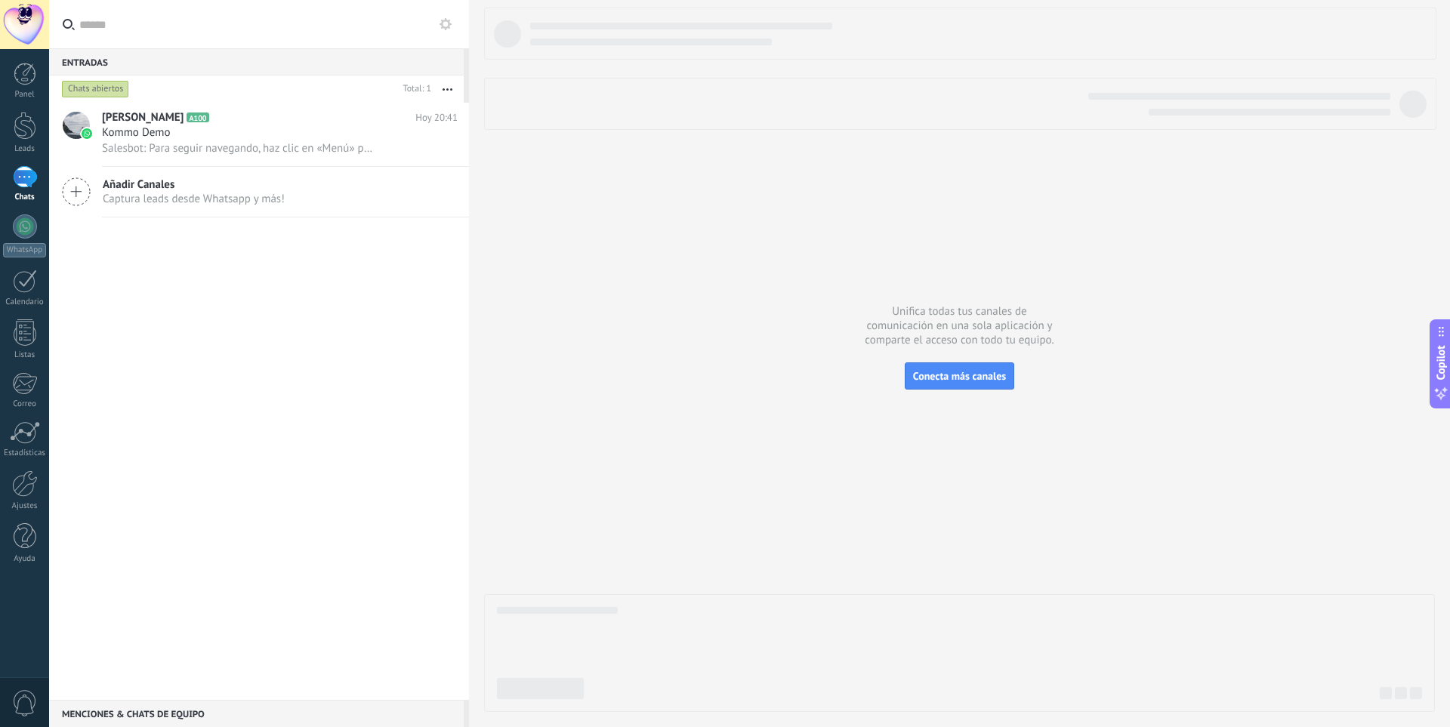
click at [65, 197] on icon at bounding box center [76, 191] width 29 height 29
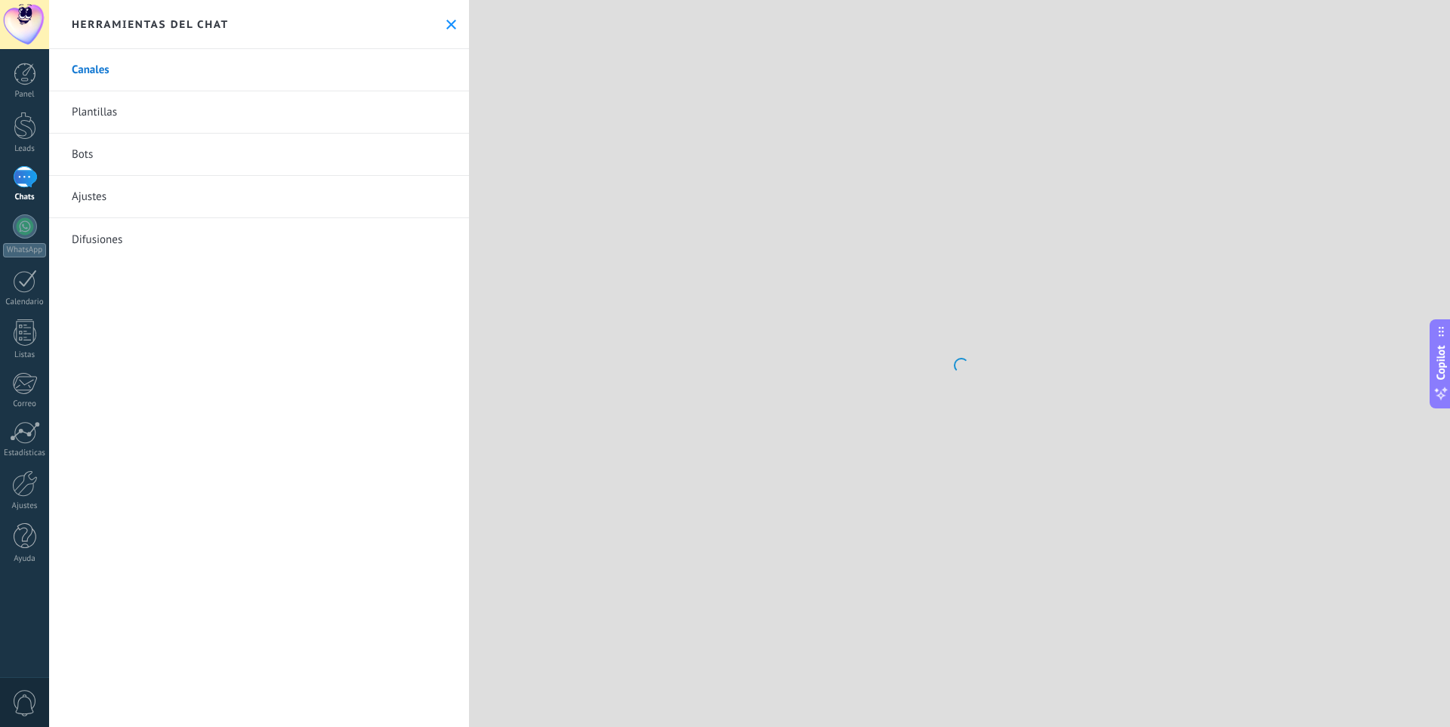
click at [116, 73] on link "Canales" at bounding box center [259, 70] width 420 height 42
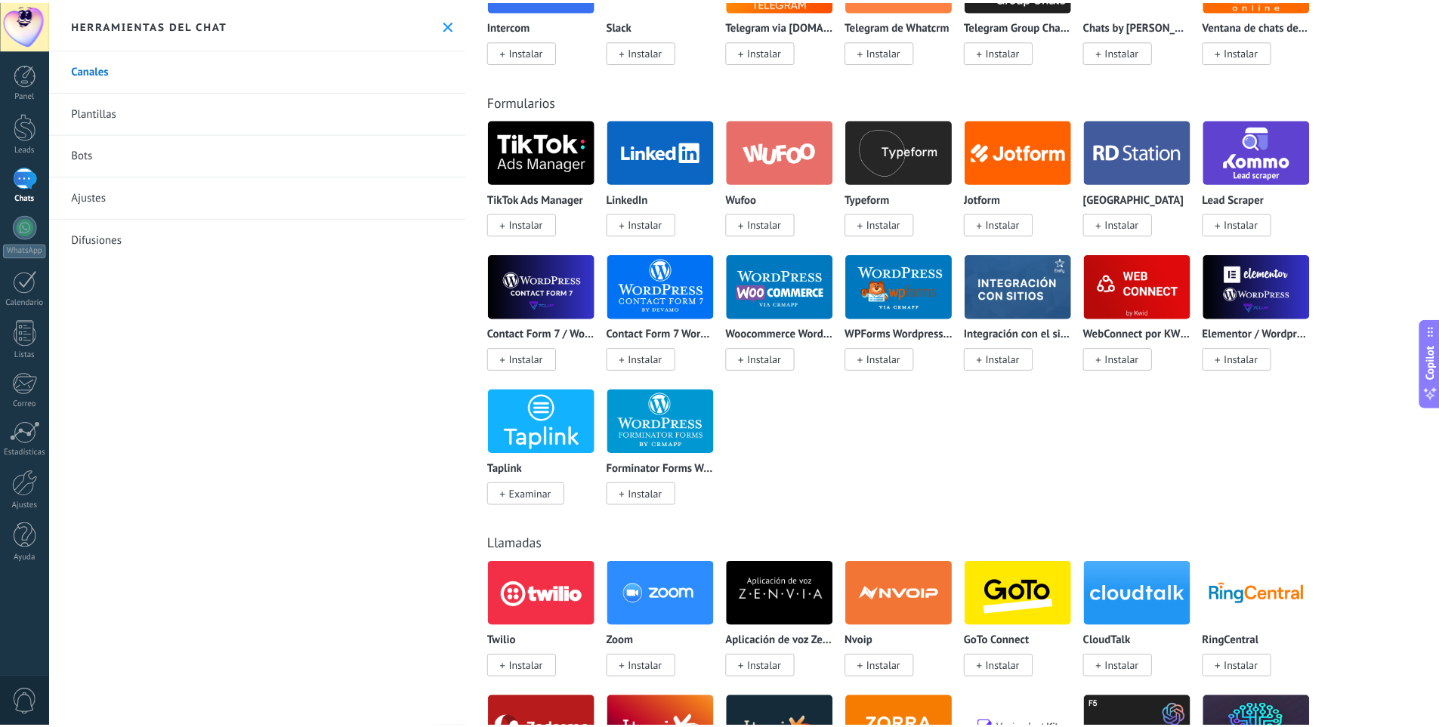
scroll to position [831, 0]
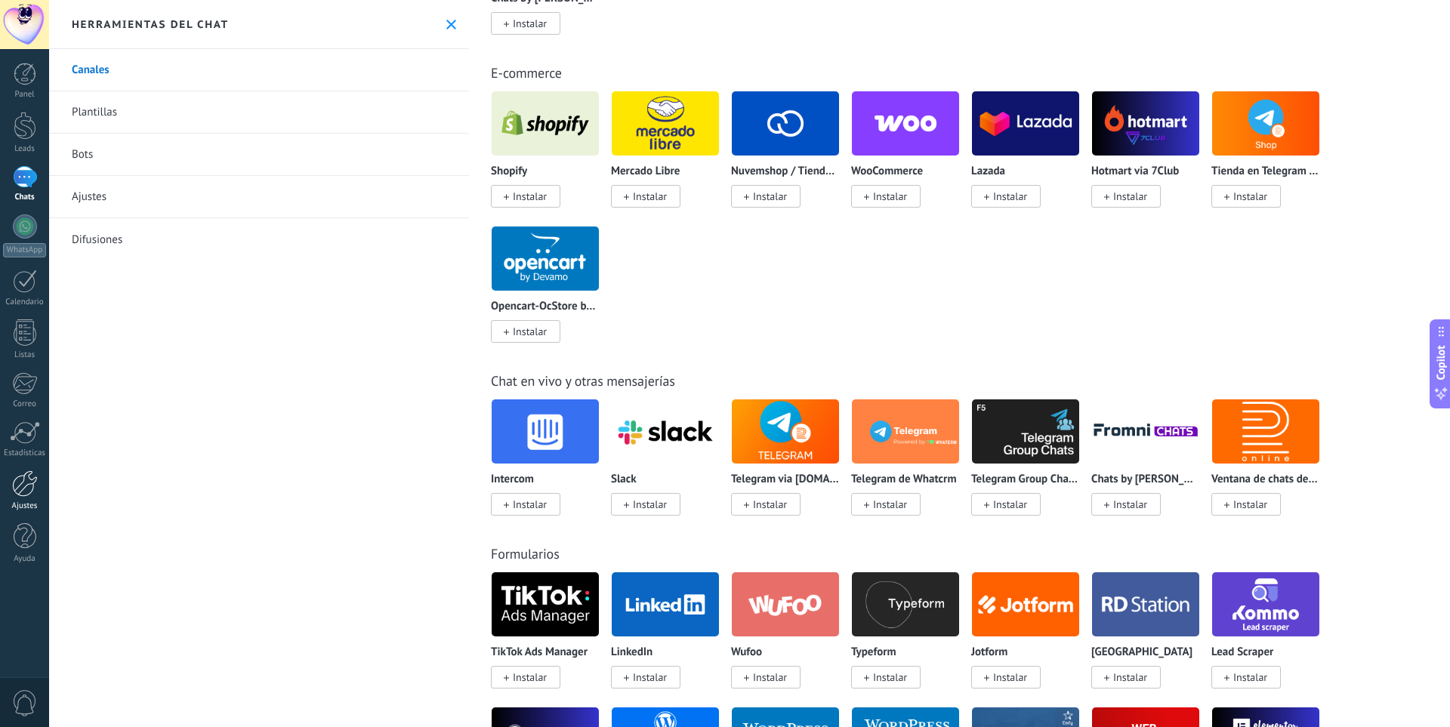
click at [22, 480] on div at bounding box center [25, 484] width 26 height 26
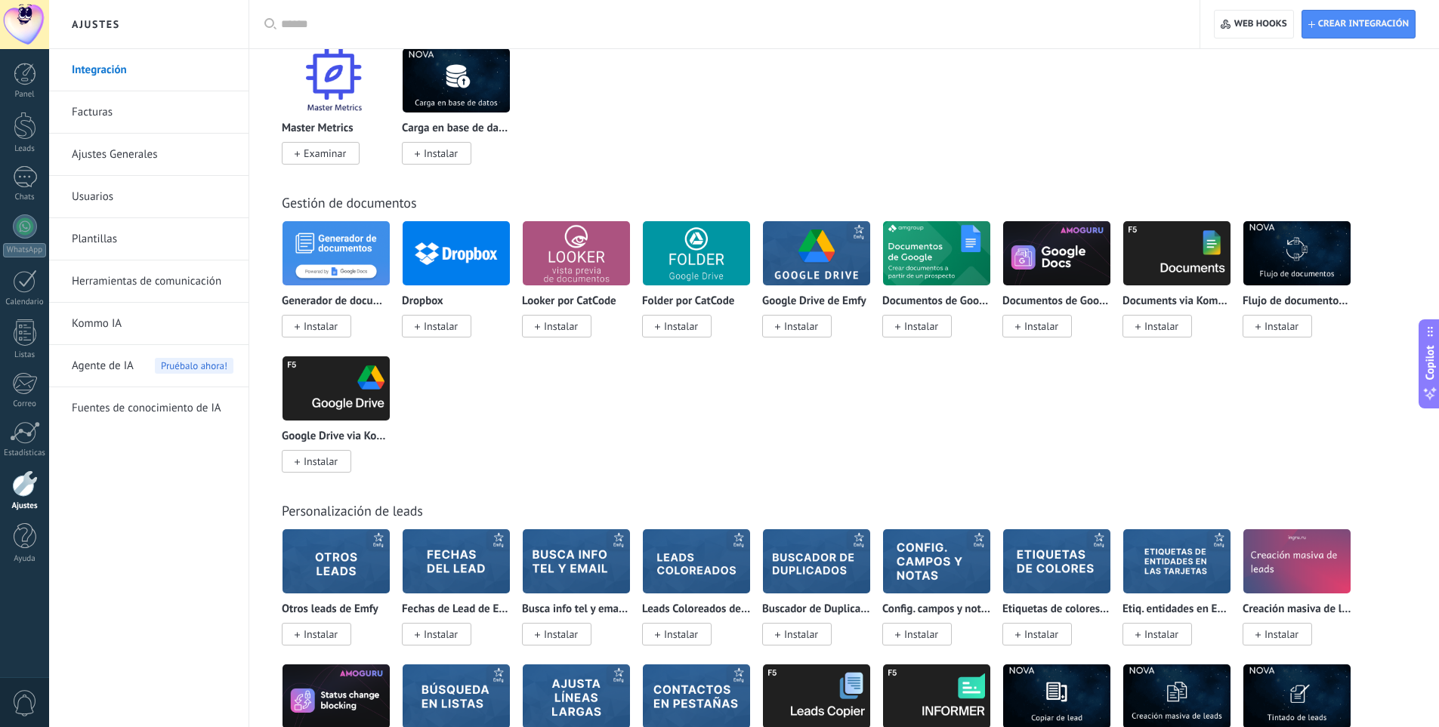
scroll to position [2870, 0]
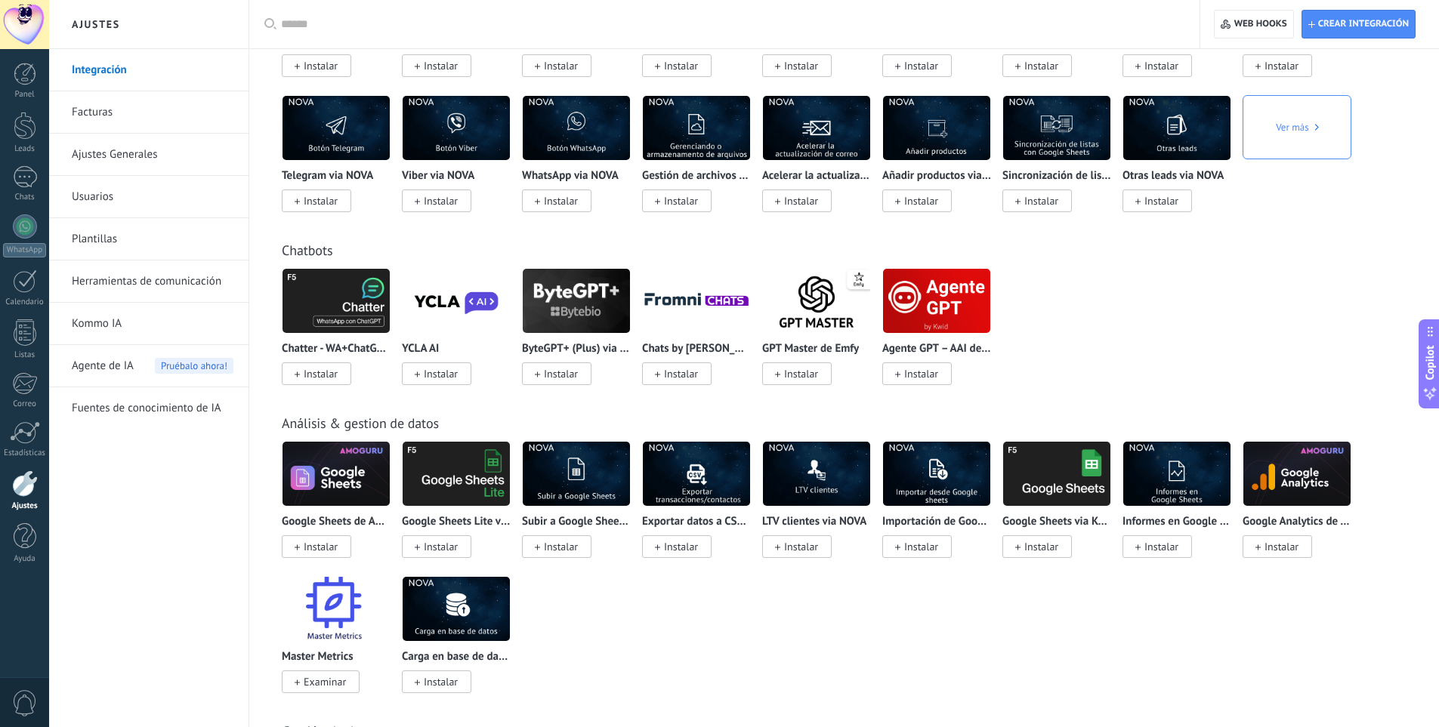
click at [301, 20] on input "text" at bounding box center [729, 25] width 897 height 16
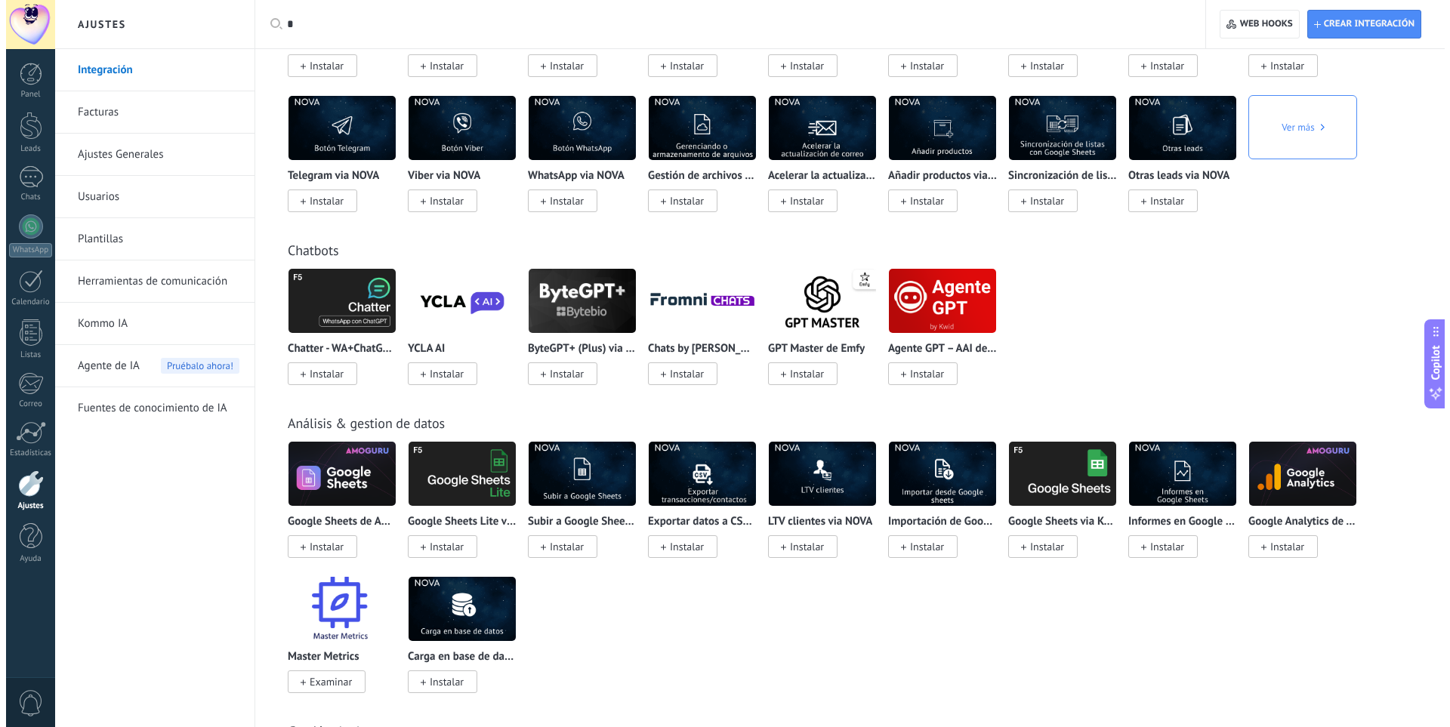
scroll to position [0, 0]
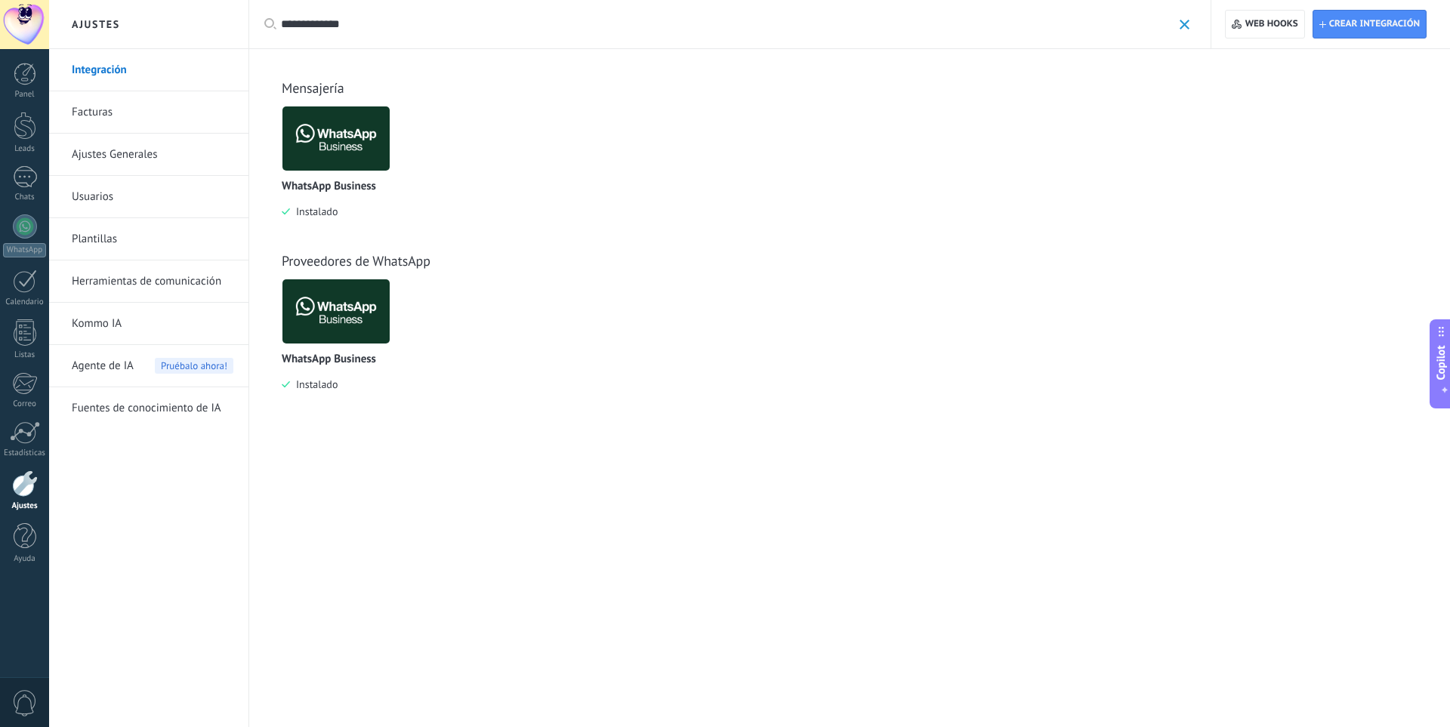
type input "**********"
click at [314, 128] on img at bounding box center [335, 138] width 107 height 73
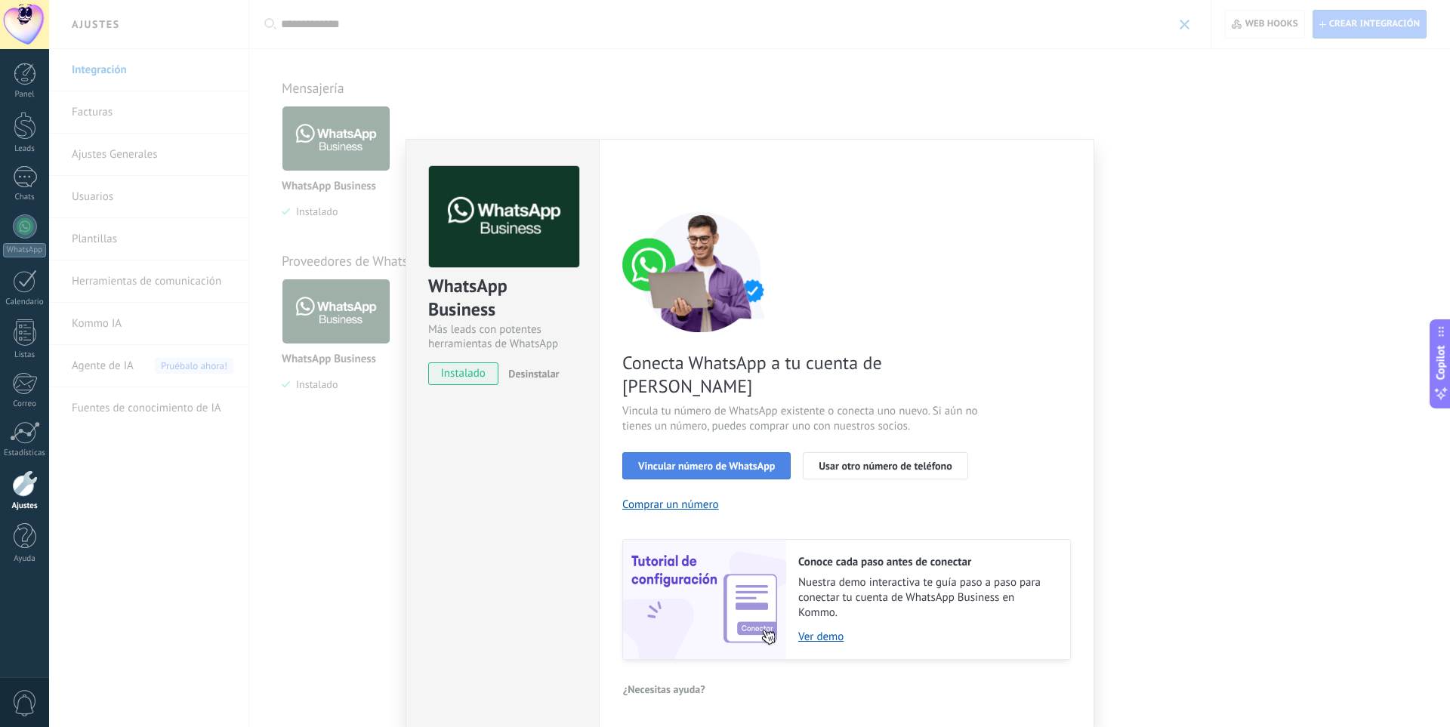
click at [700, 452] on button "Vincular número de WhatsApp" at bounding box center [706, 465] width 168 height 27
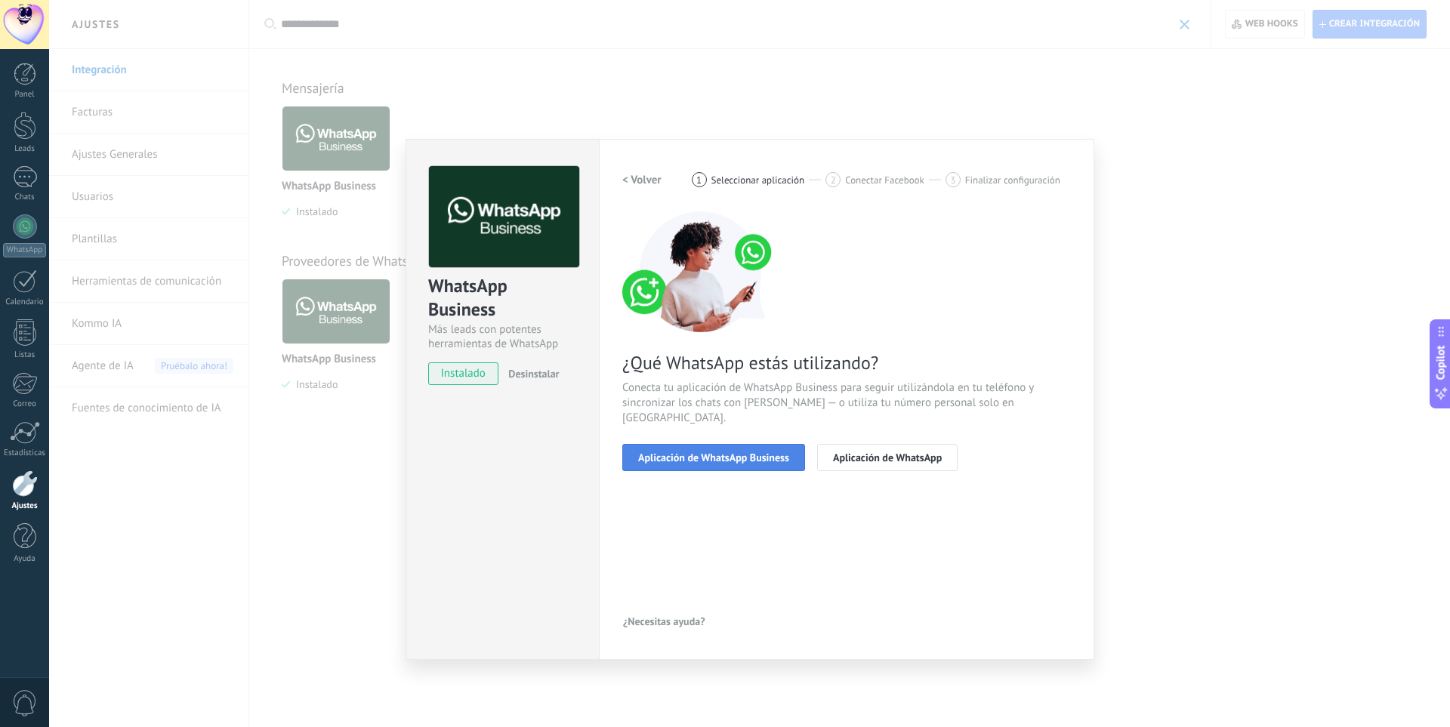
click at [723, 452] on span "Aplicación de WhatsApp Business" at bounding box center [713, 457] width 151 height 11
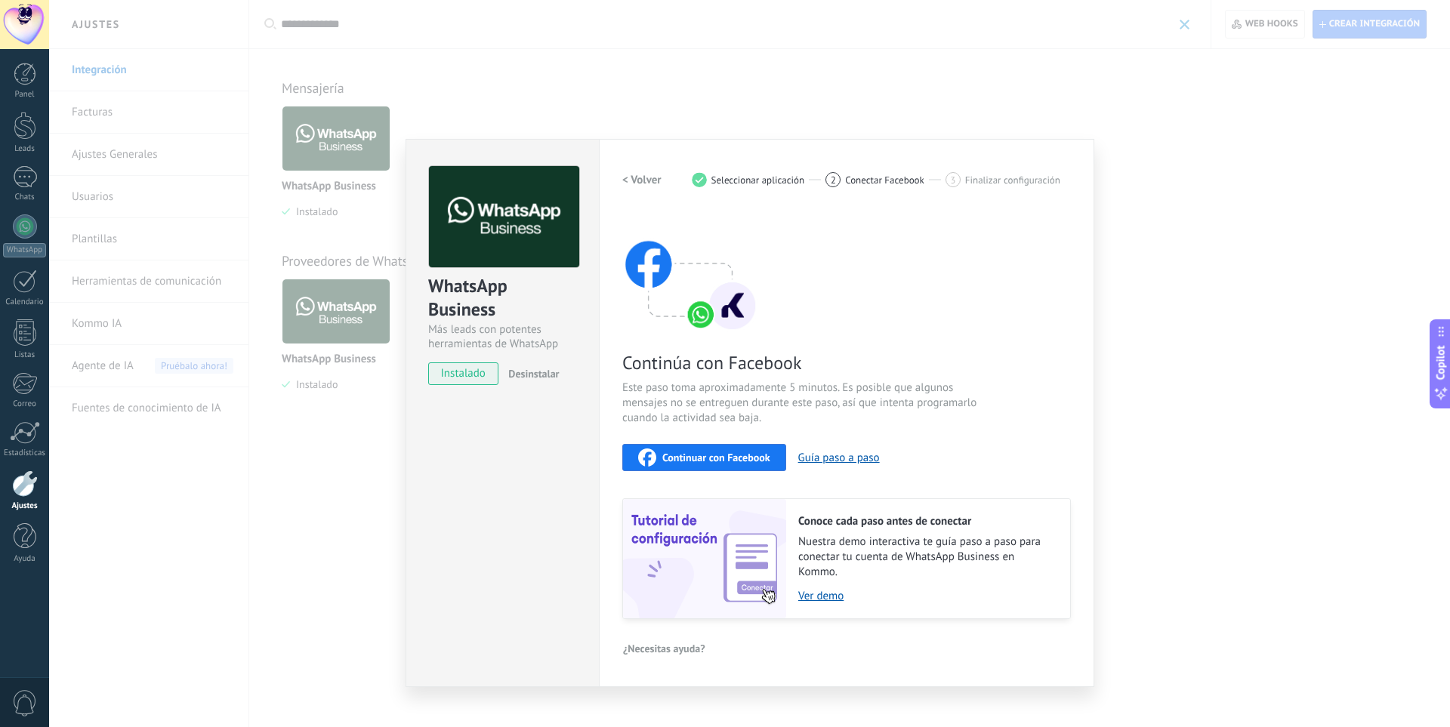
click at [718, 456] on span "Continuar con Facebook" at bounding box center [716, 457] width 108 height 11
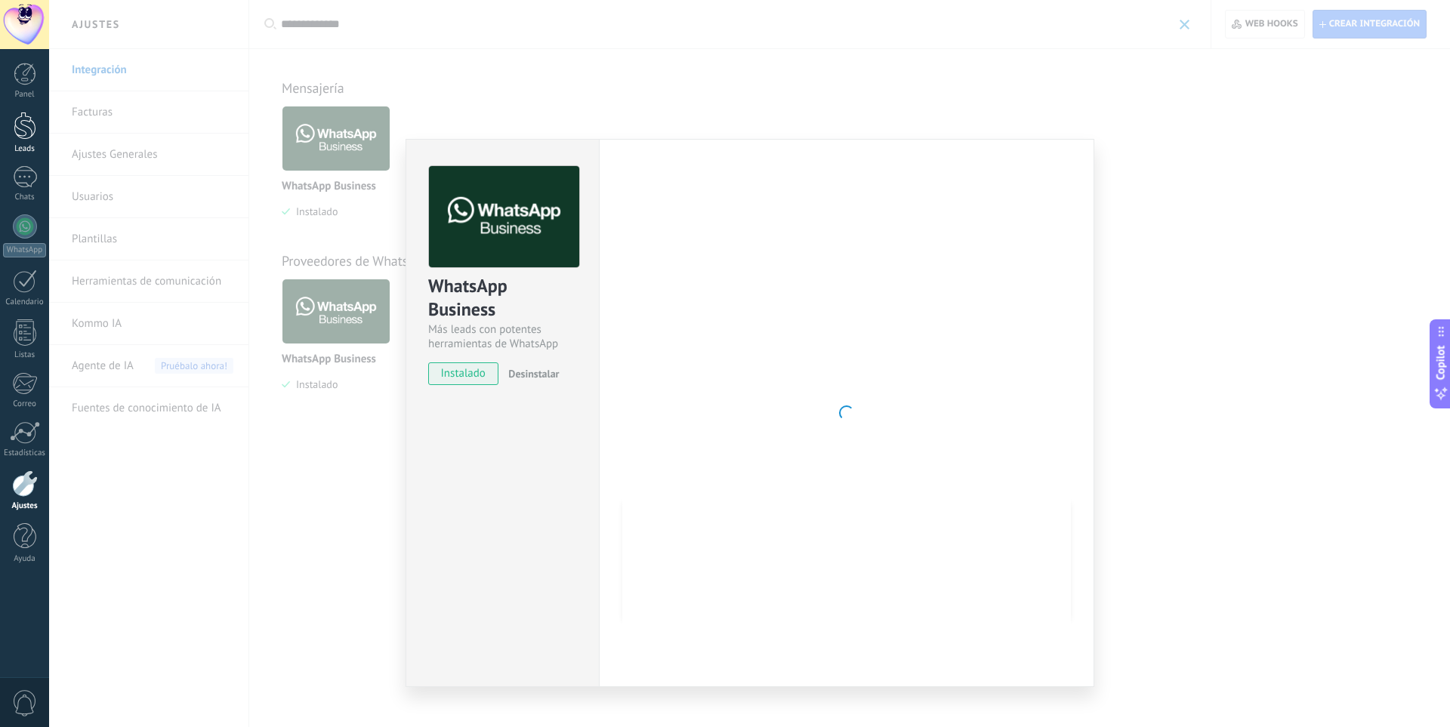
click at [10, 138] on link "Leads" at bounding box center [24, 133] width 49 height 42
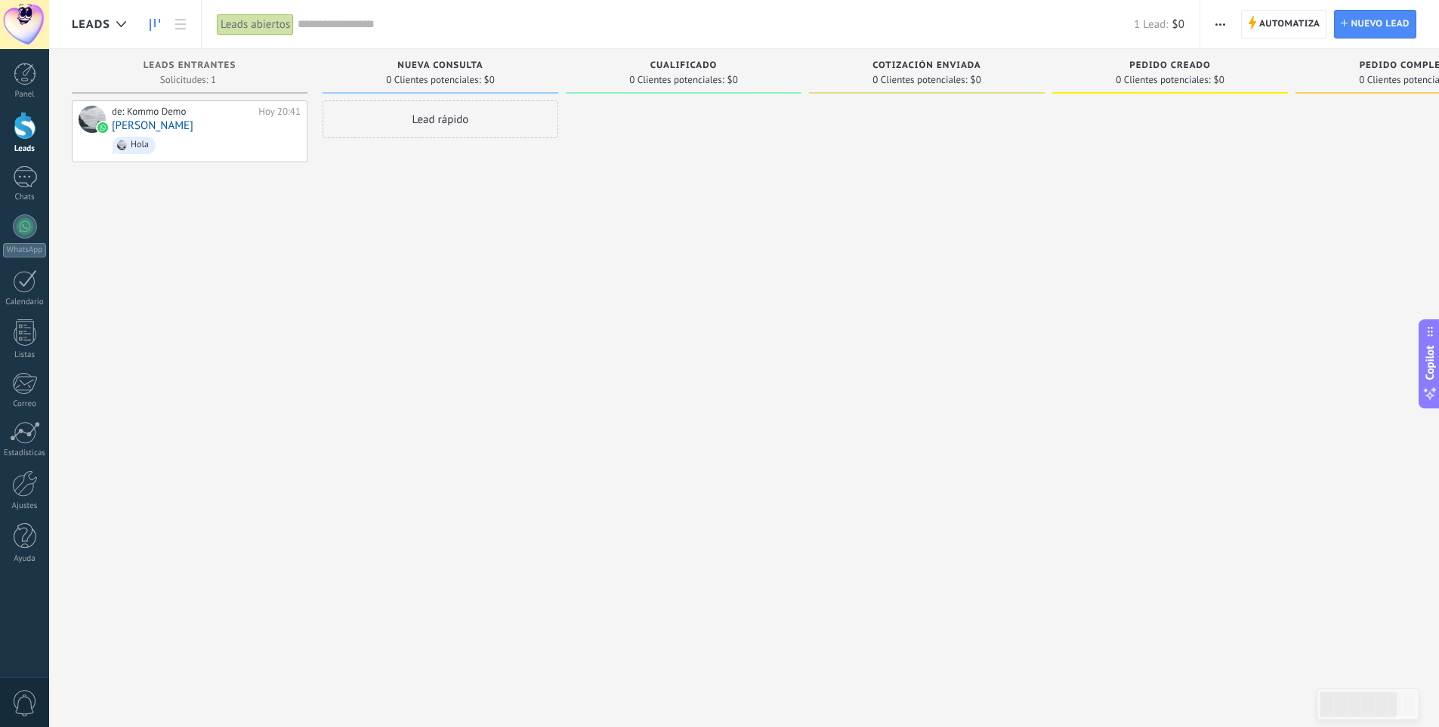
click at [336, 205] on div "Lead rápido" at bounding box center [440, 365] width 236 height 530
click at [29, 177] on div "1" at bounding box center [25, 177] width 24 height 22
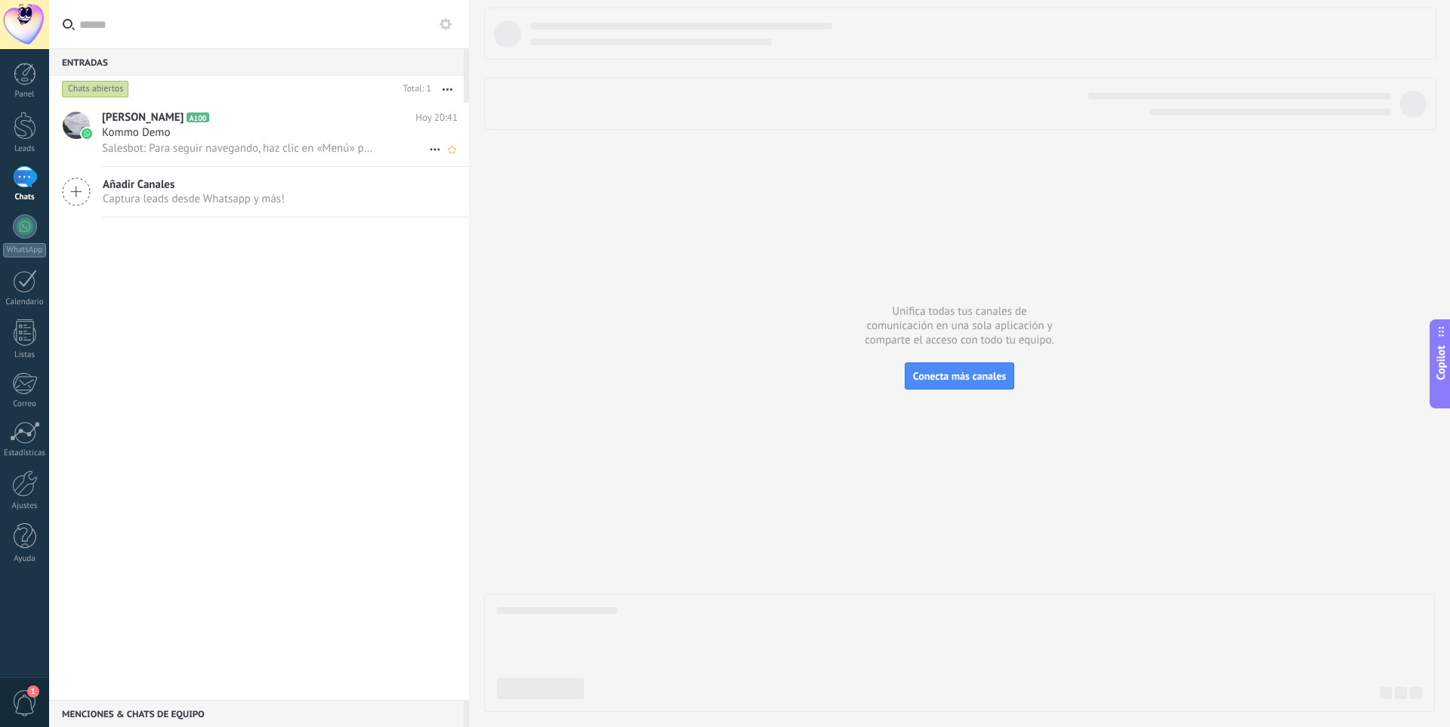
click at [168, 140] on div "Salesbot: Para seguir navegando, haz clic en «Menú» para seleccionar una funció…" at bounding box center [280, 148] width 356 height 16
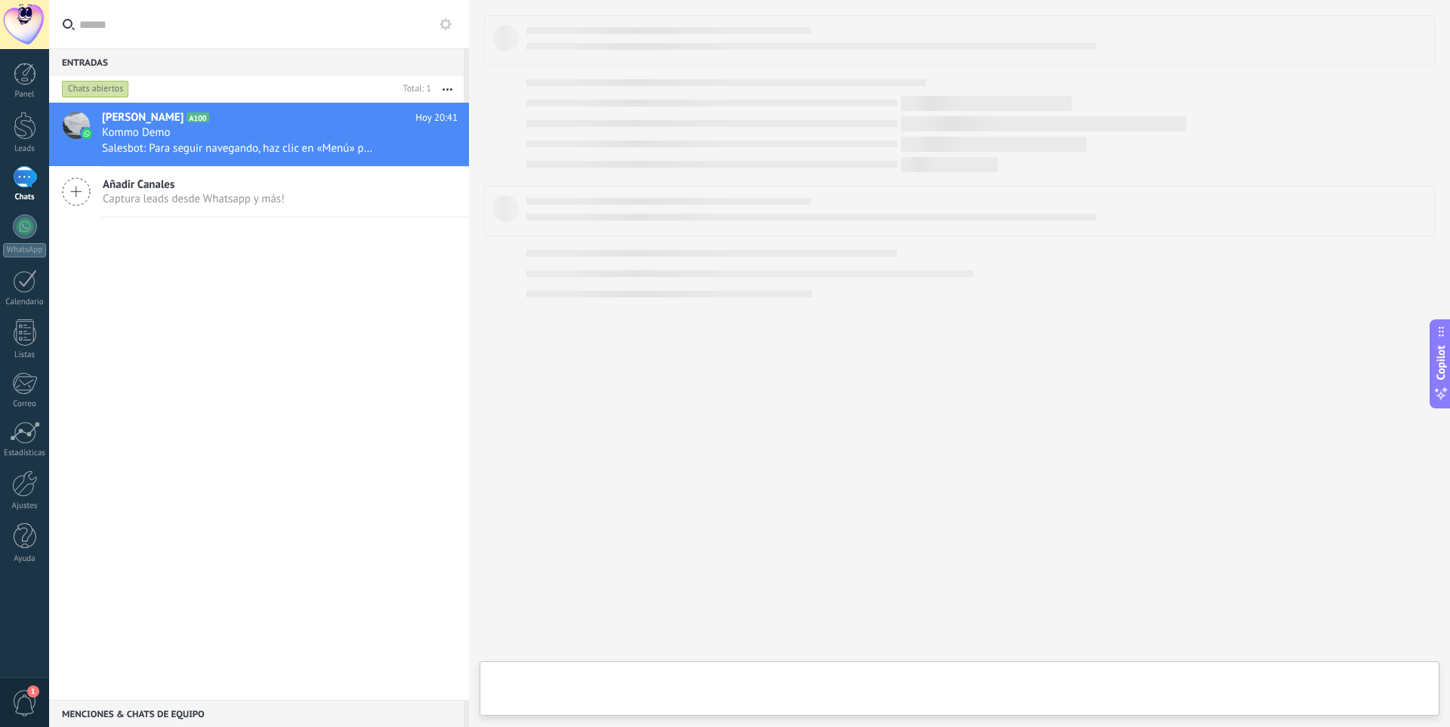
click at [208, 190] on span "Añadir Canales" at bounding box center [194, 184] width 182 height 14
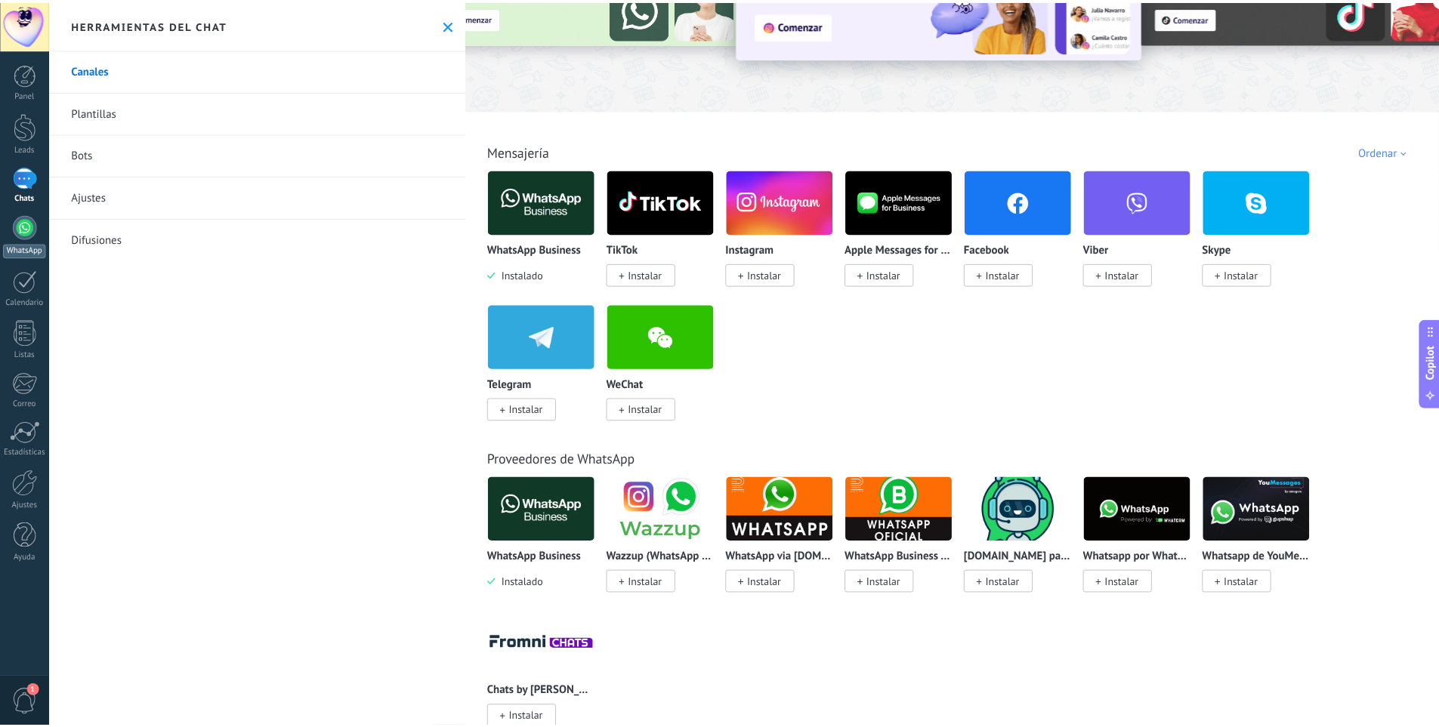
scroll to position [151, 0]
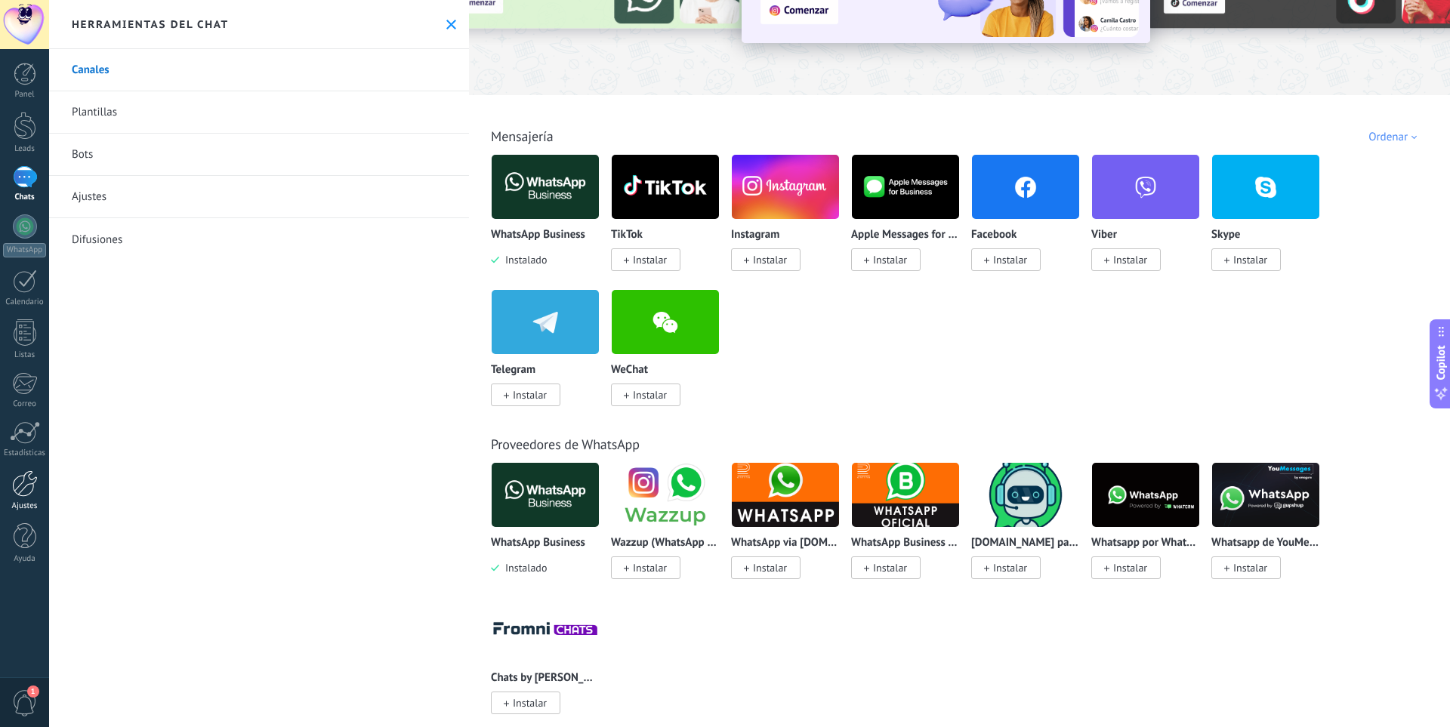
click at [29, 494] on div at bounding box center [25, 484] width 26 height 26
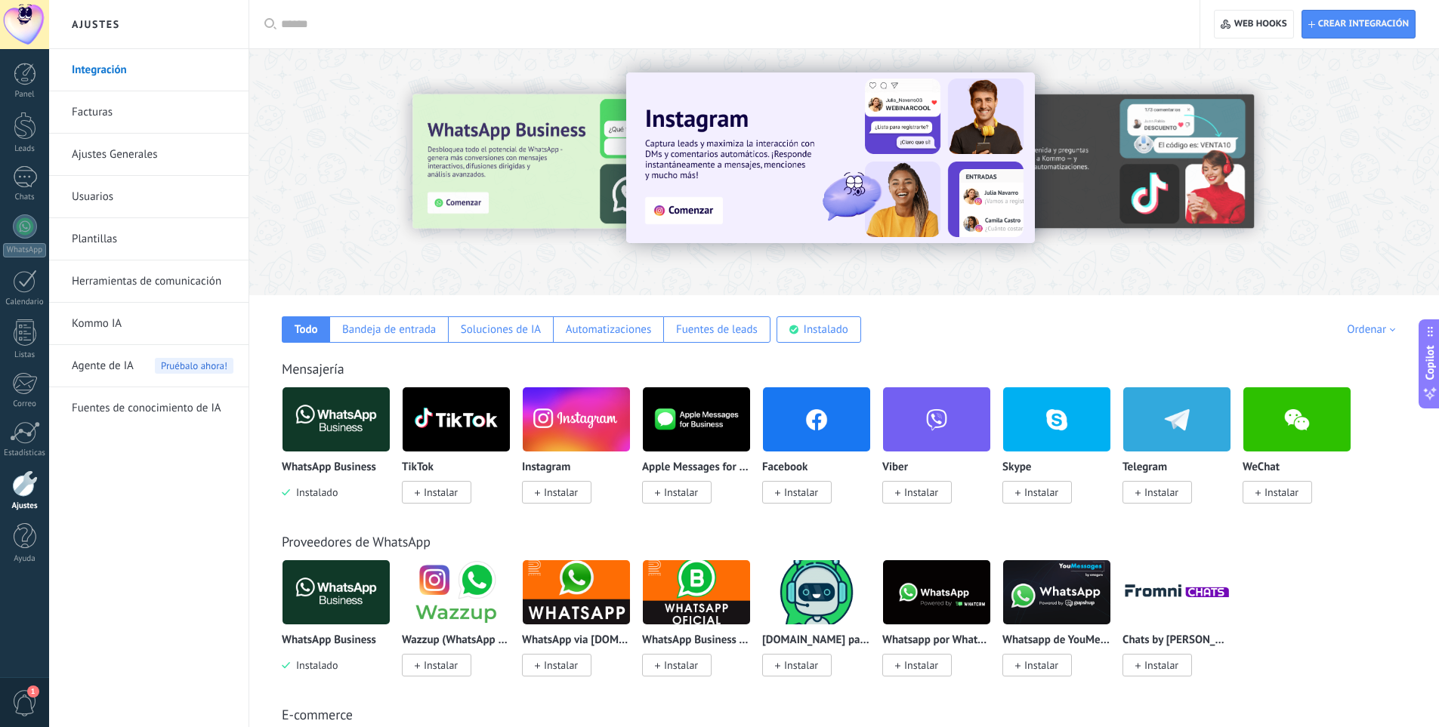
click at [468, 28] on input "text" at bounding box center [729, 25] width 897 height 16
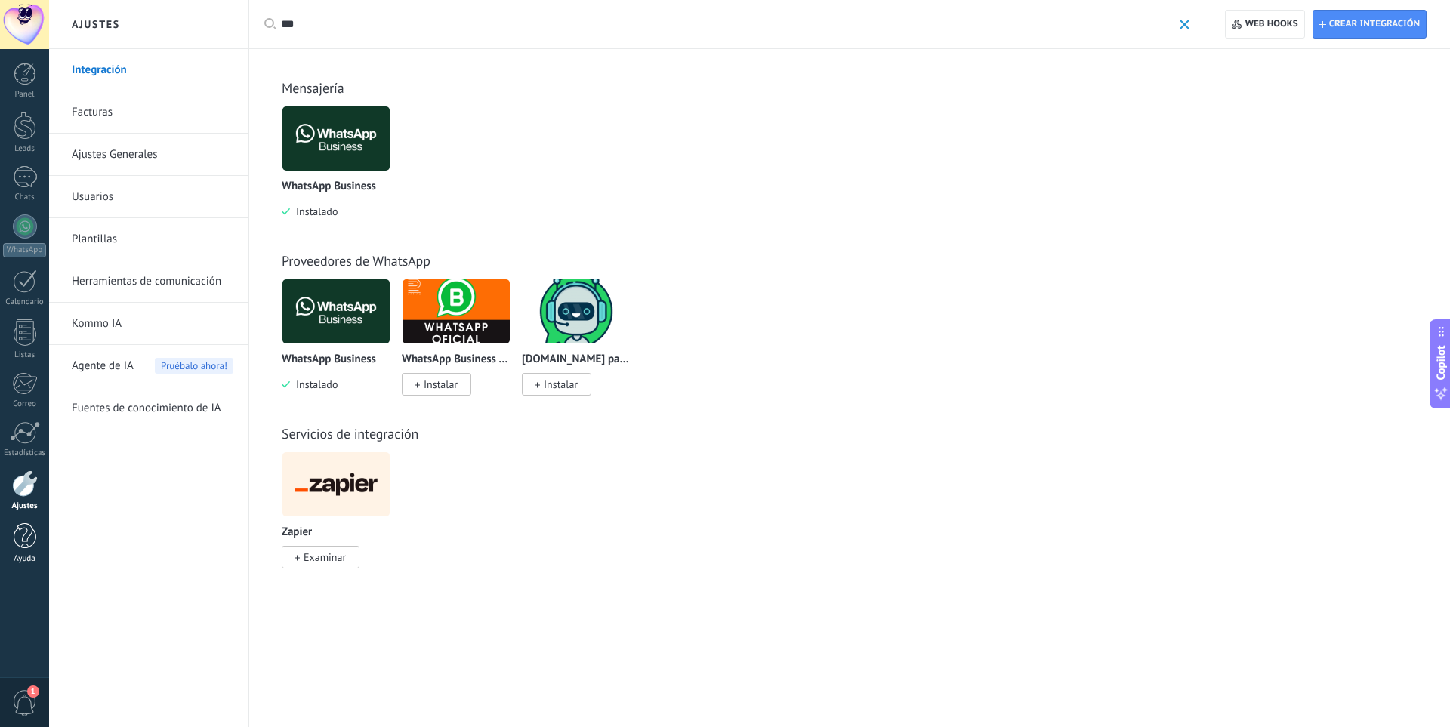
type input "***"
click at [17, 532] on div at bounding box center [25, 536] width 23 height 26
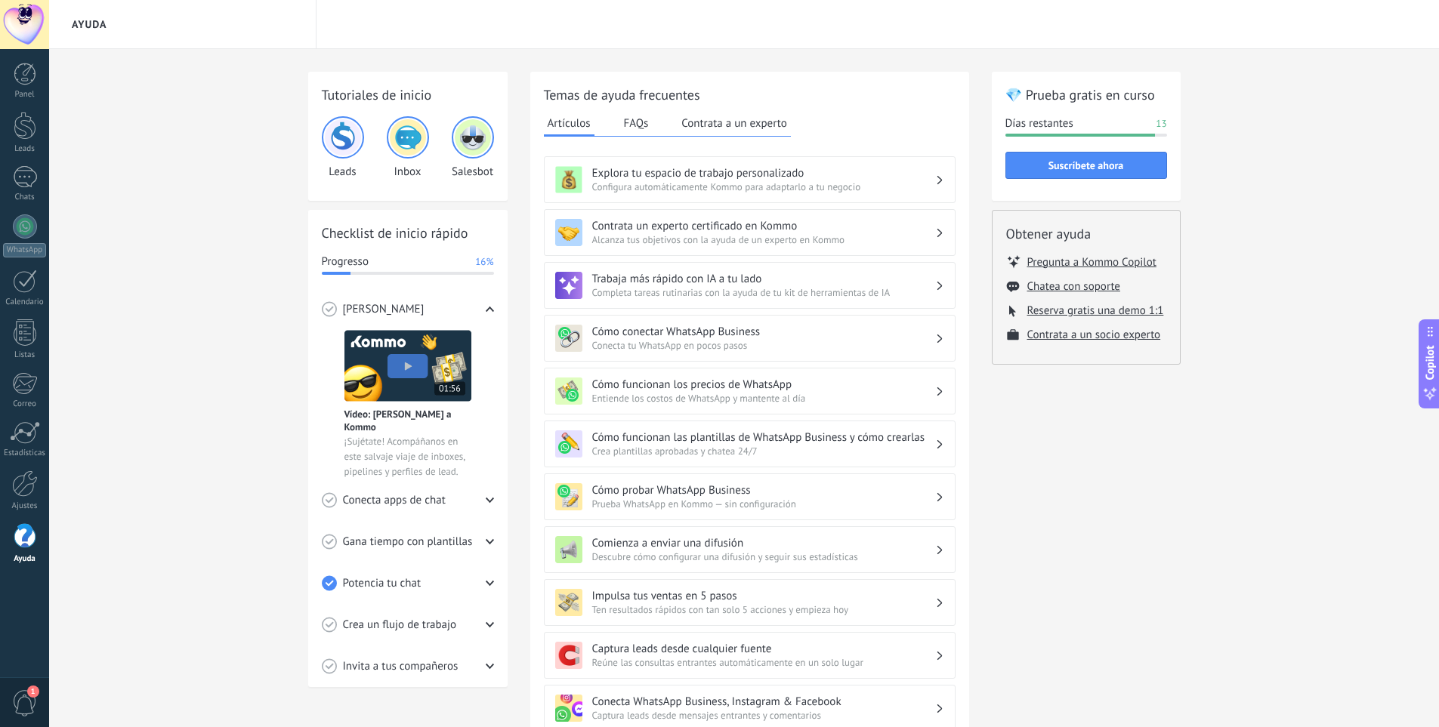
scroll to position [151, 0]
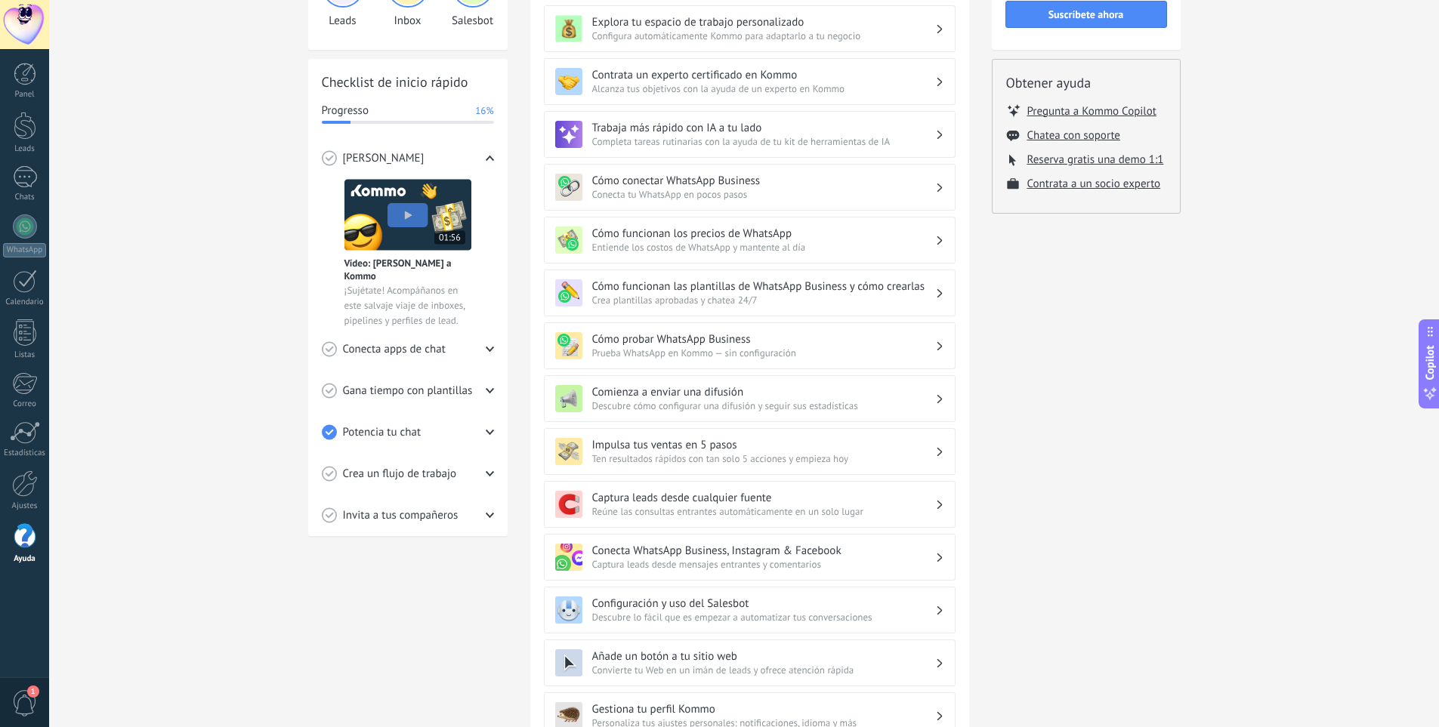
click at [671, 555] on h3 "Conecta WhatsApp Business, Instagram & Facebook" at bounding box center [763, 551] width 343 height 14
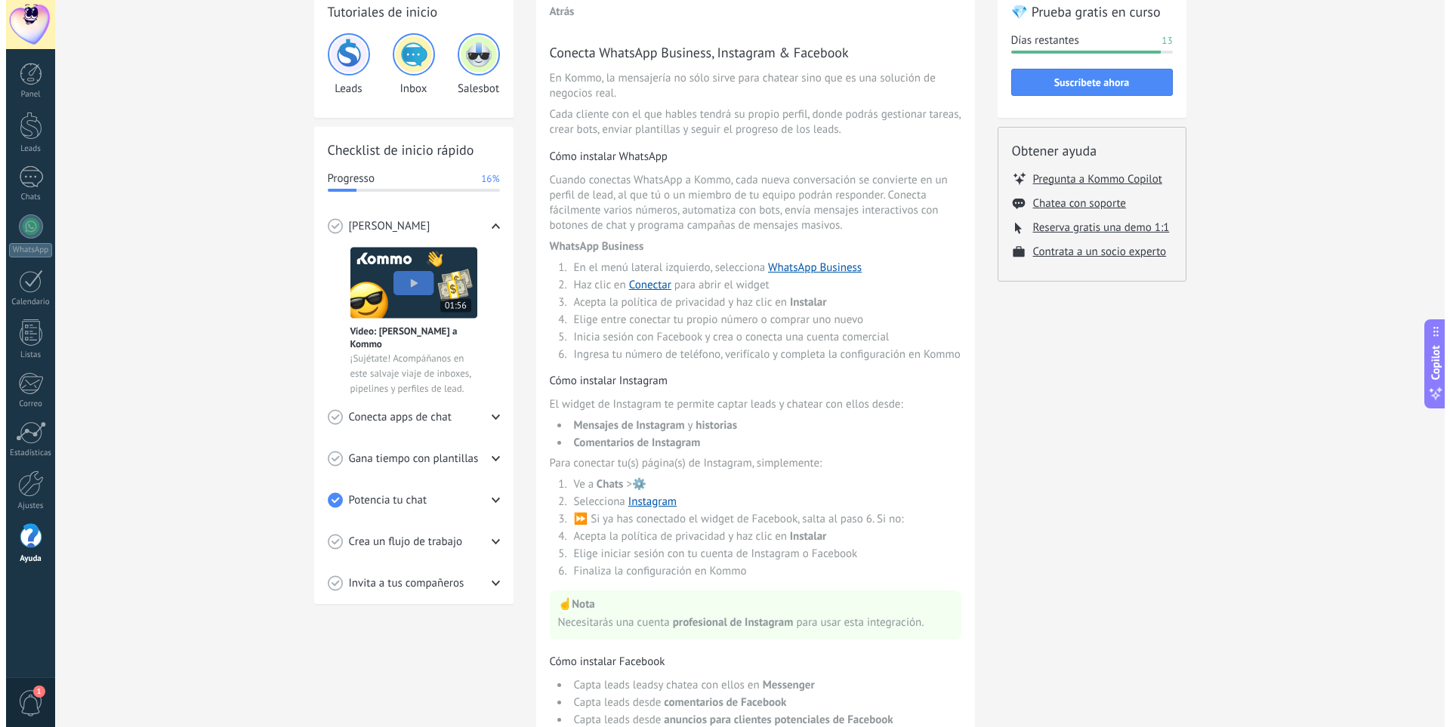
scroll to position [0, 0]
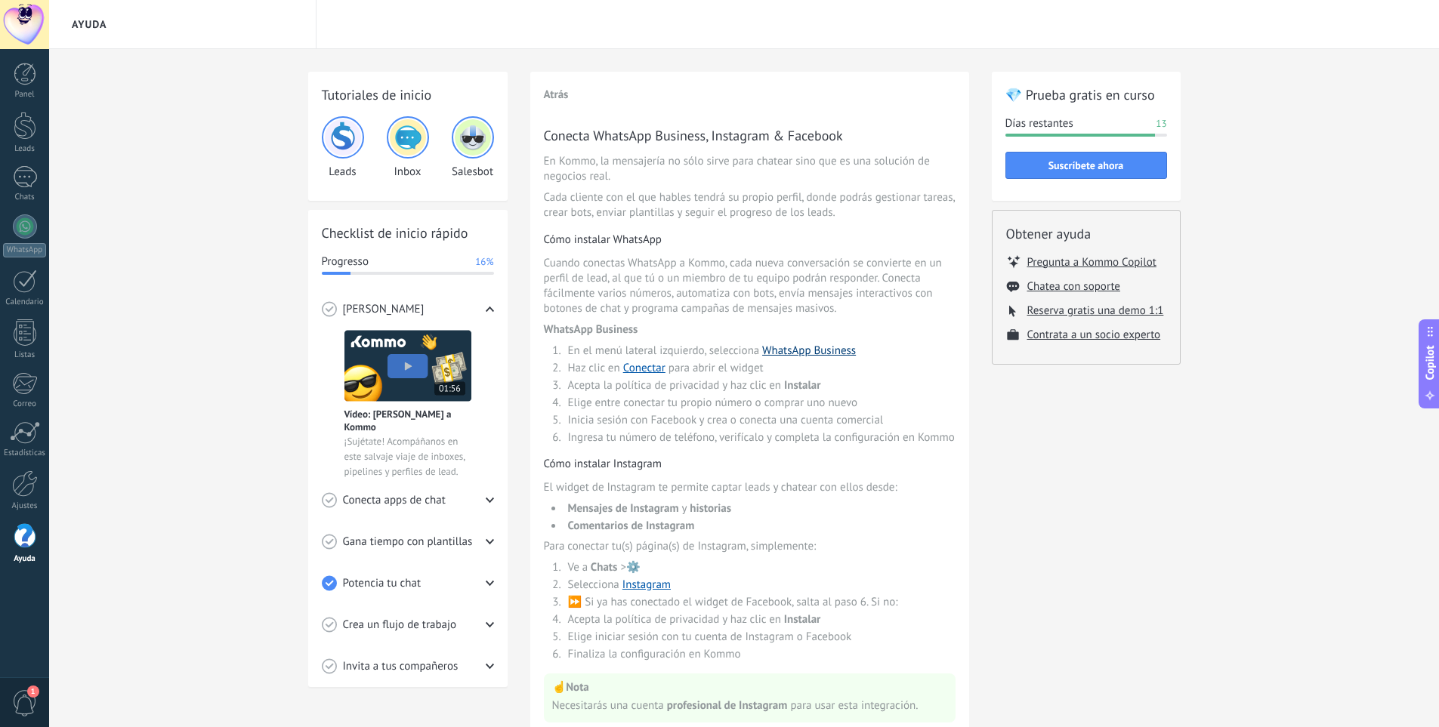
click at [780, 350] on link "WhatsApp Business" at bounding box center [809, 351] width 94 height 14
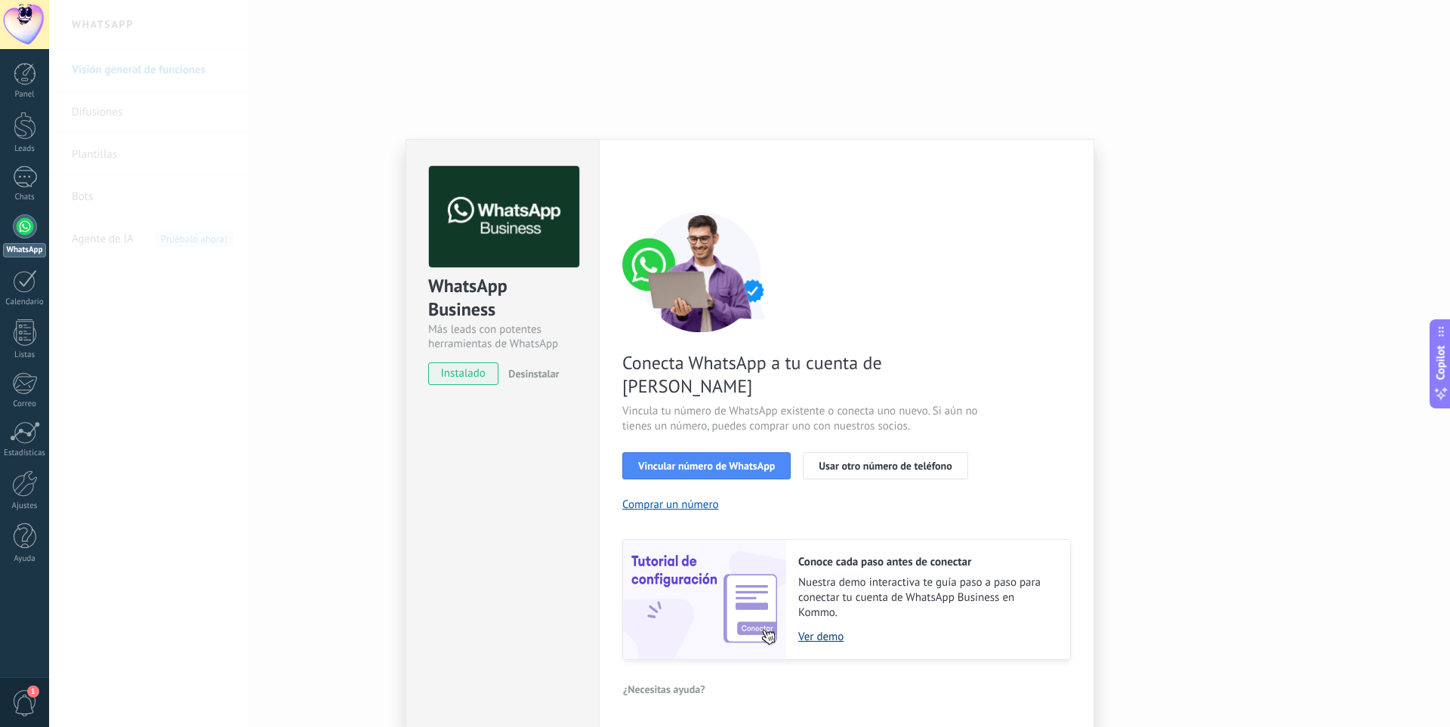
click at [810, 630] on link "Ver demo" at bounding box center [926, 637] width 257 height 14
click at [826, 630] on link "Ver demo" at bounding box center [926, 637] width 257 height 14
click at [810, 625] on div "Conoce cada paso antes de conectar Nuestra demo interactiva te guía paso a paso…" at bounding box center [928, 599] width 284 height 119
click at [813, 630] on link "Ver demo" at bounding box center [926, 637] width 257 height 14
click at [832, 630] on link "Ver demo" at bounding box center [926, 637] width 257 height 14
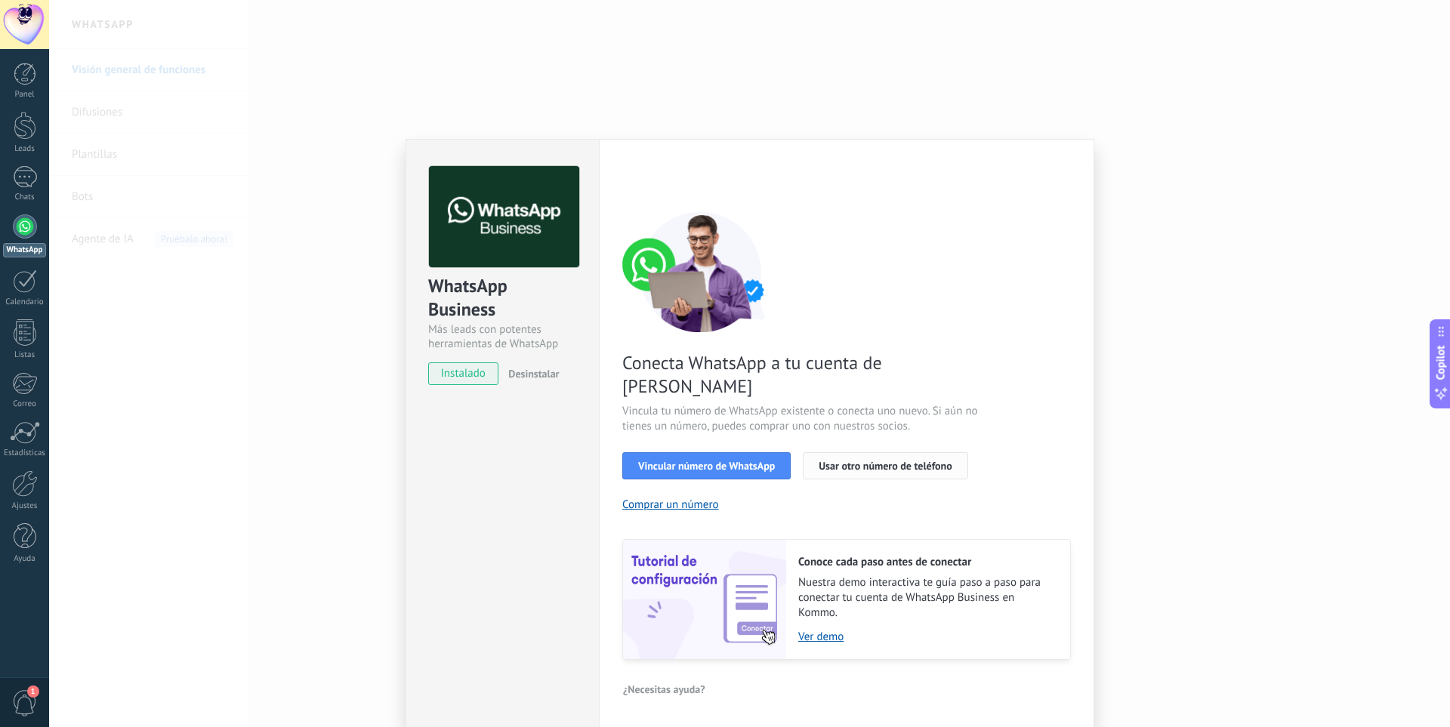
click at [852, 461] on span "Usar otro número de teléfono" at bounding box center [885, 466] width 133 height 11
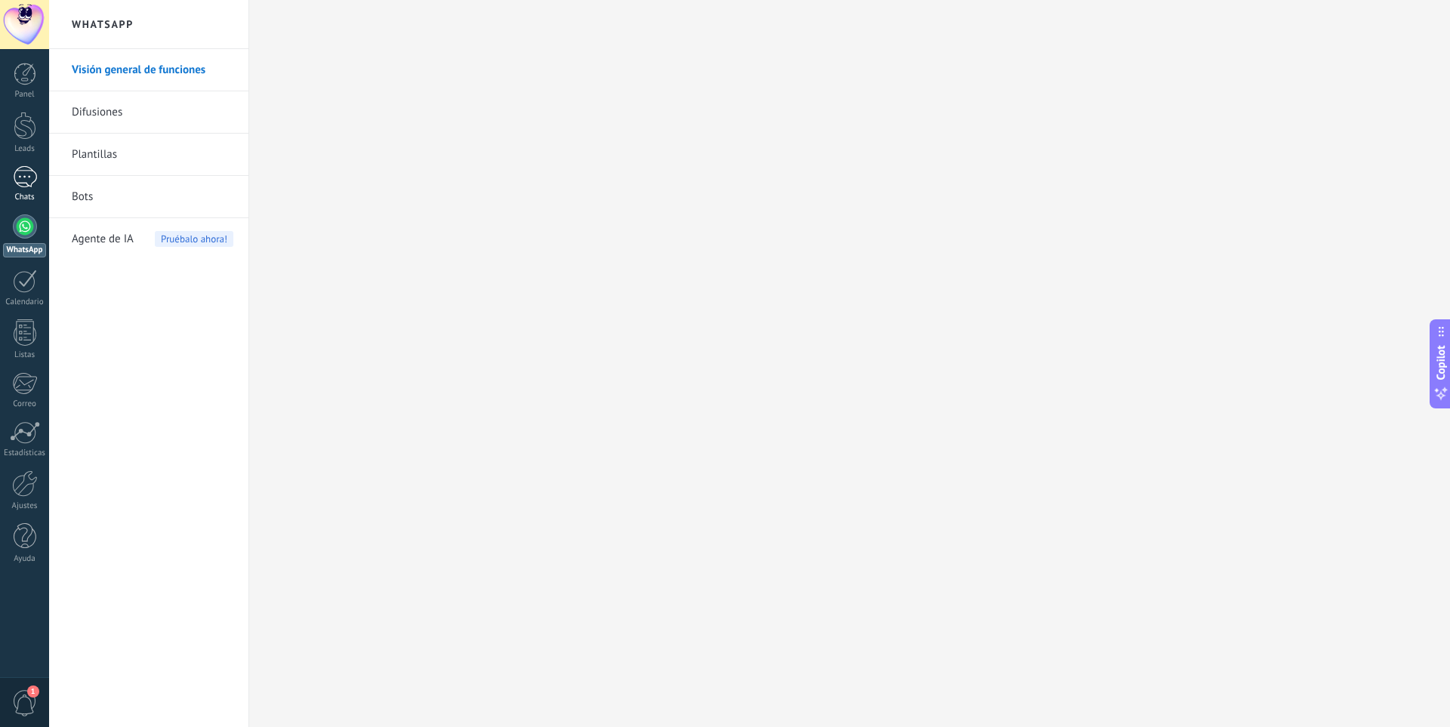
click at [25, 171] on div "1" at bounding box center [25, 177] width 24 height 22
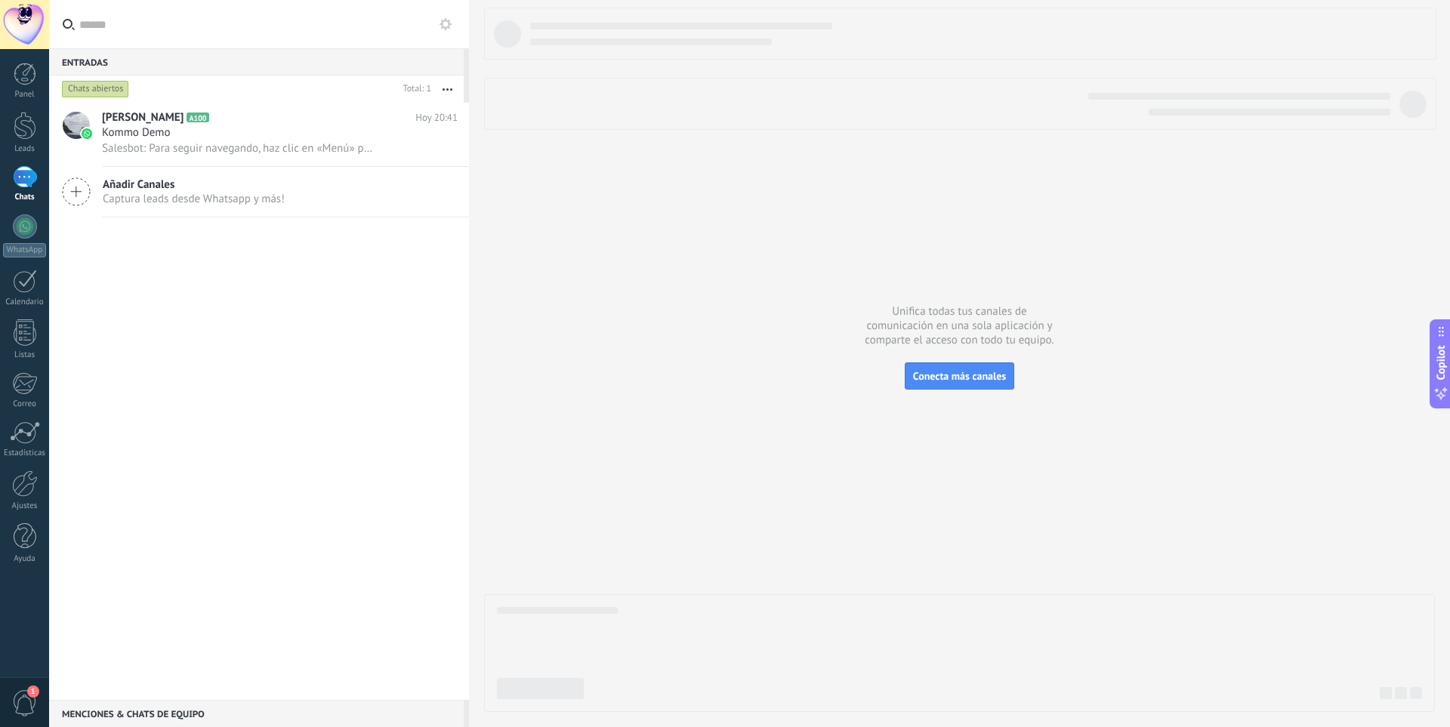
click at [78, 196] on icon at bounding box center [76, 191] width 29 height 29
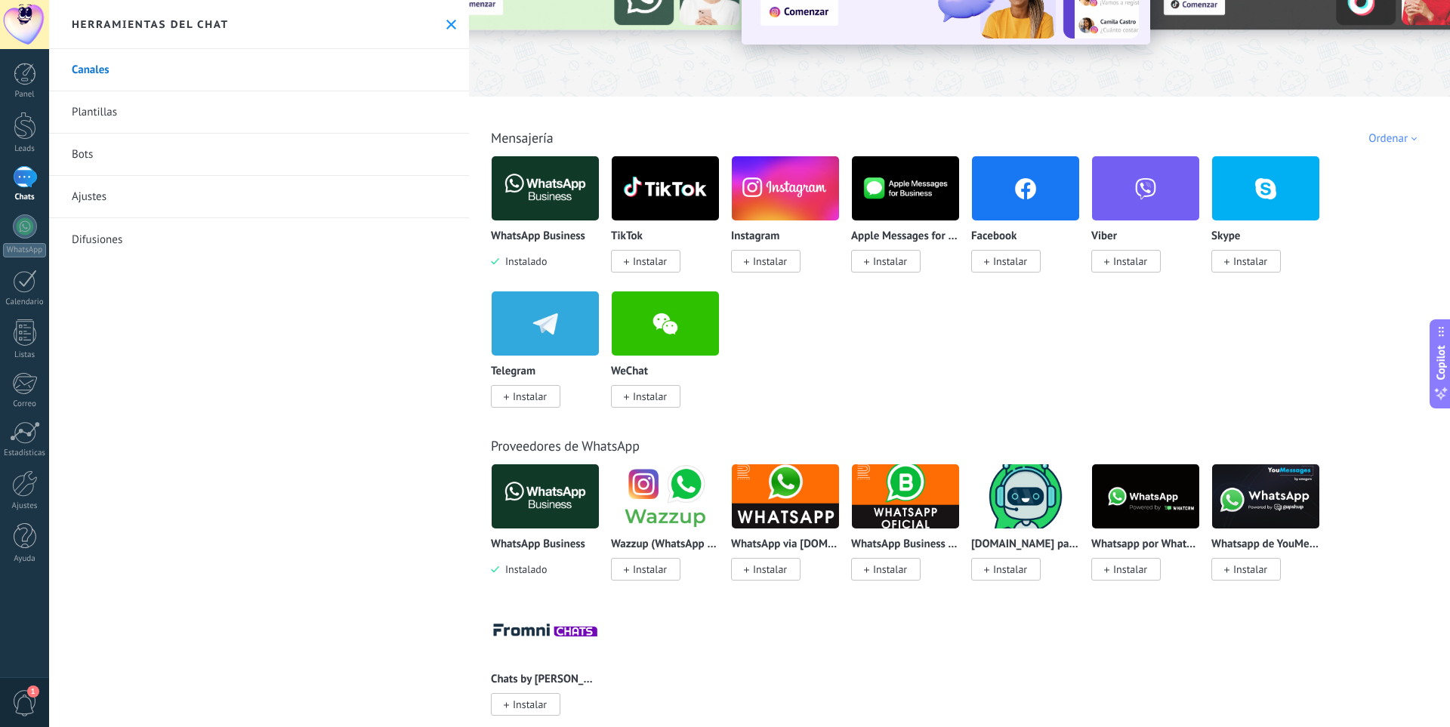
scroll to position [151, 0]
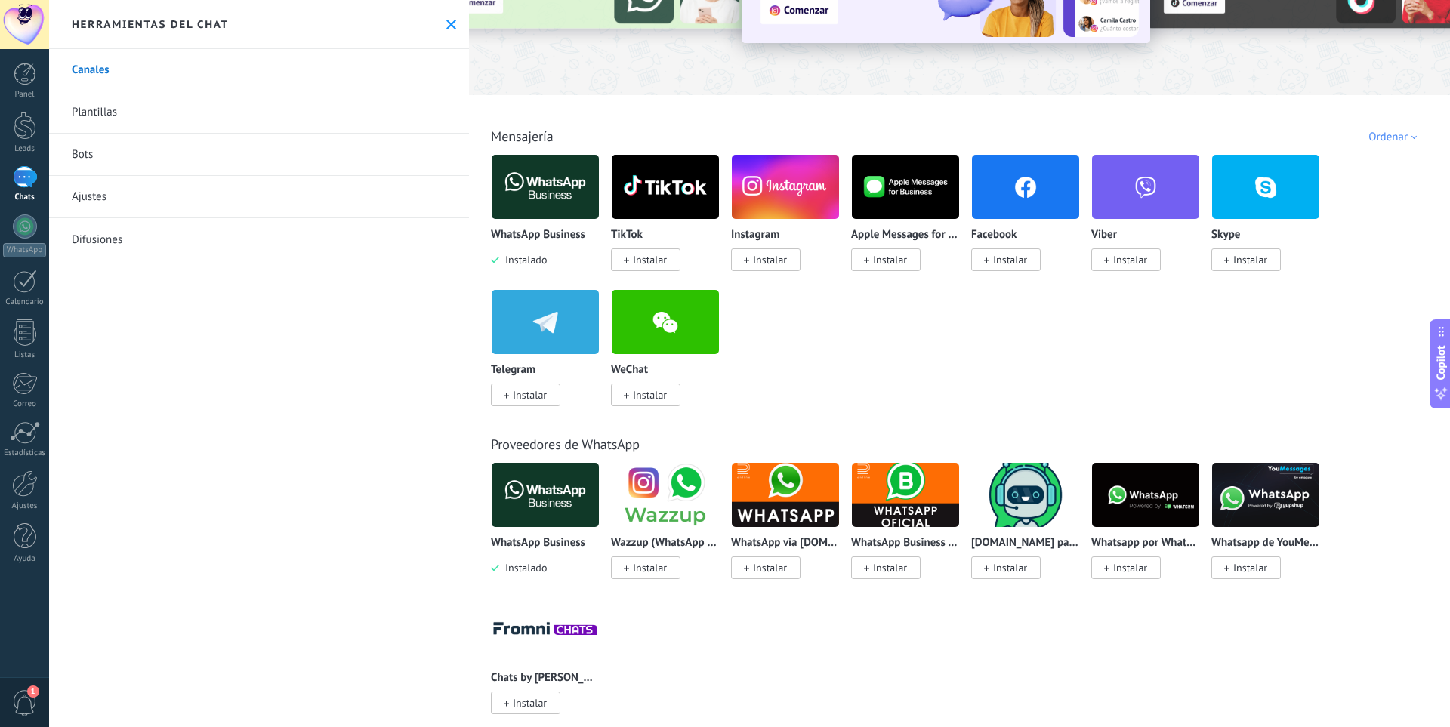
click at [658, 563] on span "Instalar" at bounding box center [650, 568] width 34 height 14
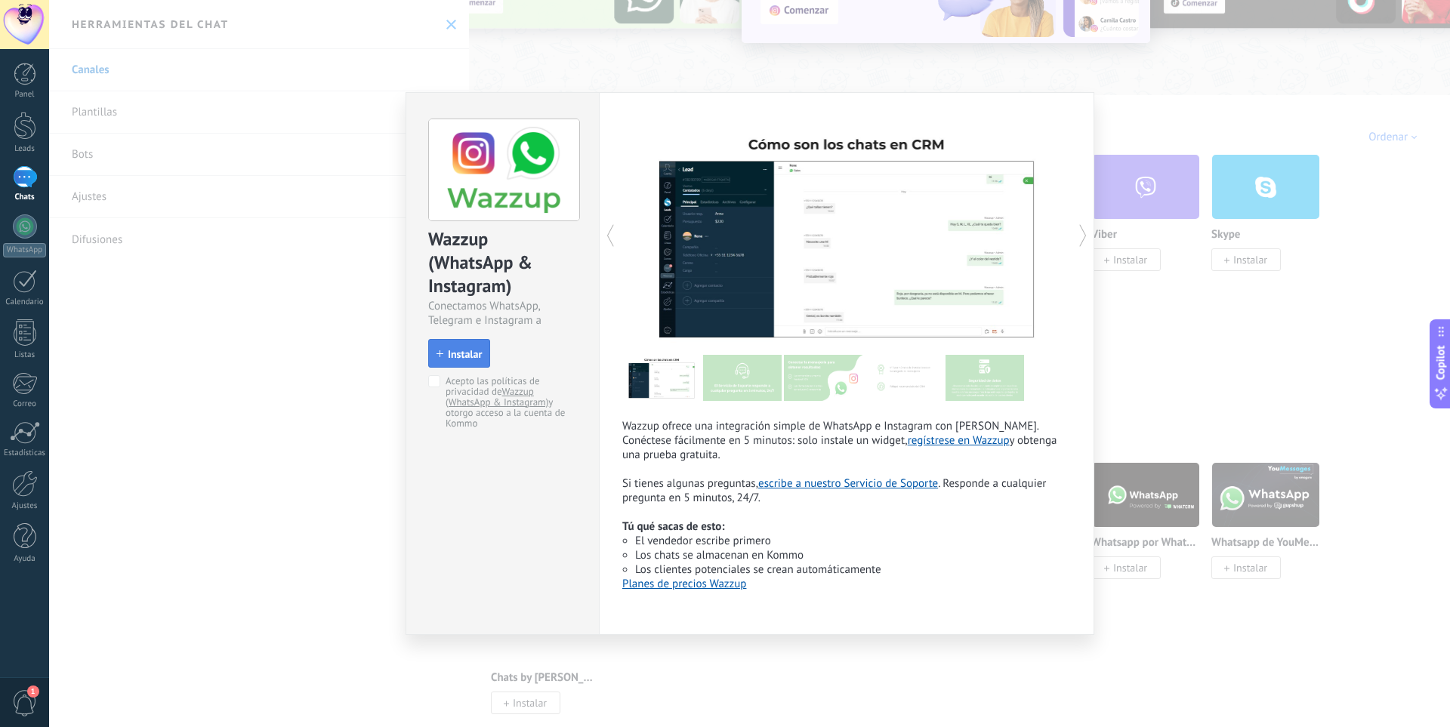
click at [452, 346] on button "Instalar" at bounding box center [459, 353] width 62 height 29
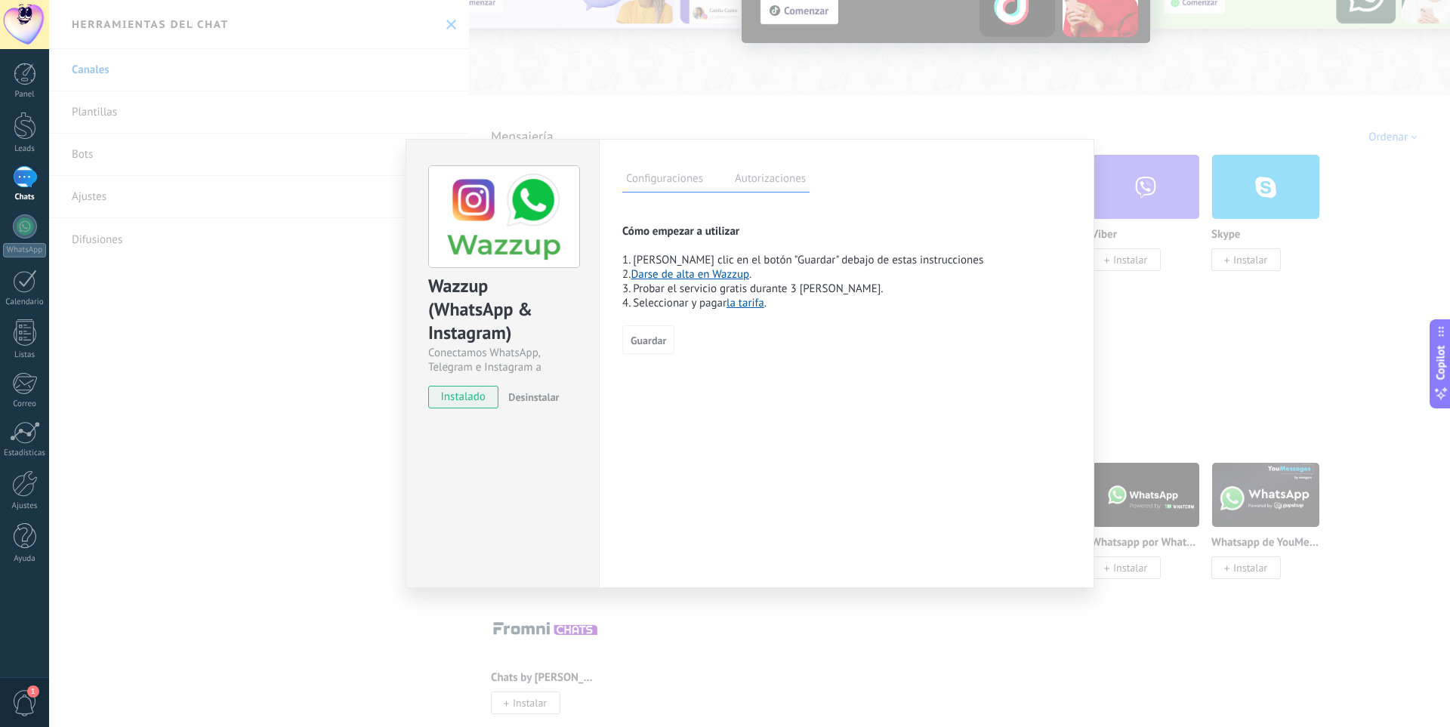
click at [744, 177] on label "Autorizaciones" at bounding box center [770, 181] width 79 height 22
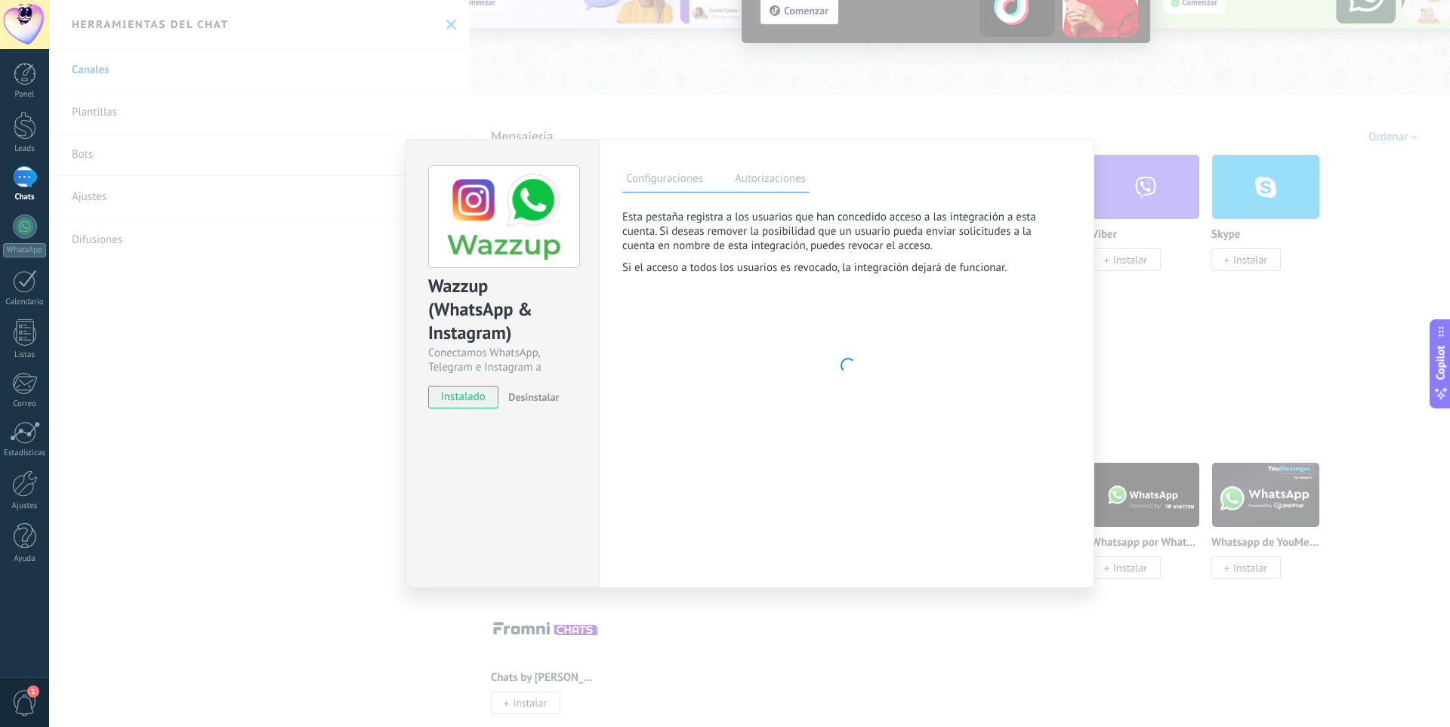
click at [679, 178] on label "Configuraciones" at bounding box center [664, 181] width 85 height 22
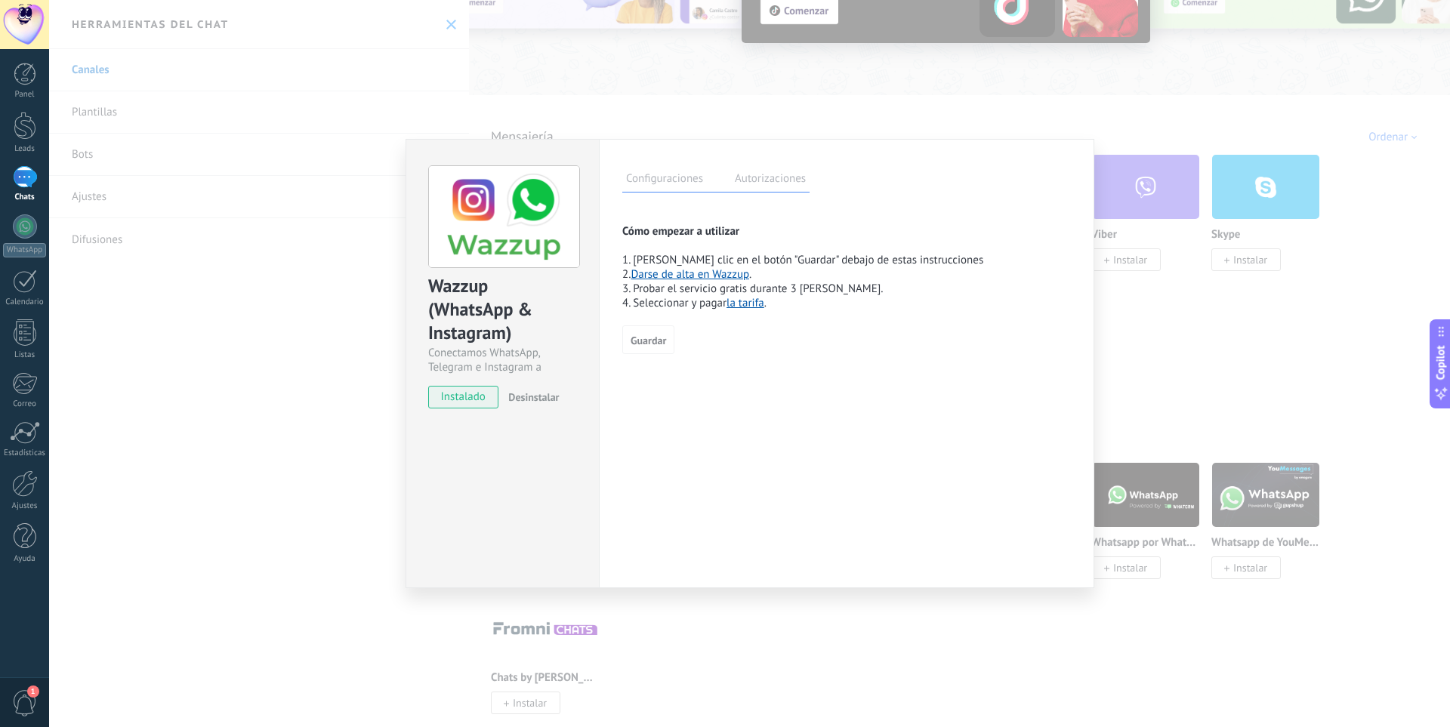
click at [764, 170] on label "Autorizaciones" at bounding box center [770, 181] width 79 height 22
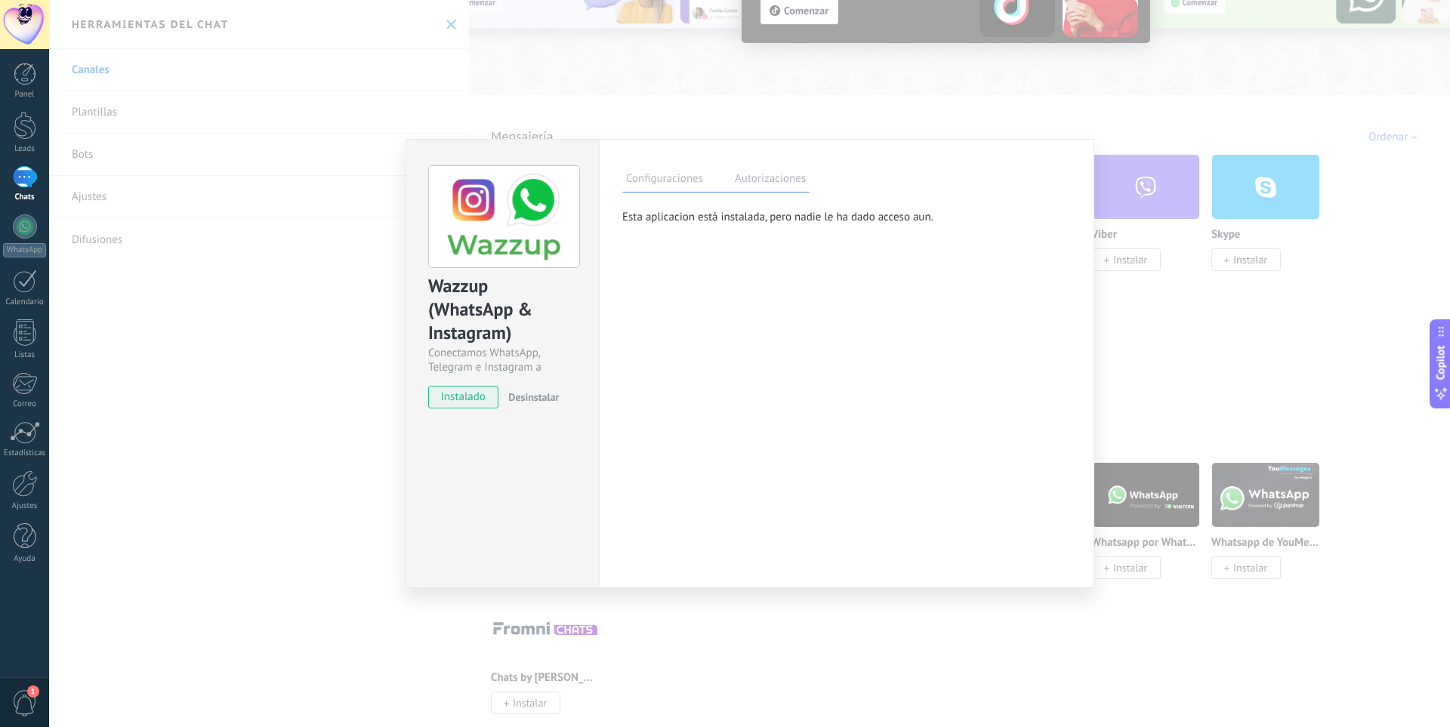
click at [657, 173] on label "Configuraciones" at bounding box center [664, 181] width 85 height 22
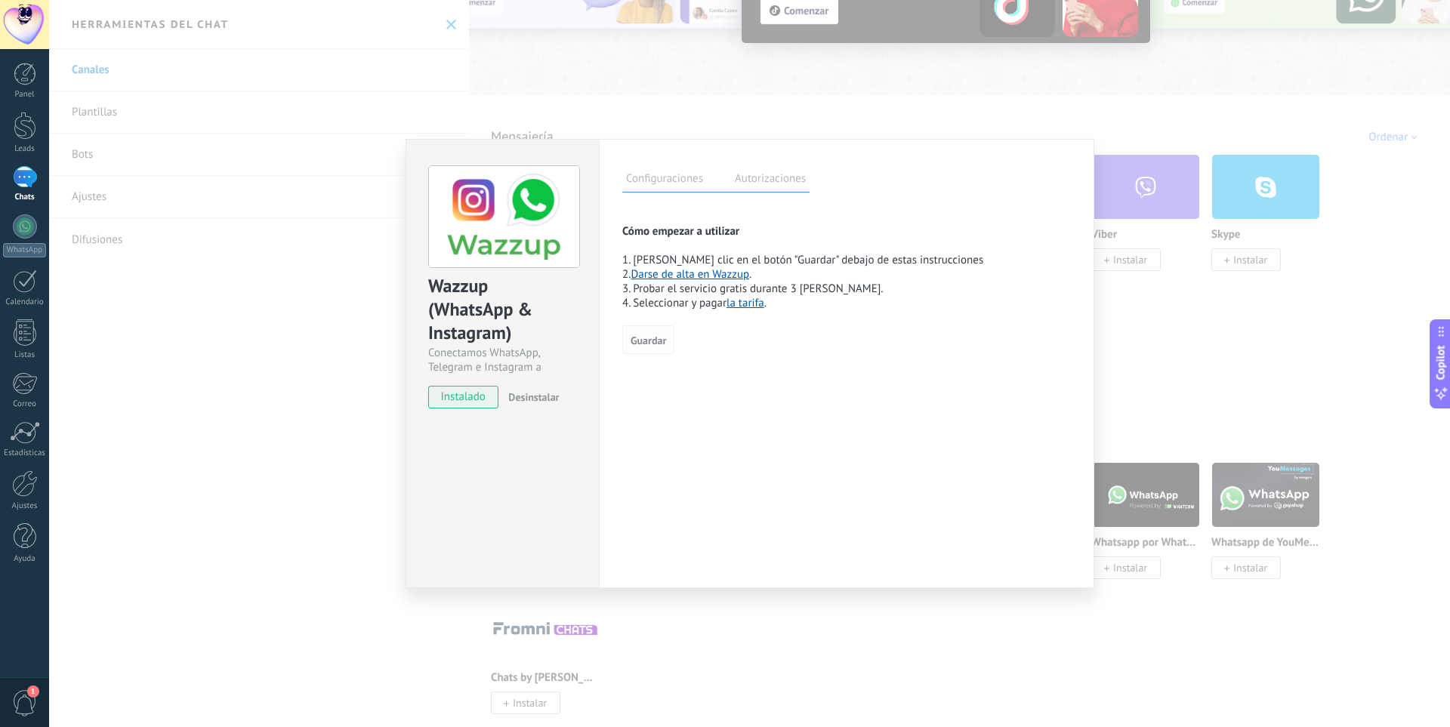
click at [642, 338] on span "Guardar" at bounding box center [648, 340] width 35 height 11
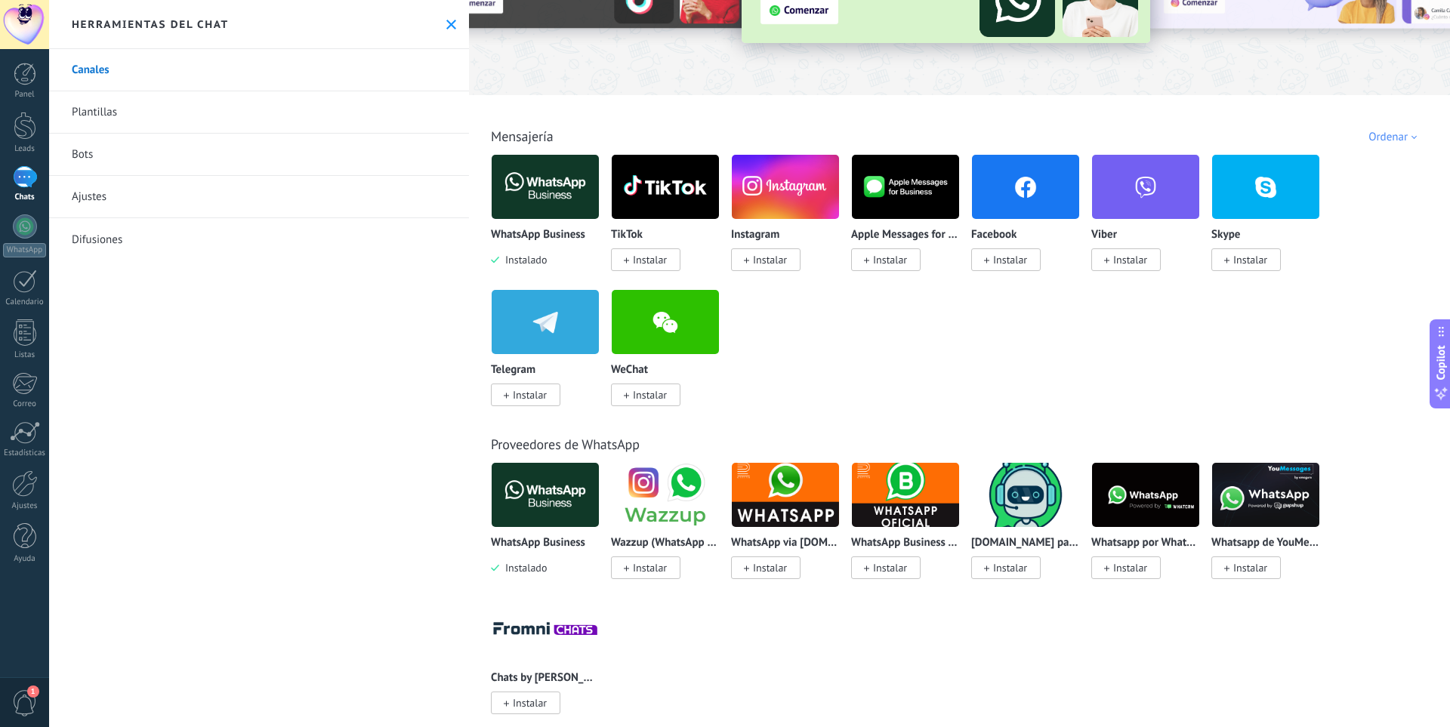
click at [674, 504] on img at bounding box center [665, 494] width 107 height 73
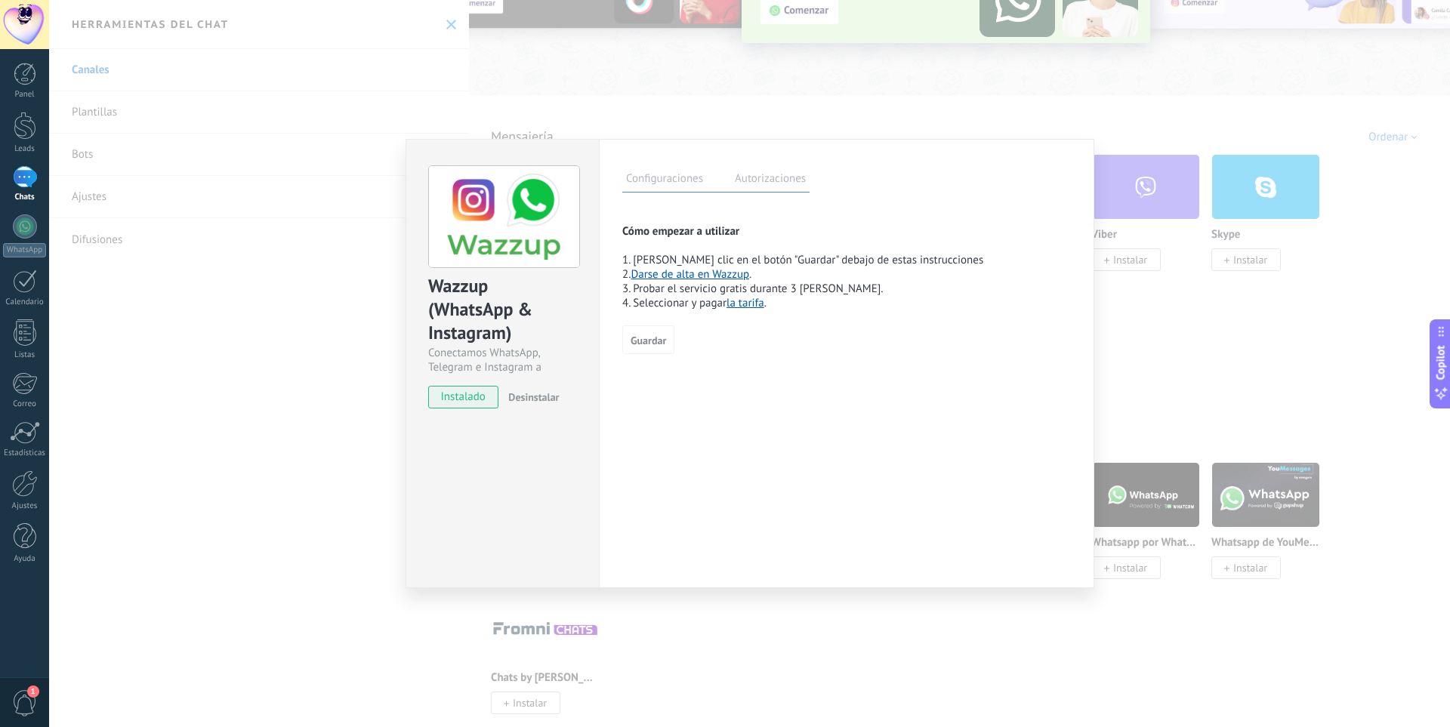
click at [541, 394] on span "Desinstalar" at bounding box center [533, 397] width 51 height 14
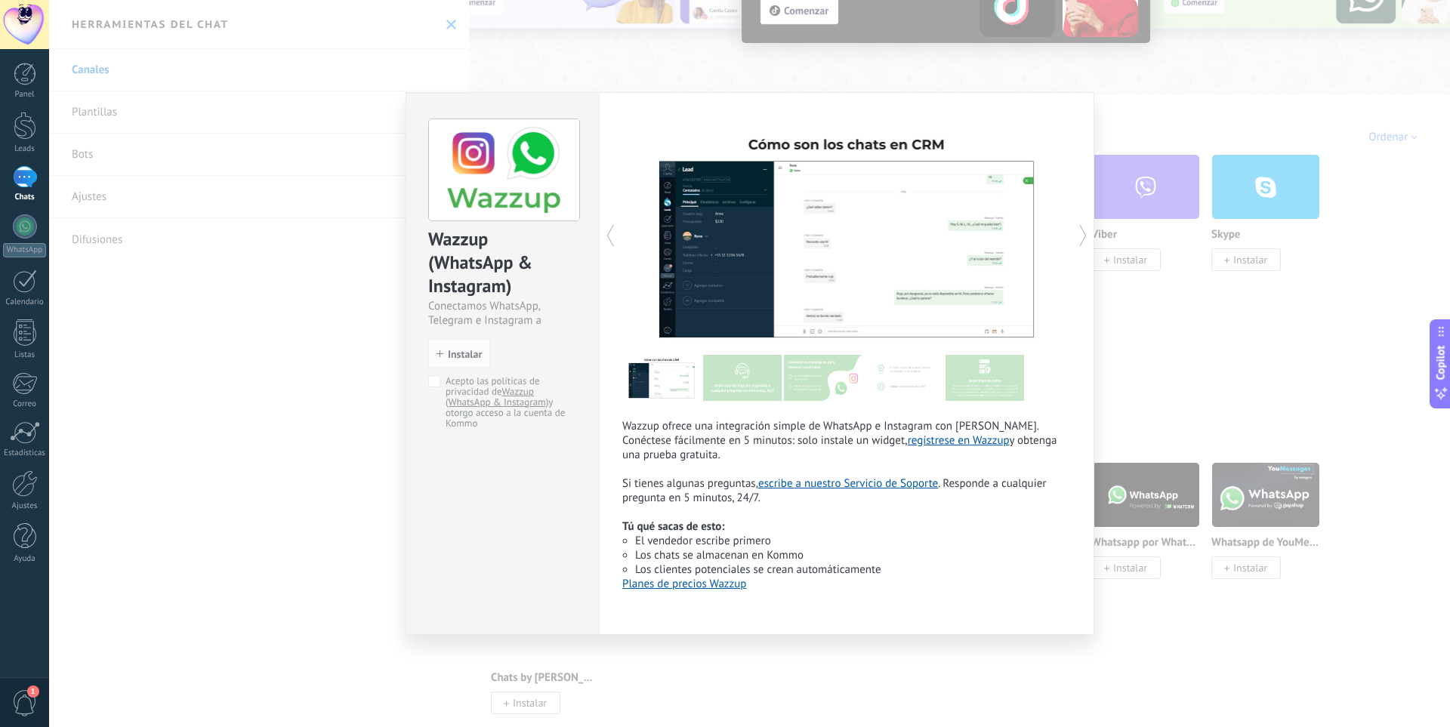
click at [1184, 370] on div "Wazzup (WhatsApp & Instagram) Conectamos WhatsApp, Telegram e Instagram a Kommo…" at bounding box center [749, 363] width 1401 height 727
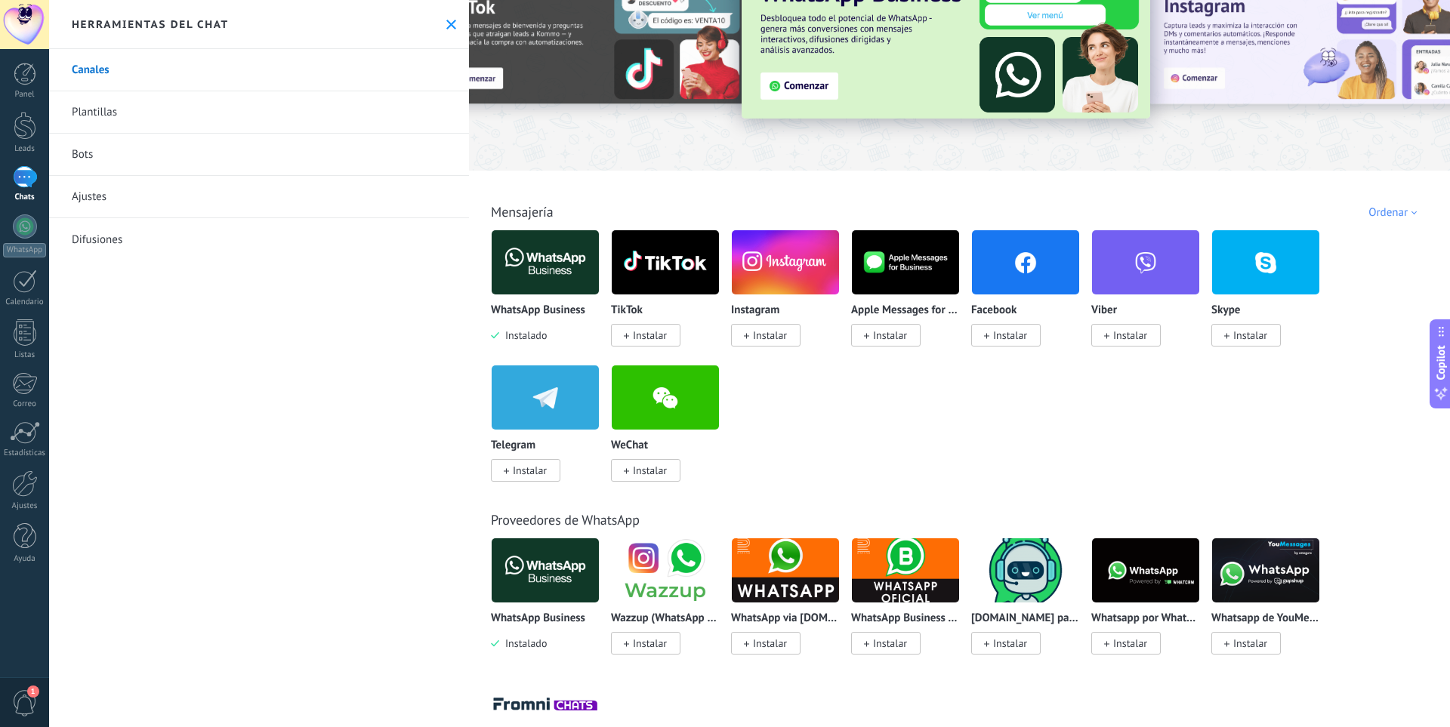
scroll to position [0, 0]
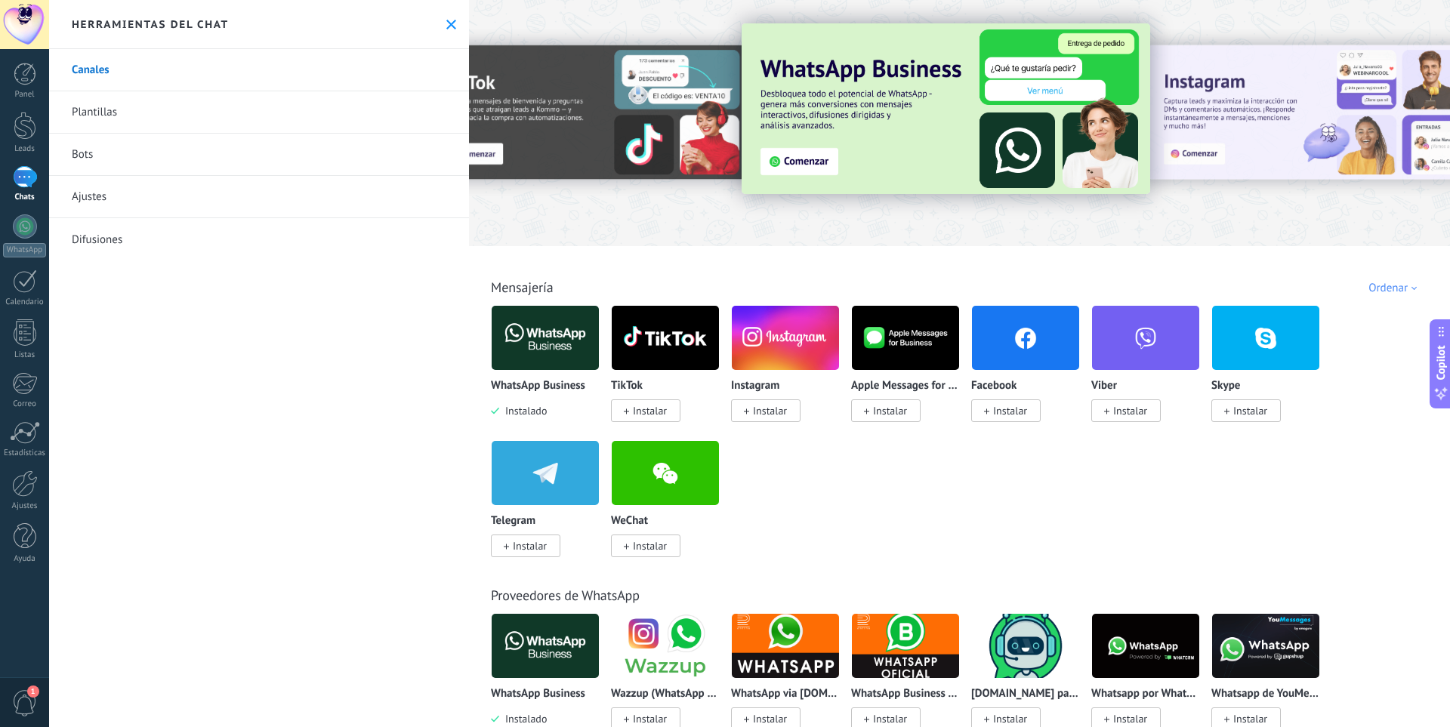
click at [801, 472] on div "WhatsApp Business Instalado TikTok Instalar Instagram Instalar Apple Messages f…" at bounding box center [967, 440] width 953 height 270
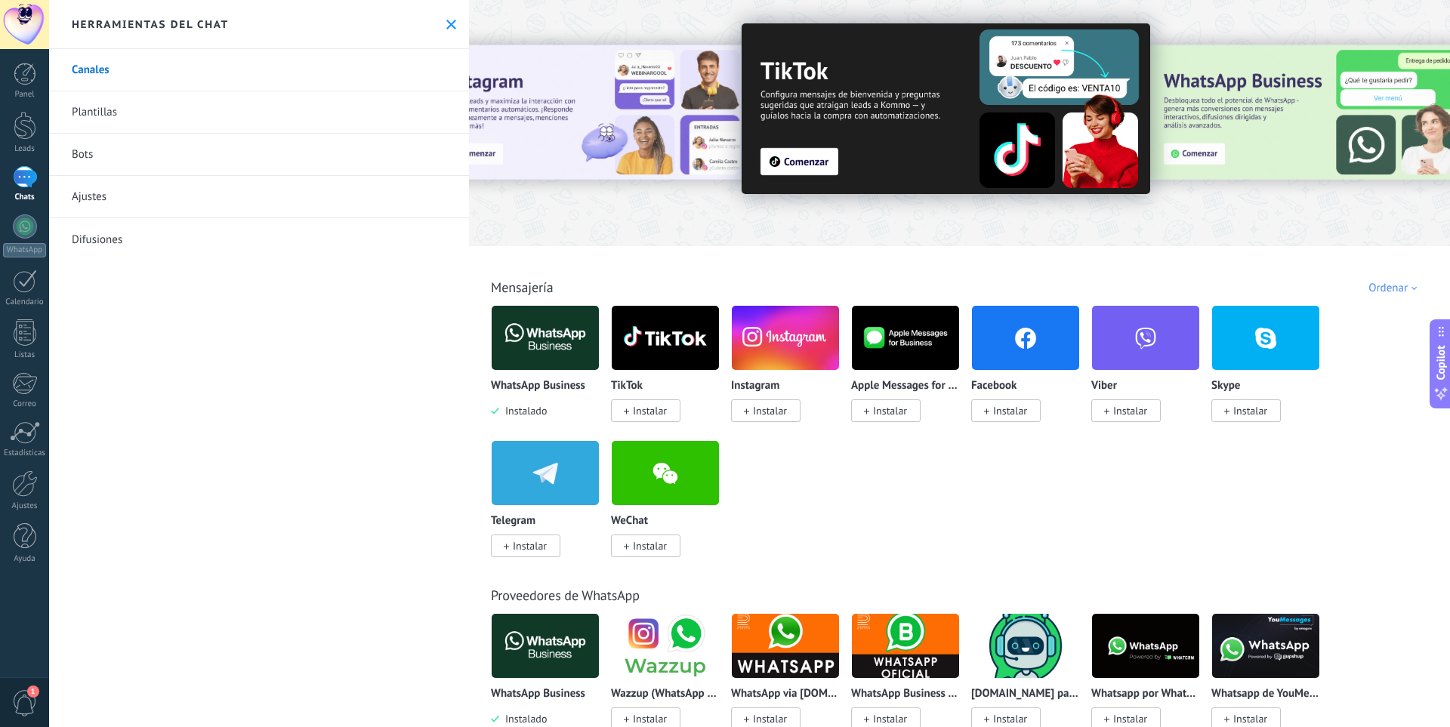
click at [452, 20] on div "Herramientas del chat" at bounding box center [259, 24] width 420 height 49
click at [445, 18] on button at bounding box center [451, 24] width 13 height 13
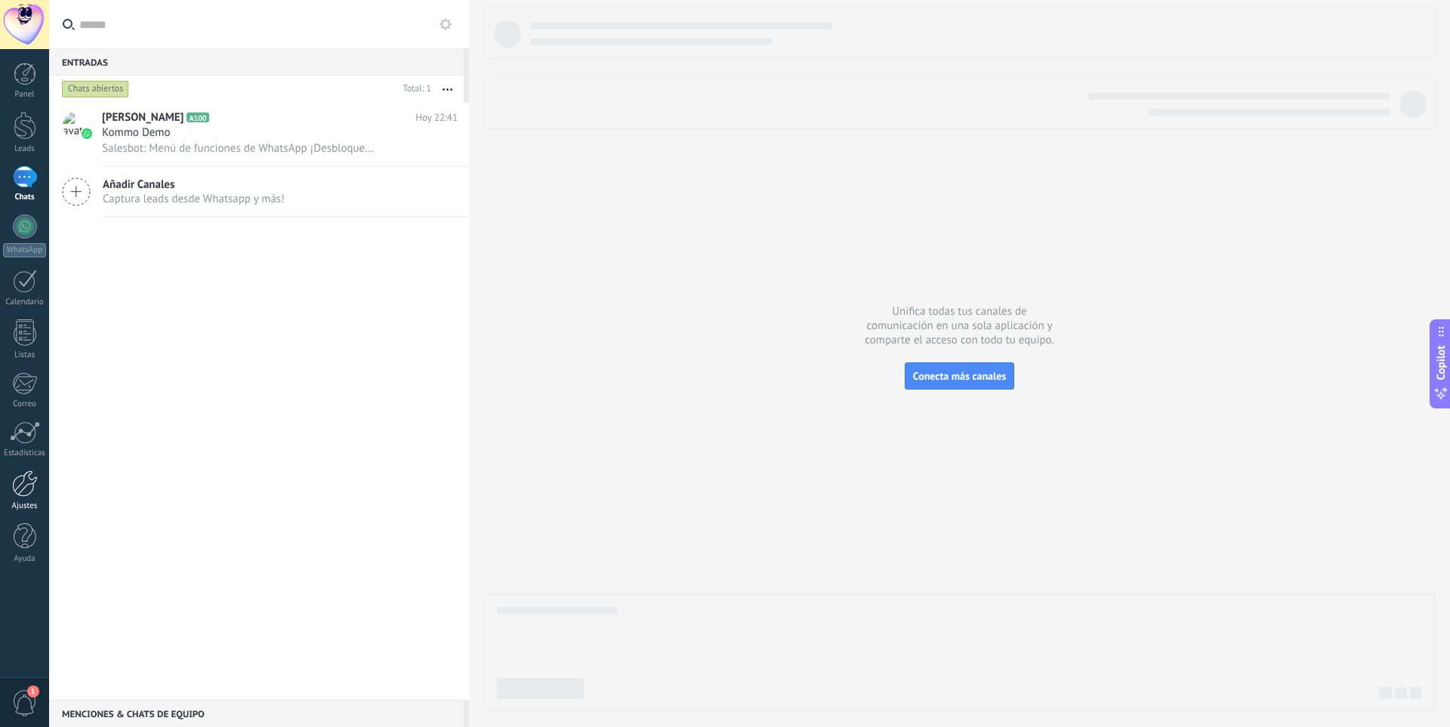
click at [29, 483] on div at bounding box center [25, 484] width 26 height 26
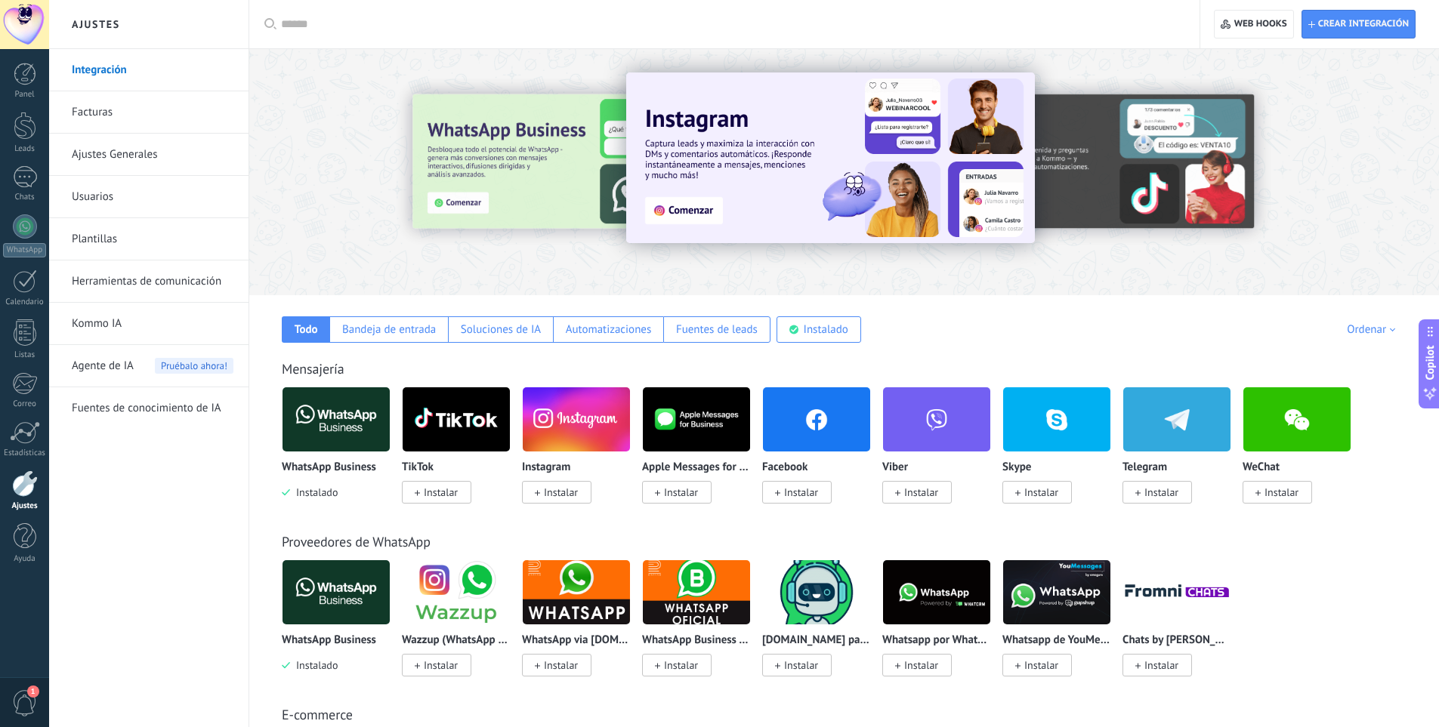
click at [313, 24] on input "text" at bounding box center [729, 25] width 897 height 16
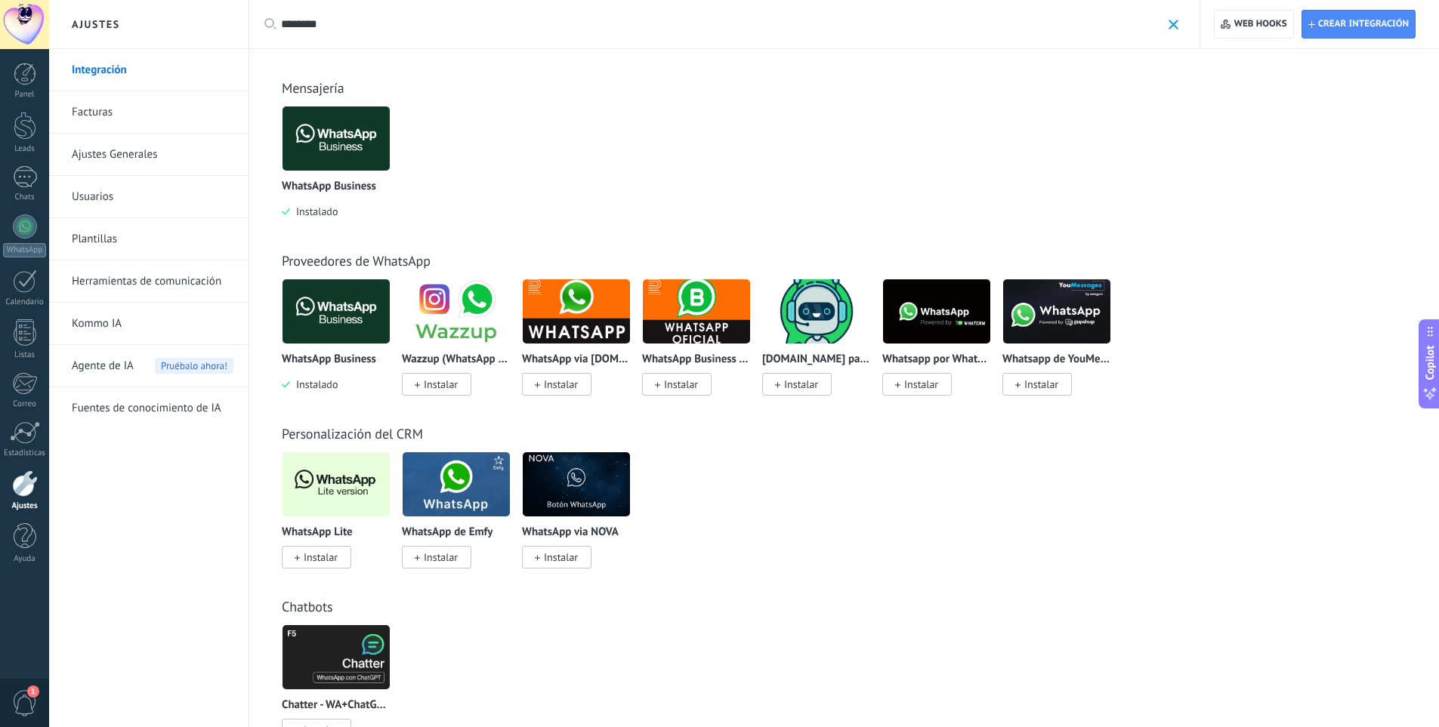
type input "********"
